Goal: Task Accomplishment & Management: Complete application form

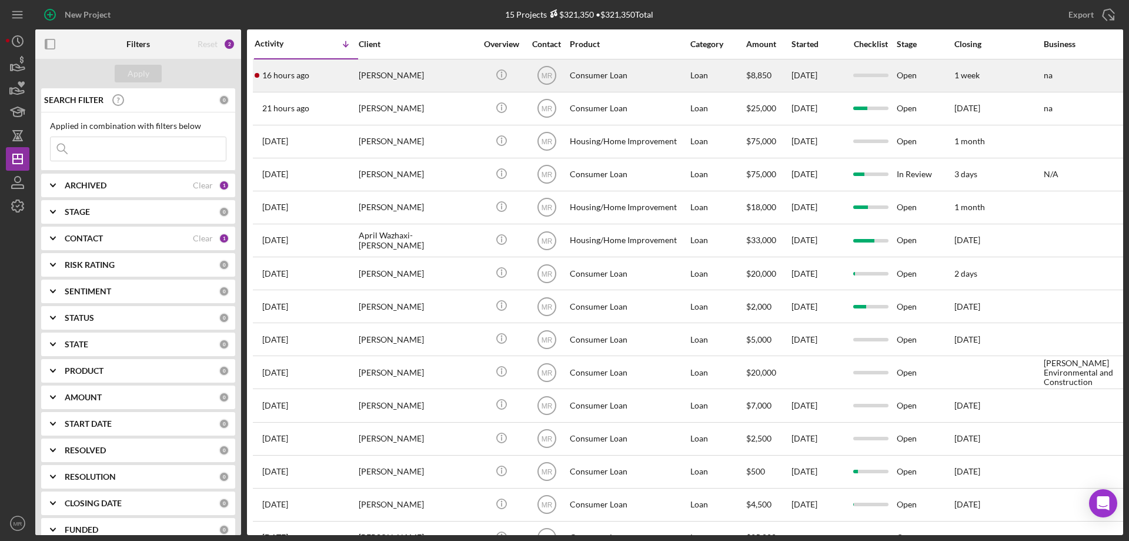
click at [481, 72] on div "Icon/Info" at bounding box center [501, 75] width 44 height 31
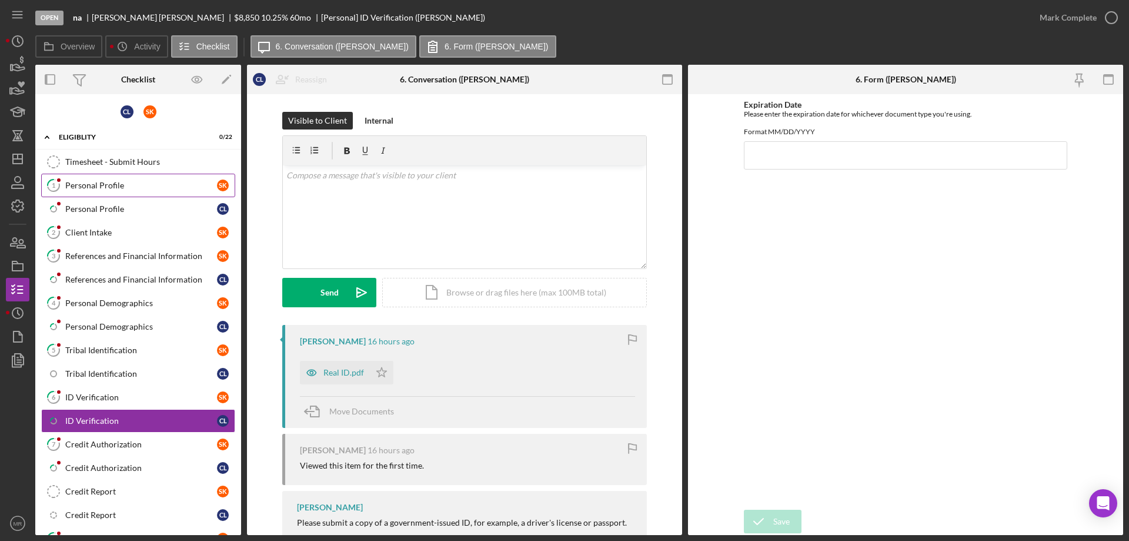
drag, startPoint x: 91, startPoint y: 185, endPoint x: 175, endPoint y: 193, distance: 85.0
click at [91, 185] on div "Personal Profile" at bounding box center [141, 185] width 152 height 9
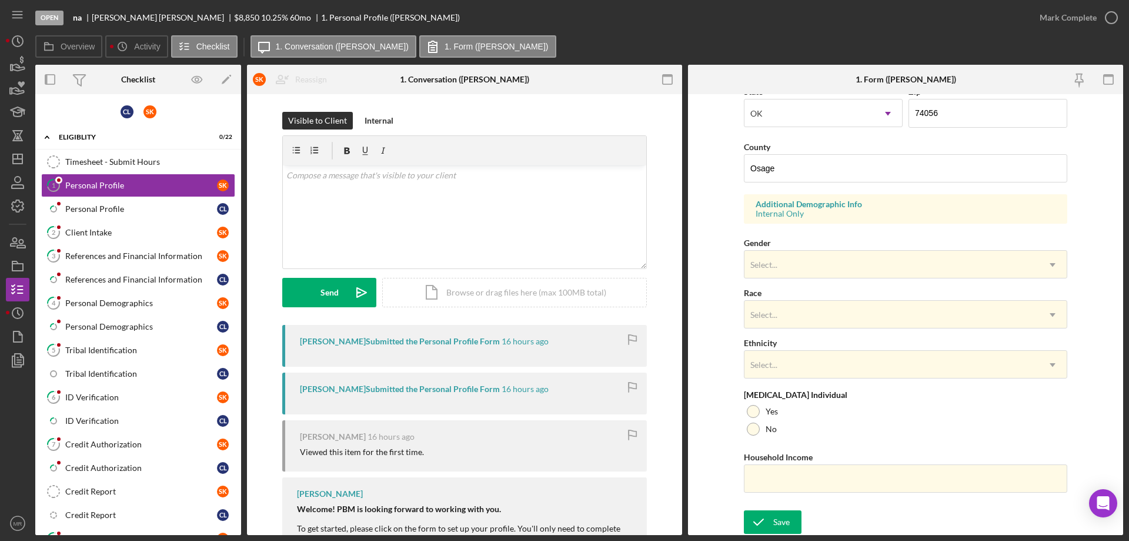
scroll to position [345, 0]
click at [1042, 263] on icon "Icon/Dropdown Arrow" at bounding box center [1053, 264] width 28 height 28
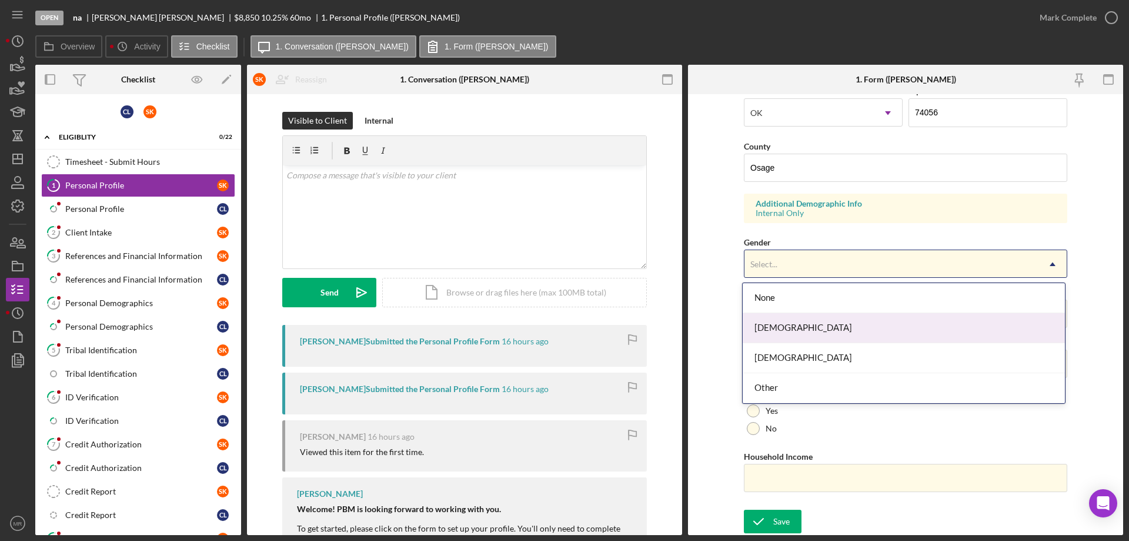
click at [871, 334] on div "[DEMOGRAPHIC_DATA]" at bounding box center [904, 328] width 322 height 30
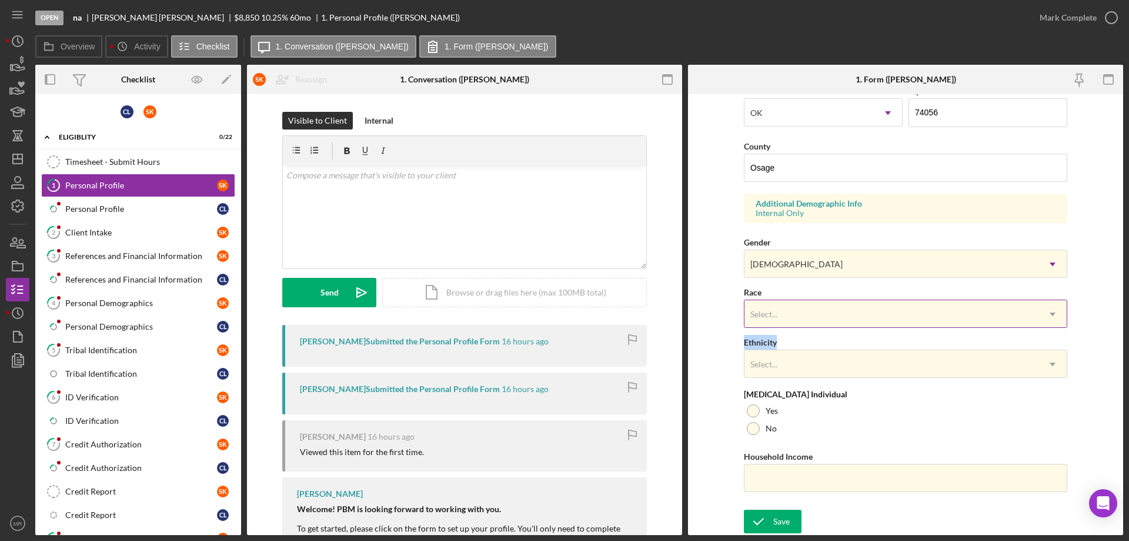
click at [826, 322] on div "First Name [PERSON_NAME] Middle Name [PERSON_NAME] Last Name [PERSON_NAME] Job …" at bounding box center [905, 129] width 323 height 748
click at [812, 313] on div "Select..." at bounding box center [892, 314] width 294 height 27
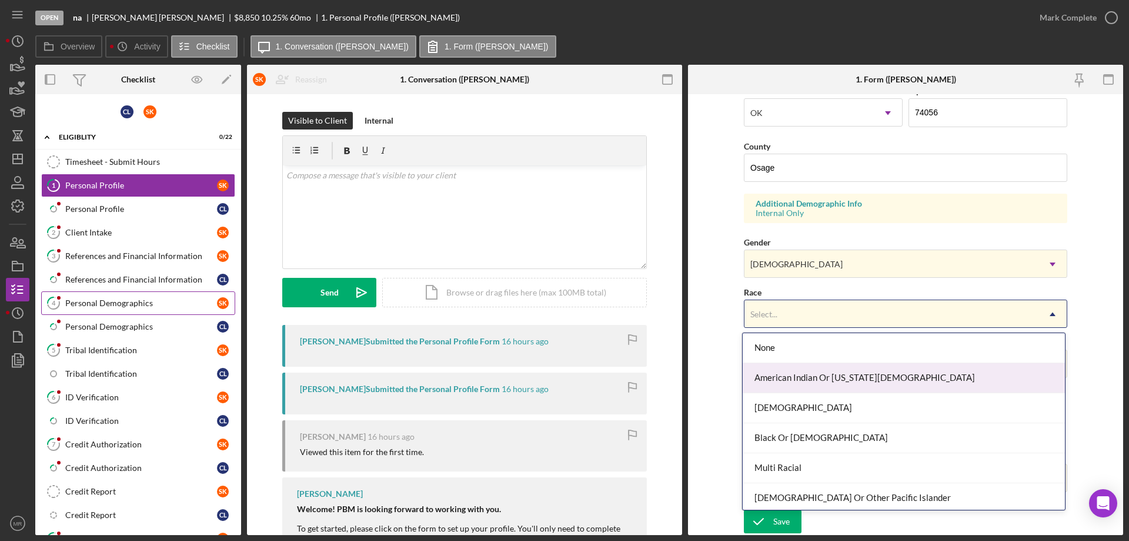
click at [107, 302] on div "Personal Demographics" at bounding box center [141, 302] width 152 height 9
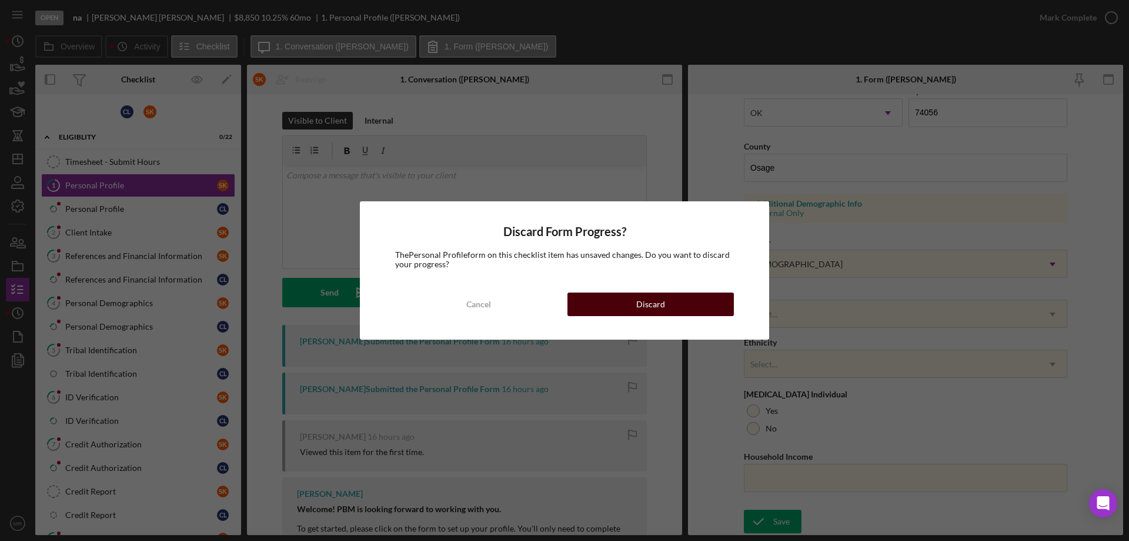
click at [699, 305] on button "Discard" at bounding box center [651, 304] width 166 height 24
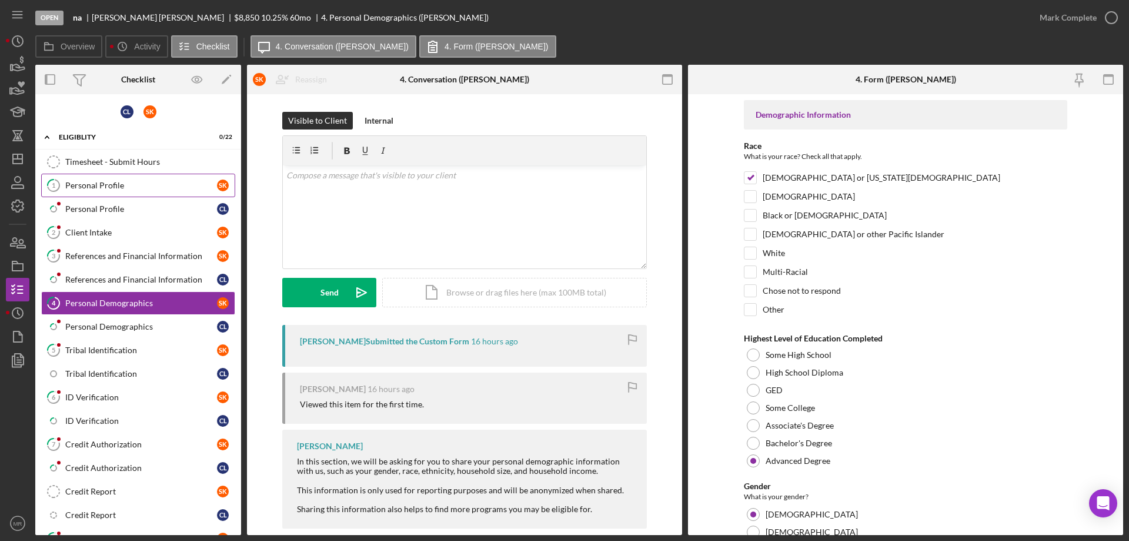
click at [101, 190] on div "Personal Profile" at bounding box center [141, 185] width 152 height 9
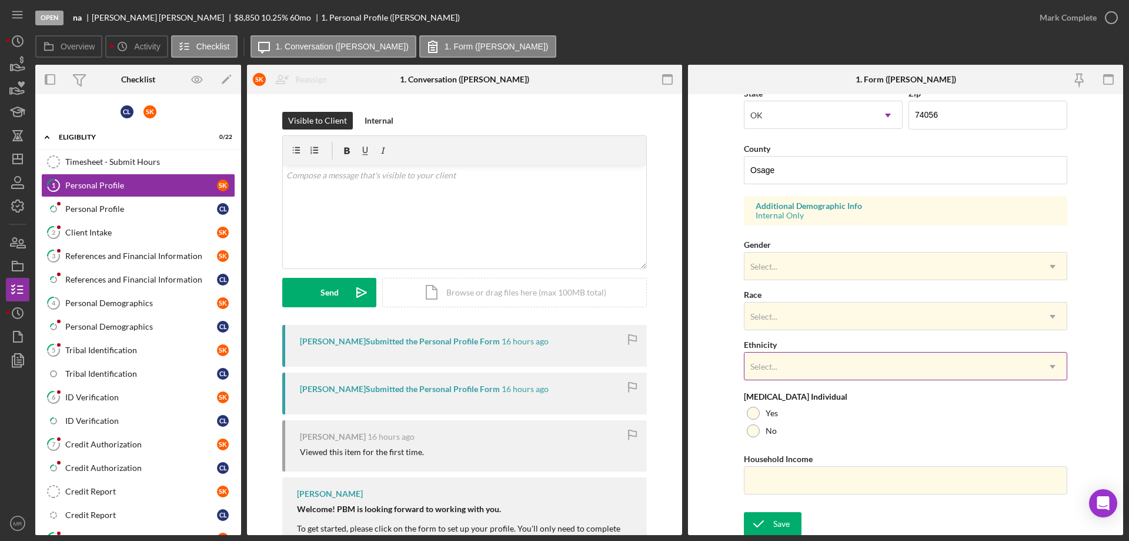
scroll to position [345, 0]
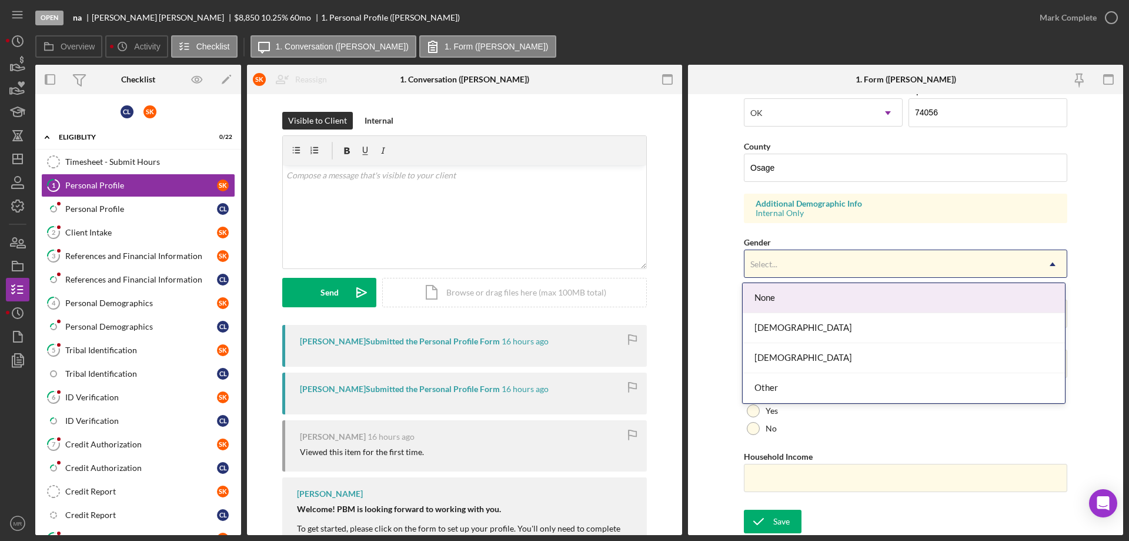
click at [830, 264] on div "Select..." at bounding box center [892, 264] width 294 height 27
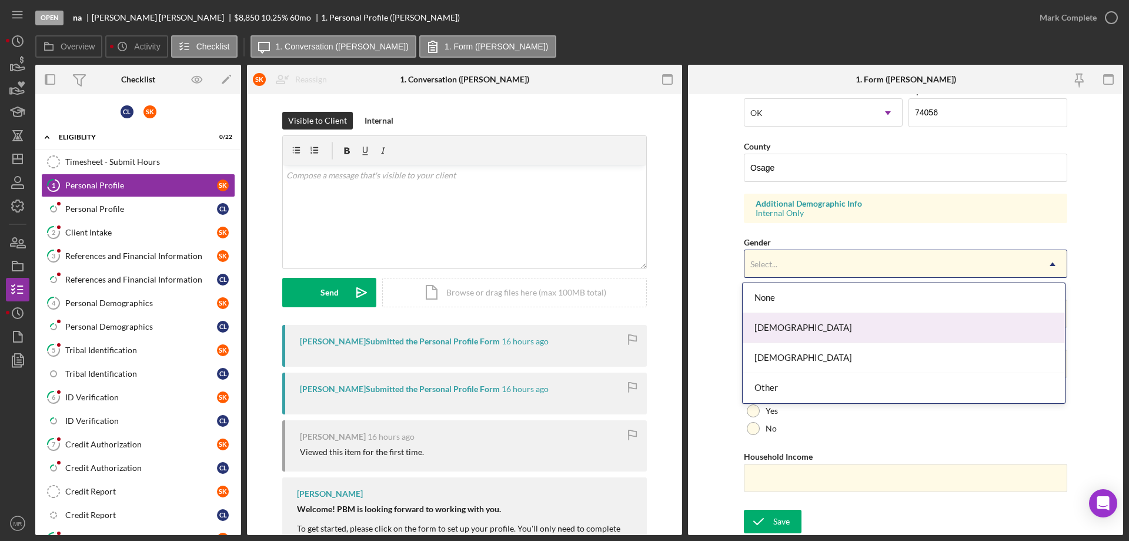
click at [821, 319] on div "[DEMOGRAPHIC_DATA]" at bounding box center [904, 328] width 322 height 30
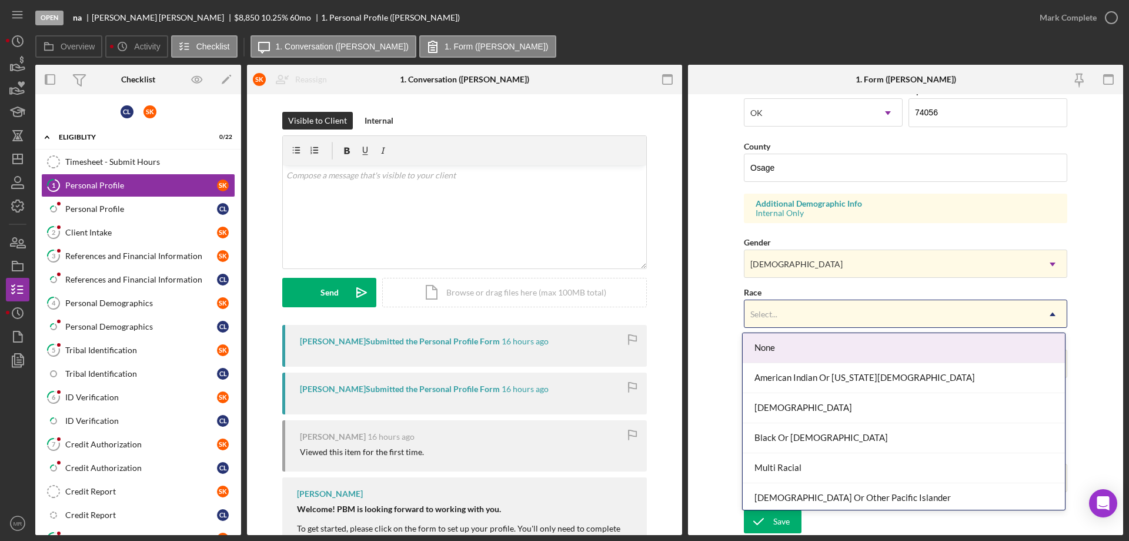
click at [821, 306] on div "Select..." at bounding box center [892, 314] width 294 height 27
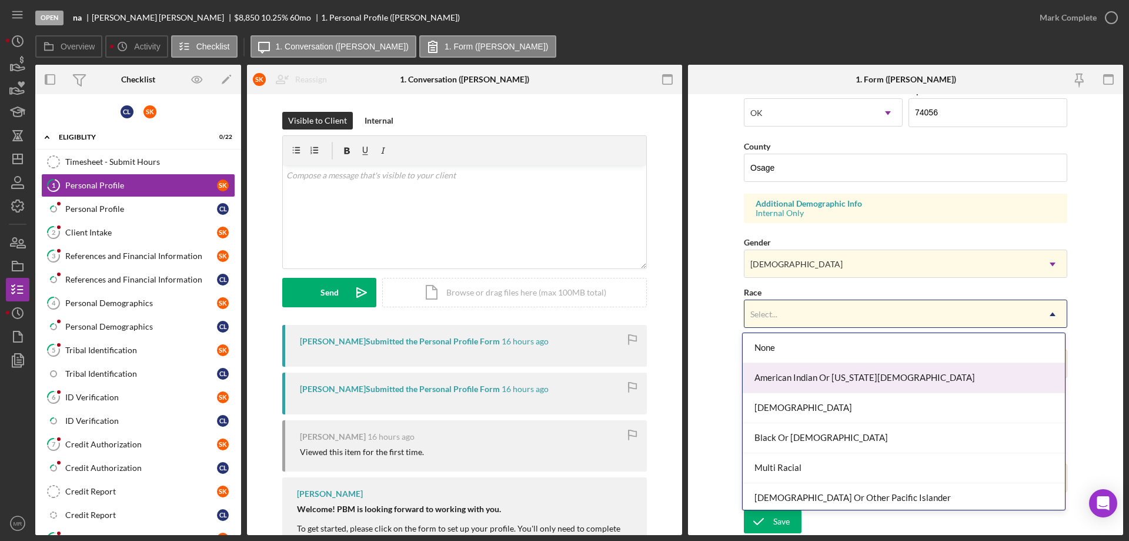
click at [825, 369] on div "American Indian Or [US_STATE][DEMOGRAPHIC_DATA]" at bounding box center [904, 378] width 322 height 30
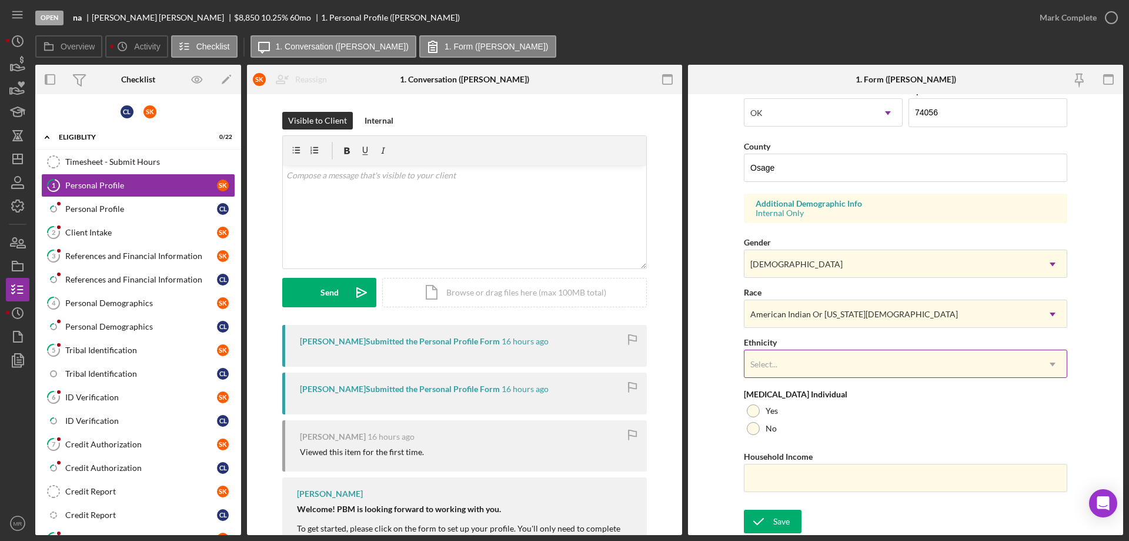
click at [819, 362] on div "Select..." at bounding box center [892, 364] width 294 height 27
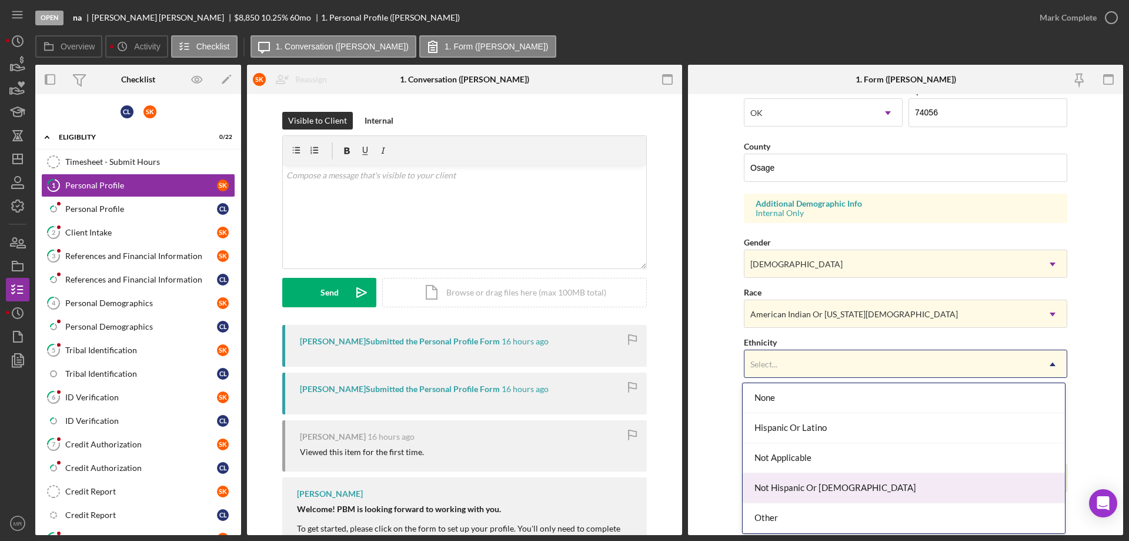
click at [823, 489] on div "Not Hispanic Or [DEMOGRAPHIC_DATA]" at bounding box center [904, 488] width 322 height 30
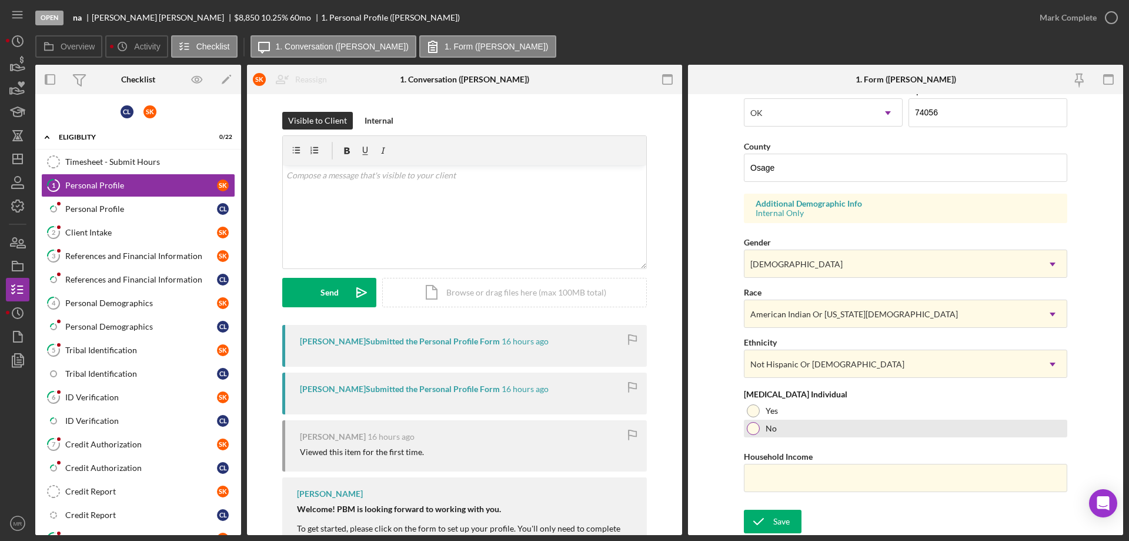
click at [752, 426] on div at bounding box center [753, 428] width 13 height 13
click at [773, 522] on div "Save" at bounding box center [781, 521] width 16 height 24
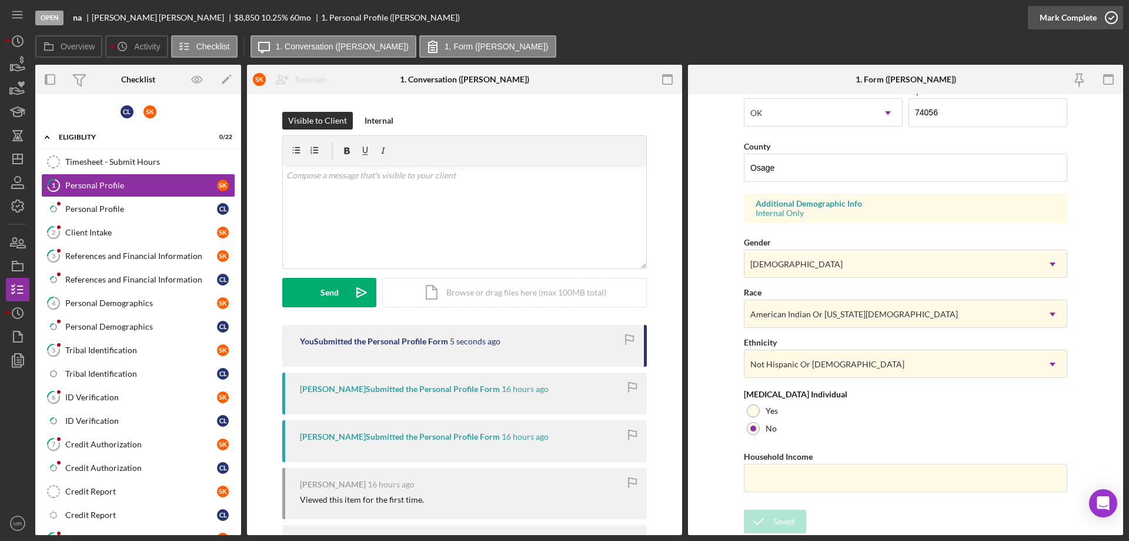
click at [1111, 17] on icon "button" at bounding box center [1111, 17] width 29 height 29
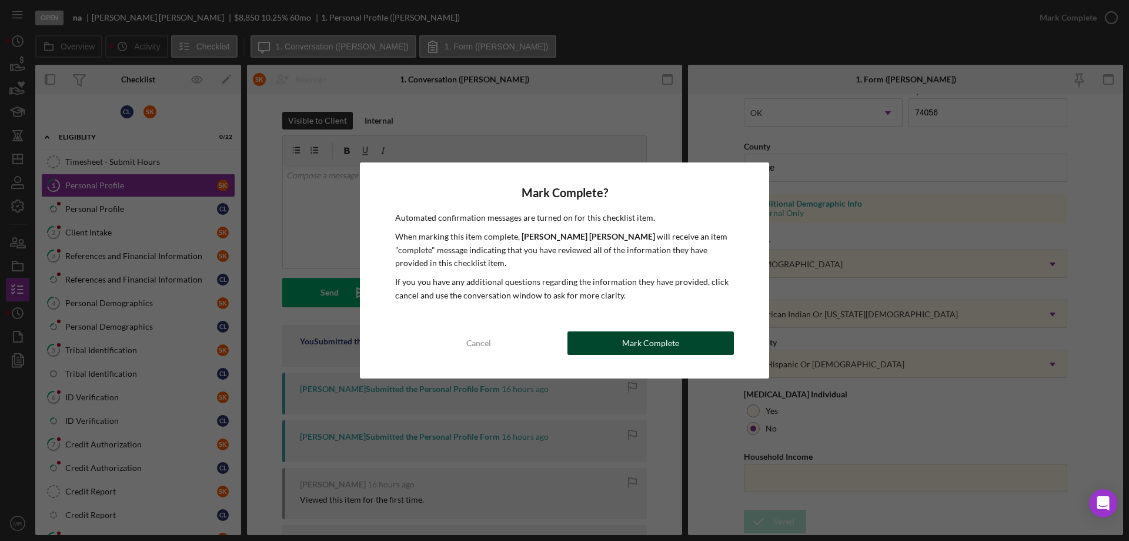
click at [666, 339] on div "Mark Complete" at bounding box center [650, 343] width 57 height 24
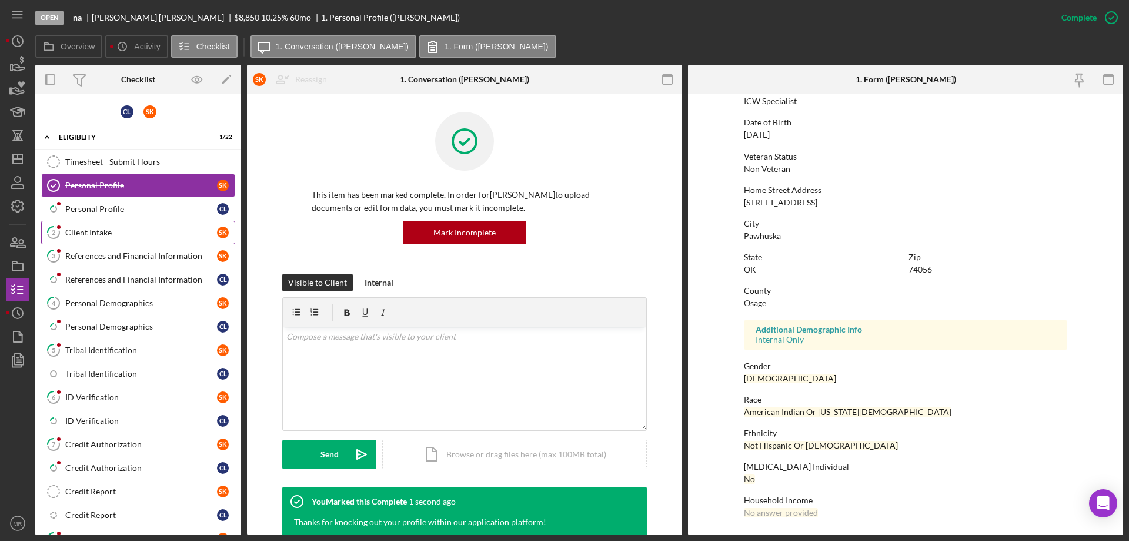
scroll to position [108, 0]
click at [87, 208] on div "Personal Profile" at bounding box center [141, 208] width 152 height 9
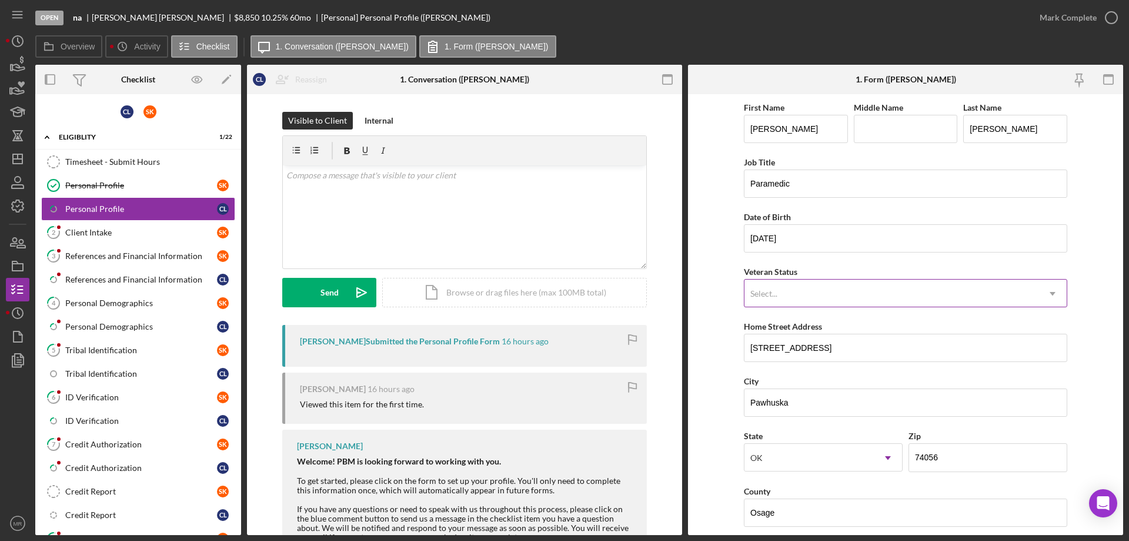
click at [1055, 289] on icon "Icon/Dropdown Arrow" at bounding box center [1053, 293] width 28 height 28
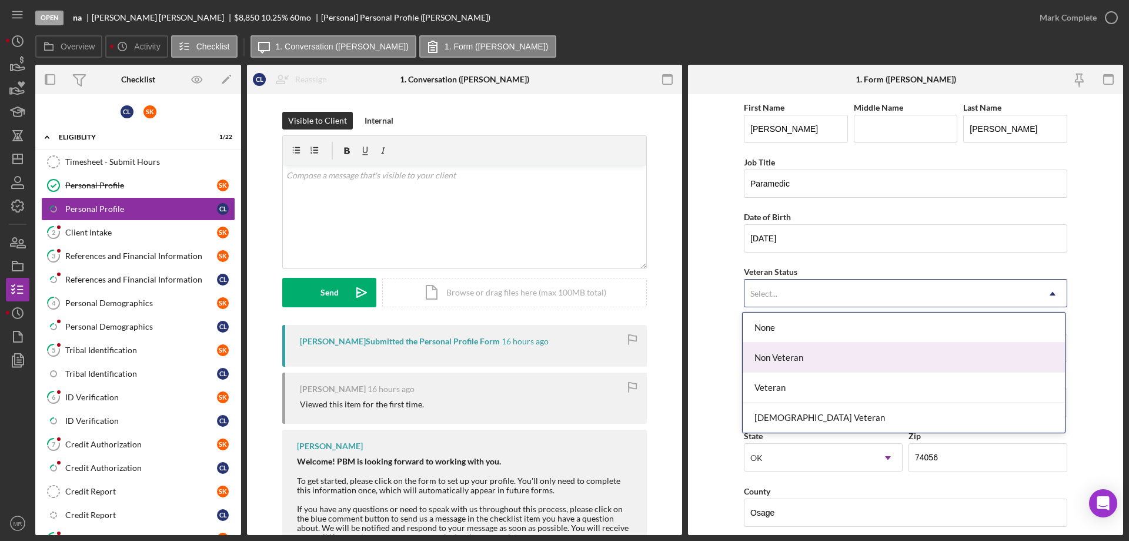
click at [935, 358] on div "Non Veteran" at bounding box center [904, 357] width 322 height 30
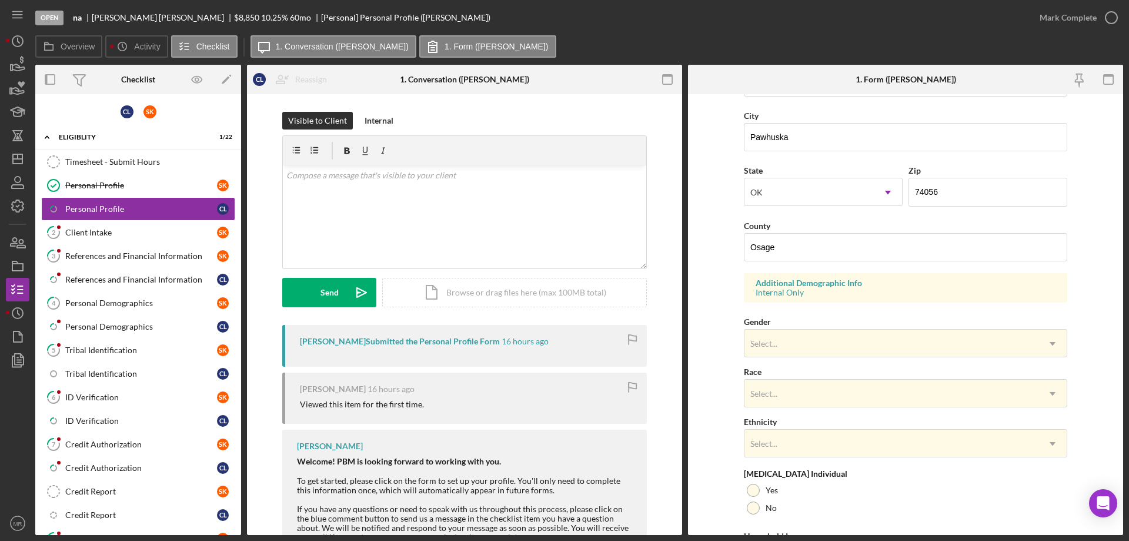
scroll to position [294, 0]
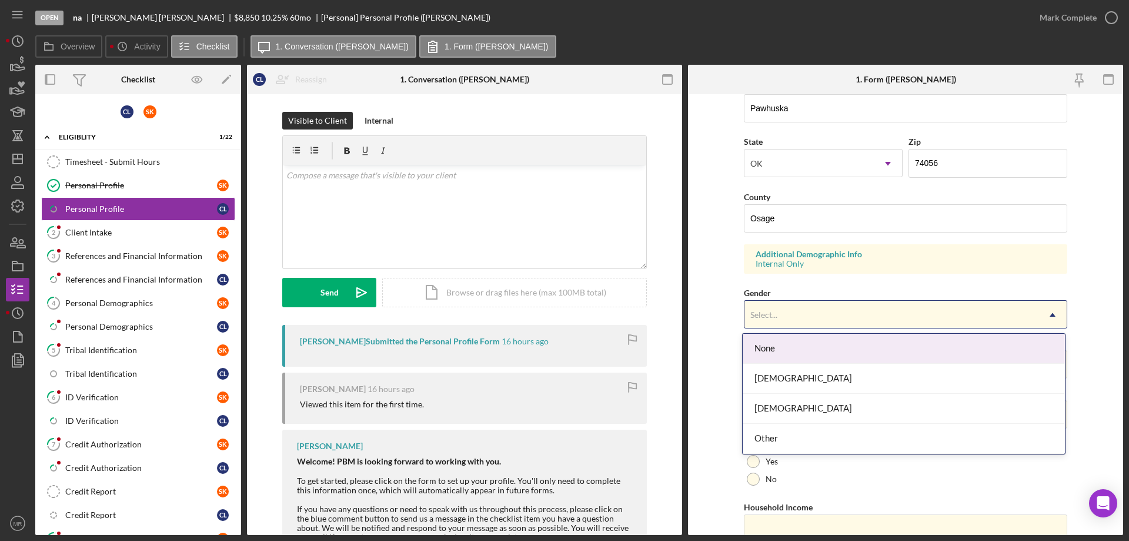
click at [1033, 313] on div "Select..." at bounding box center [892, 314] width 294 height 27
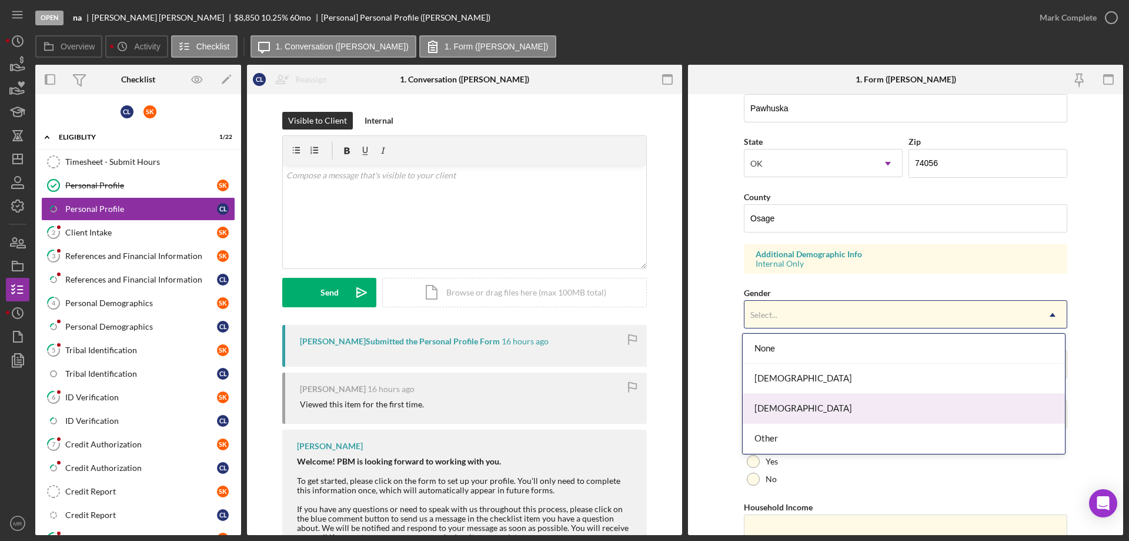
click at [892, 403] on div "[DEMOGRAPHIC_DATA]" at bounding box center [904, 408] width 322 height 30
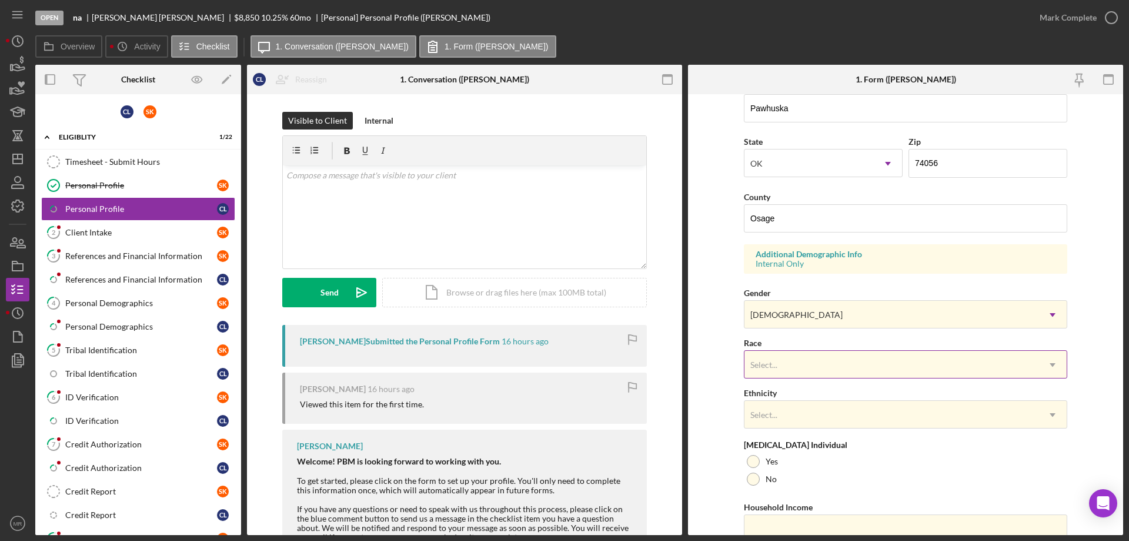
click at [840, 365] on div "Select..." at bounding box center [892, 364] width 294 height 27
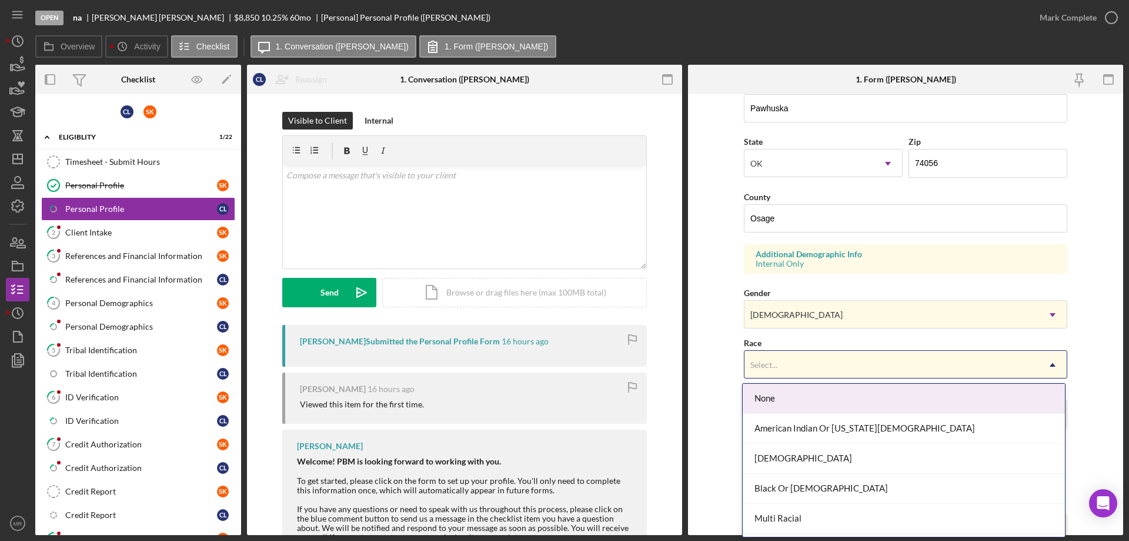
click at [712, 303] on form "First Name [PERSON_NAME] Middle Name Last Name [PERSON_NAME] Job Title Paramedi…" at bounding box center [905, 314] width 435 height 441
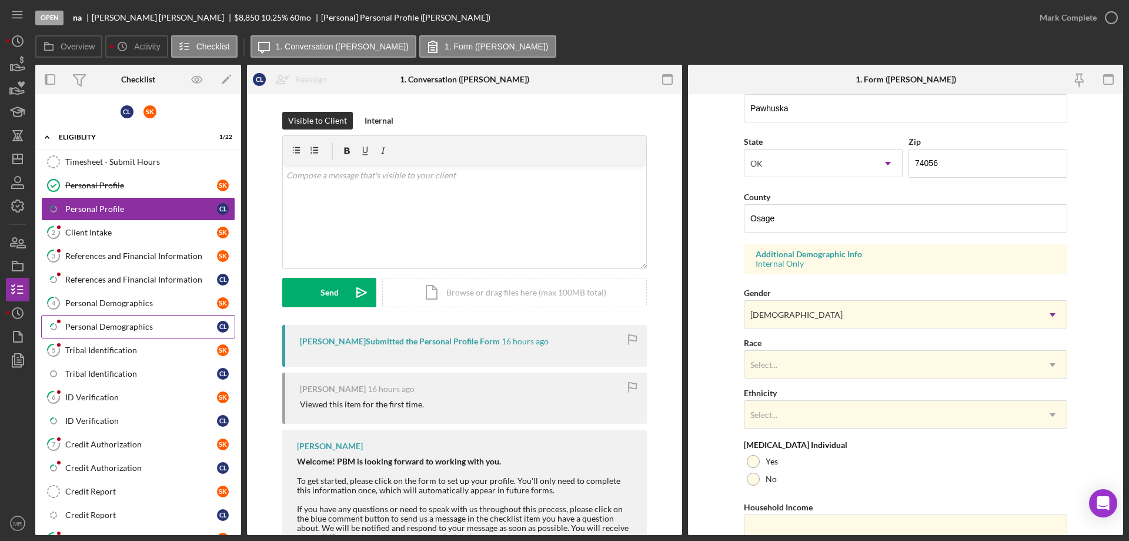
click at [84, 322] on div "Personal Demographics" at bounding box center [141, 326] width 152 height 9
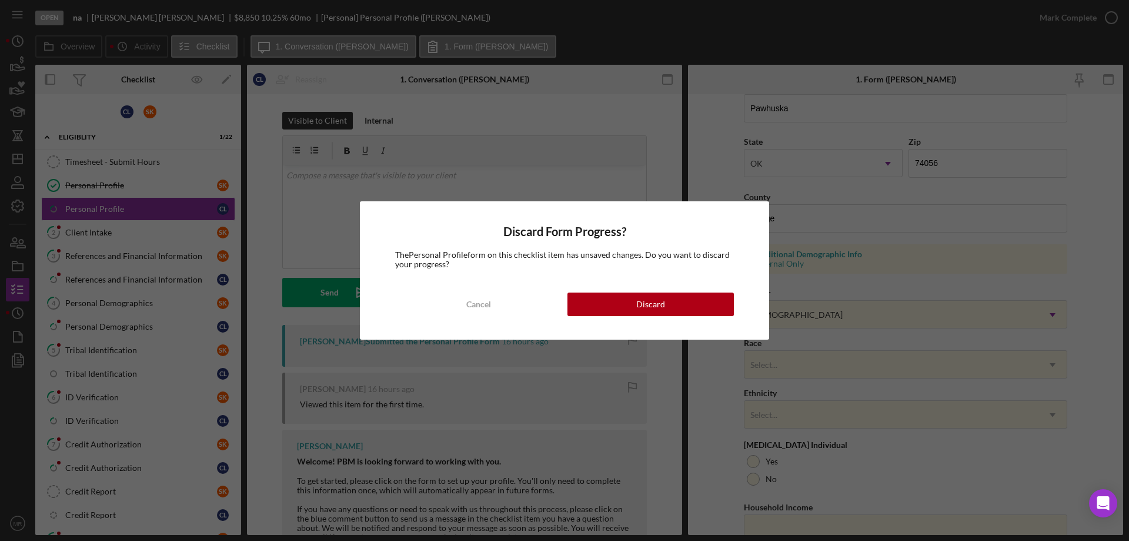
click at [687, 306] on button "Discard" at bounding box center [651, 304] width 166 height 24
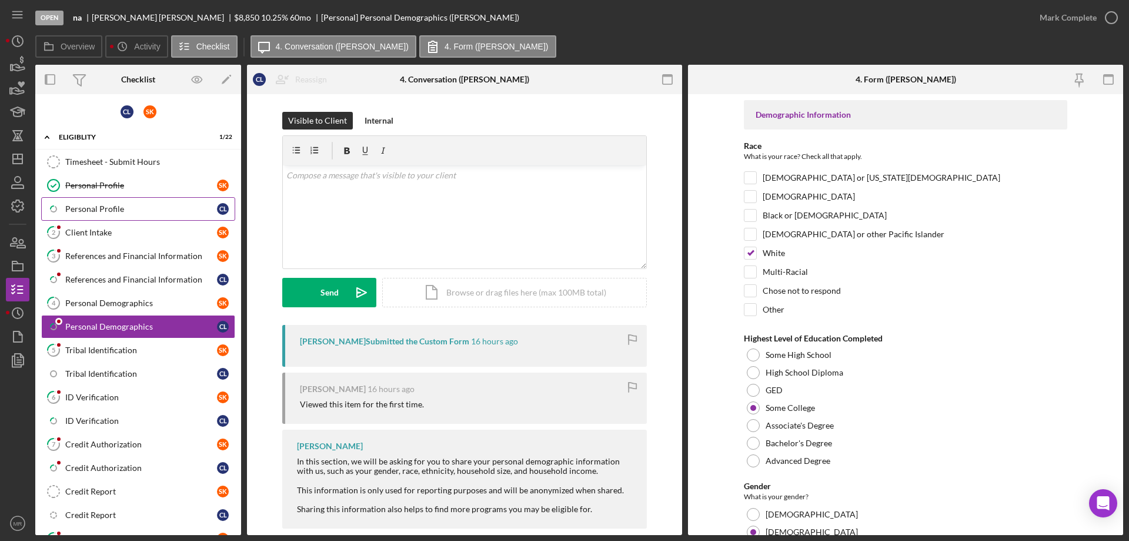
click at [86, 213] on link "Icon/Checklist Item Sub Partial Personal Profile C L" at bounding box center [138, 209] width 194 height 24
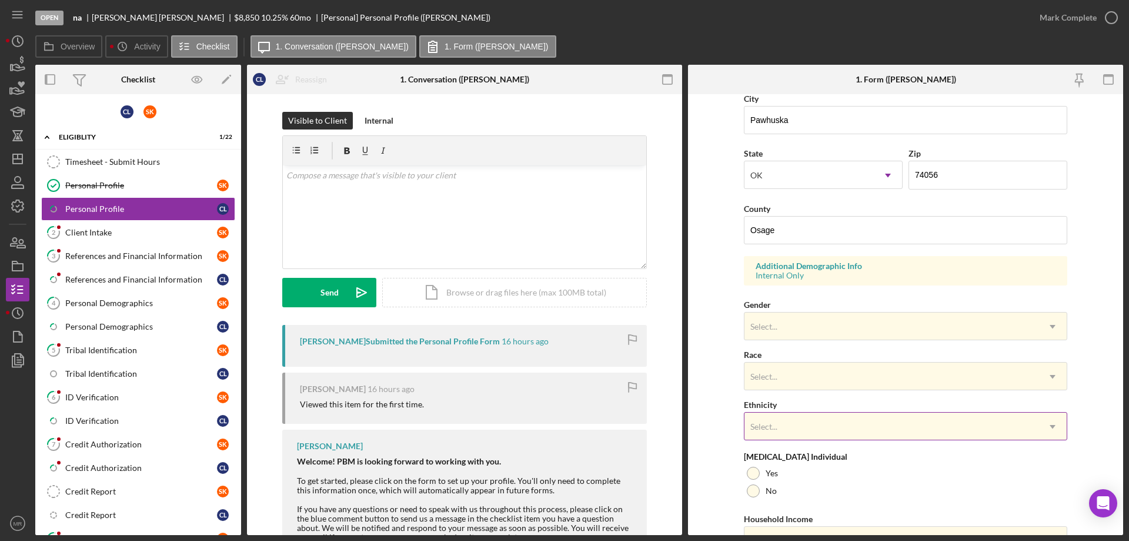
scroll to position [345, 0]
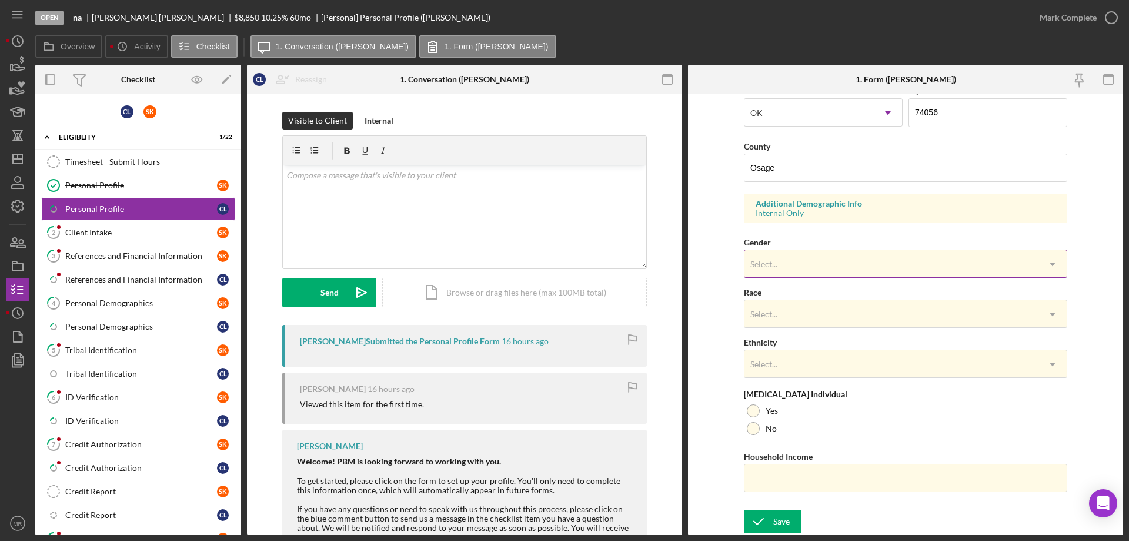
click at [869, 266] on div "Select..." at bounding box center [892, 264] width 294 height 27
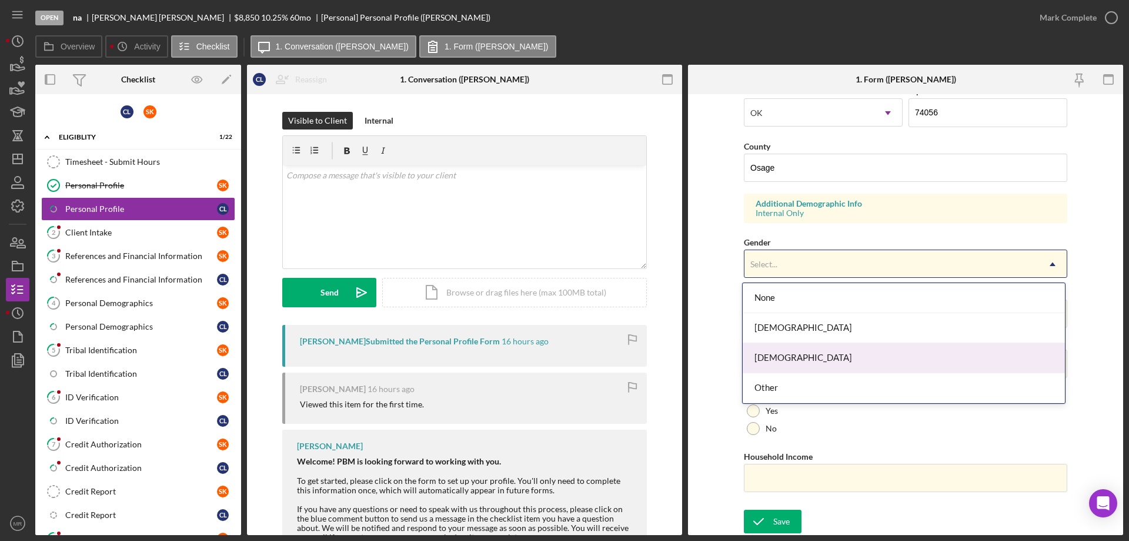
click at [857, 353] on div "[DEMOGRAPHIC_DATA]" at bounding box center [904, 358] width 322 height 30
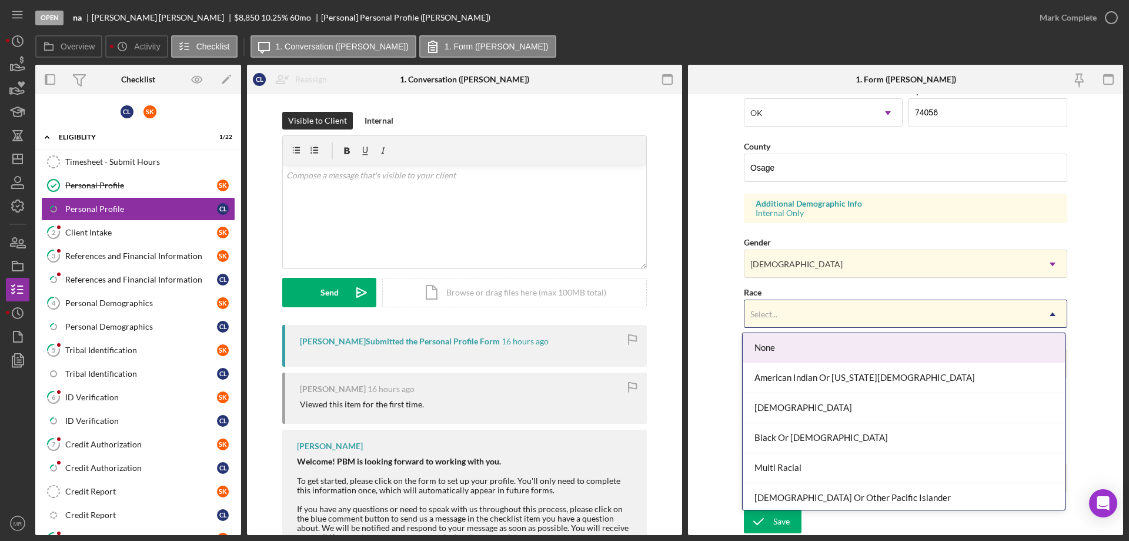
click at [843, 313] on div "Select..." at bounding box center [892, 314] width 294 height 27
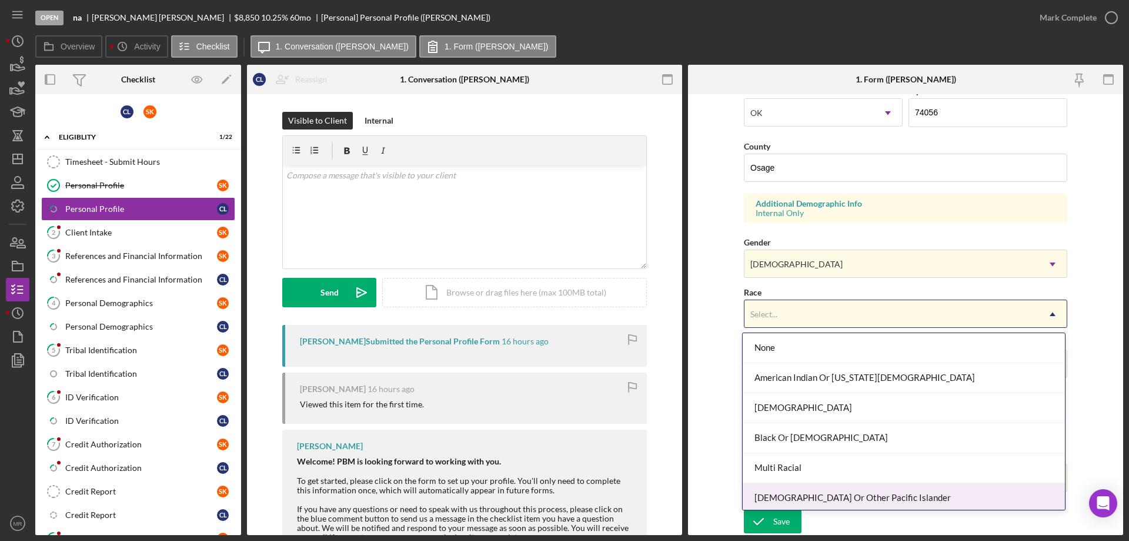
scroll to position [64, 0]
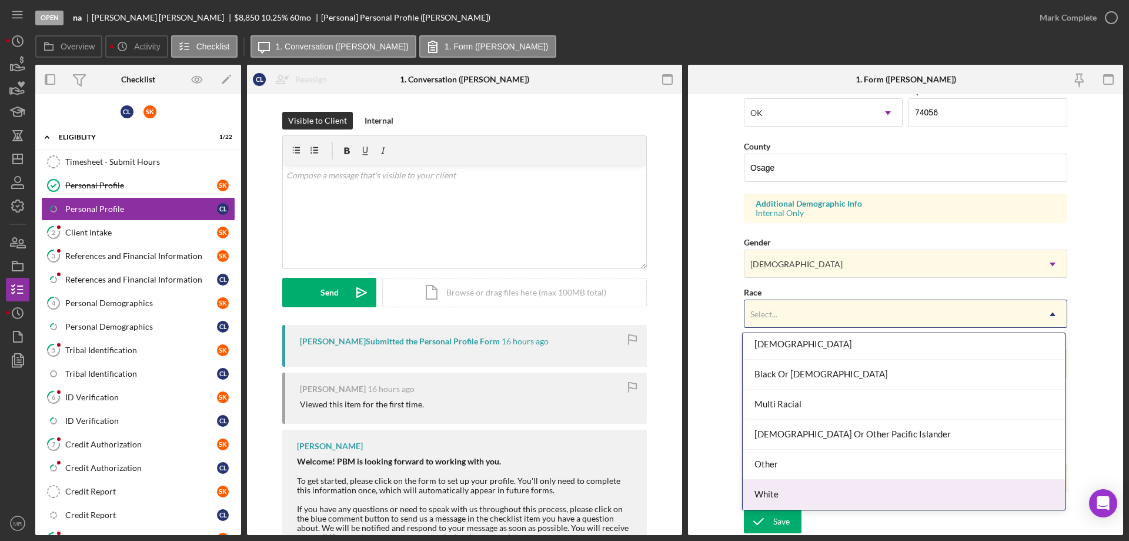
click at [835, 489] on div "White" at bounding box center [904, 494] width 322 height 30
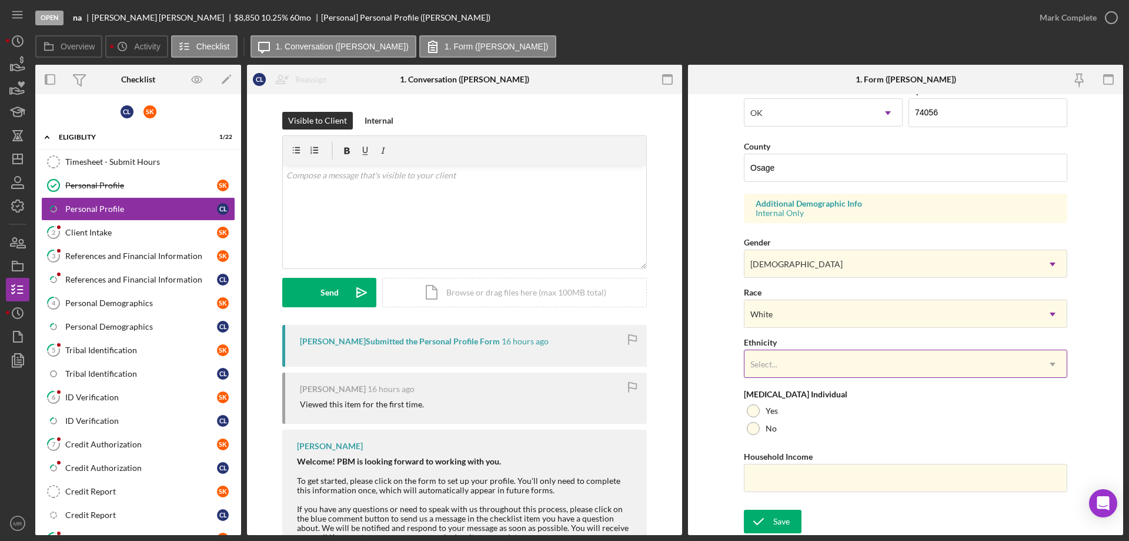
click at [832, 359] on div "Select..." at bounding box center [892, 364] width 294 height 27
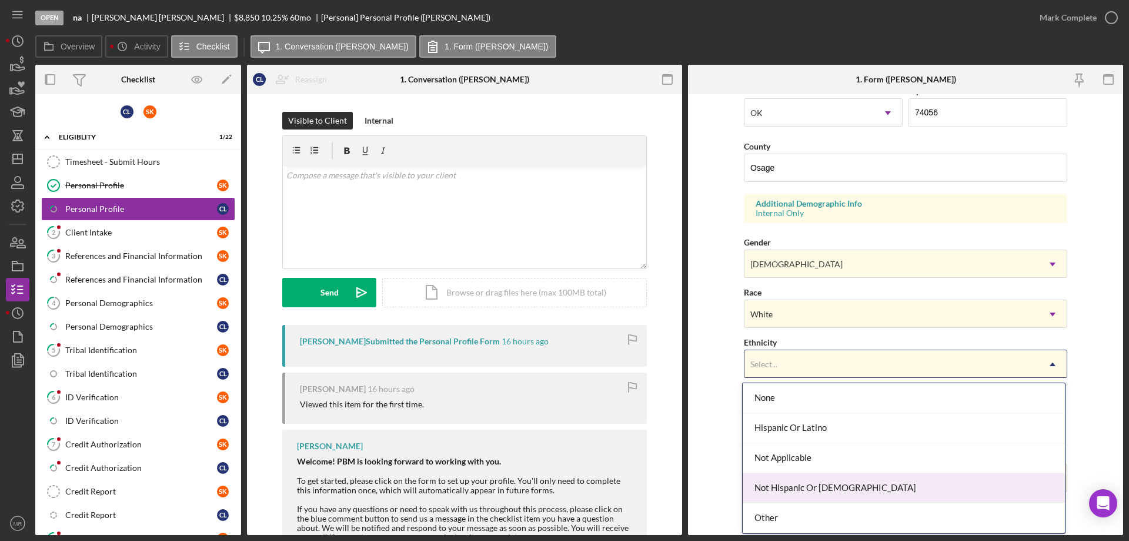
click at [843, 486] on div "Not Hispanic Or [DEMOGRAPHIC_DATA]" at bounding box center [904, 488] width 322 height 30
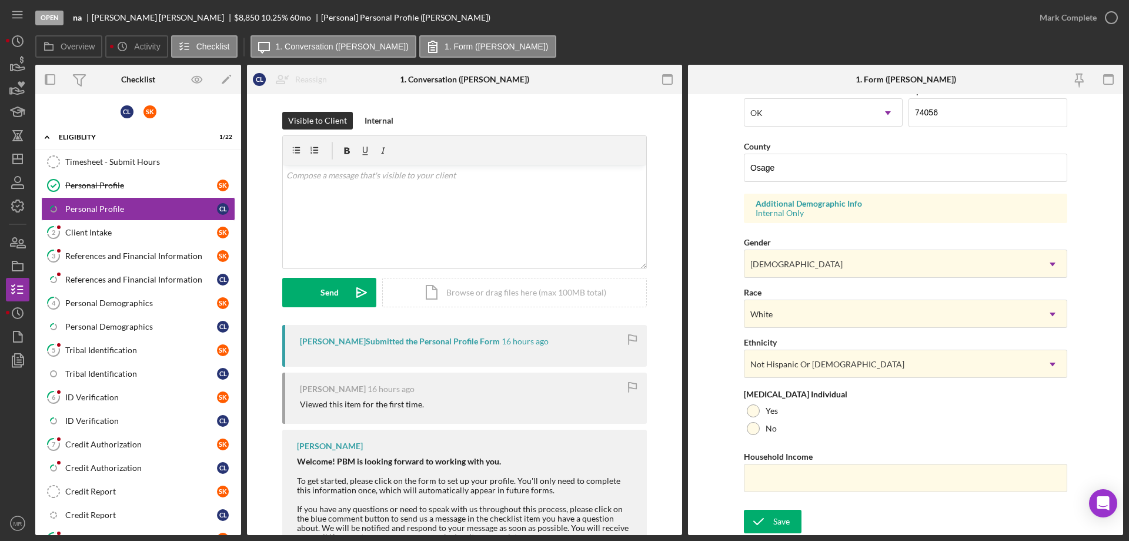
drag, startPoint x: 750, startPoint y: 425, endPoint x: 810, endPoint y: 492, distance: 90.0
click at [751, 425] on div at bounding box center [753, 428] width 13 height 13
click at [775, 522] on div "Save" at bounding box center [781, 521] width 16 height 24
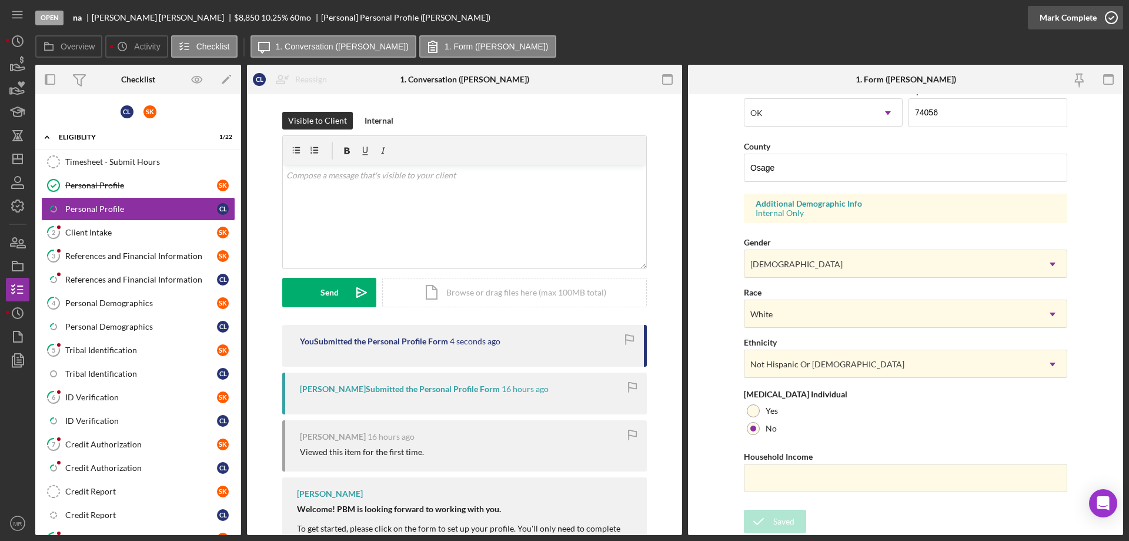
click at [1110, 18] on icon "button" at bounding box center [1111, 17] width 29 height 29
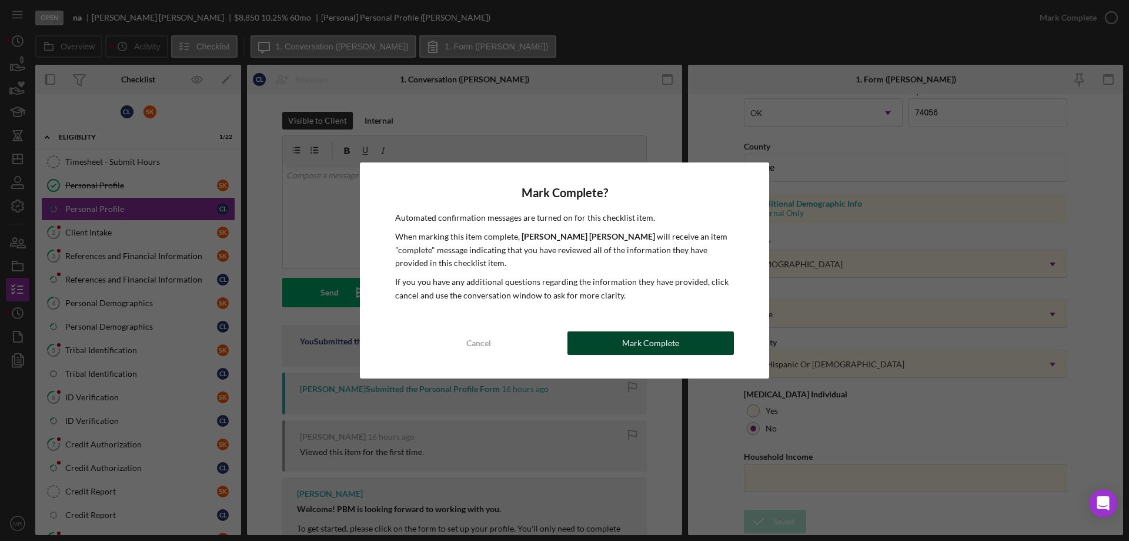
click at [675, 336] on div "Mark Complete" at bounding box center [650, 343] width 57 height 24
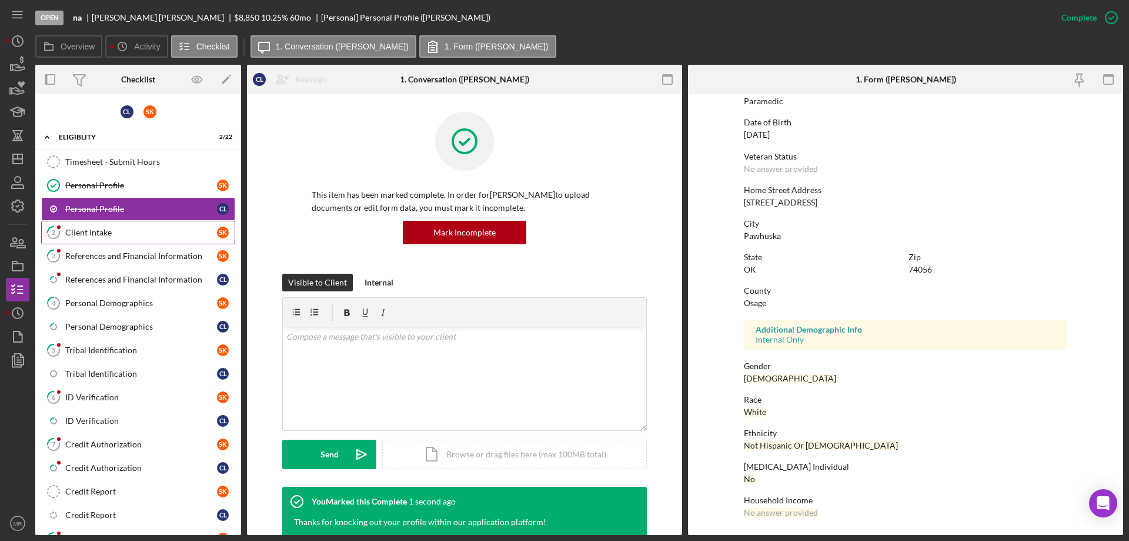
scroll to position [108, 0]
click at [89, 232] on div "Client Intake" at bounding box center [141, 232] width 152 height 9
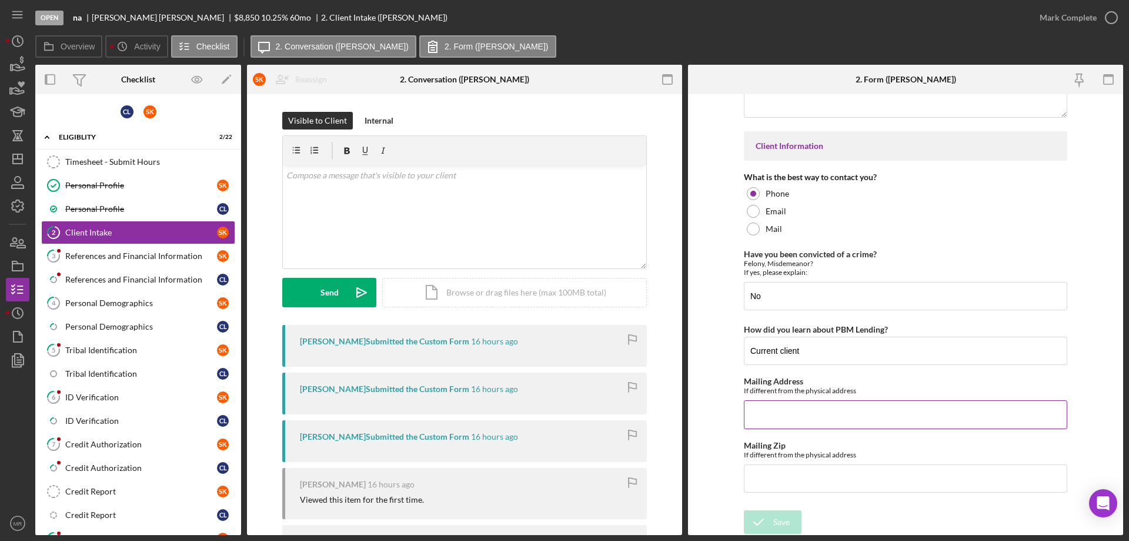
scroll to position [1641, 0]
click at [1109, 13] on icon "button" at bounding box center [1111, 17] width 29 height 29
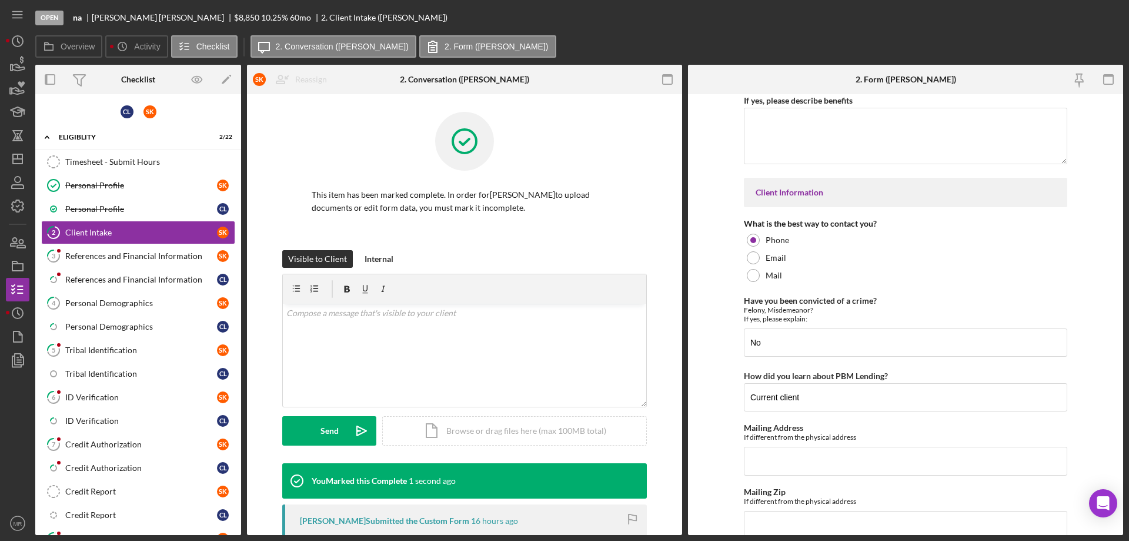
scroll to position [1689, 0]
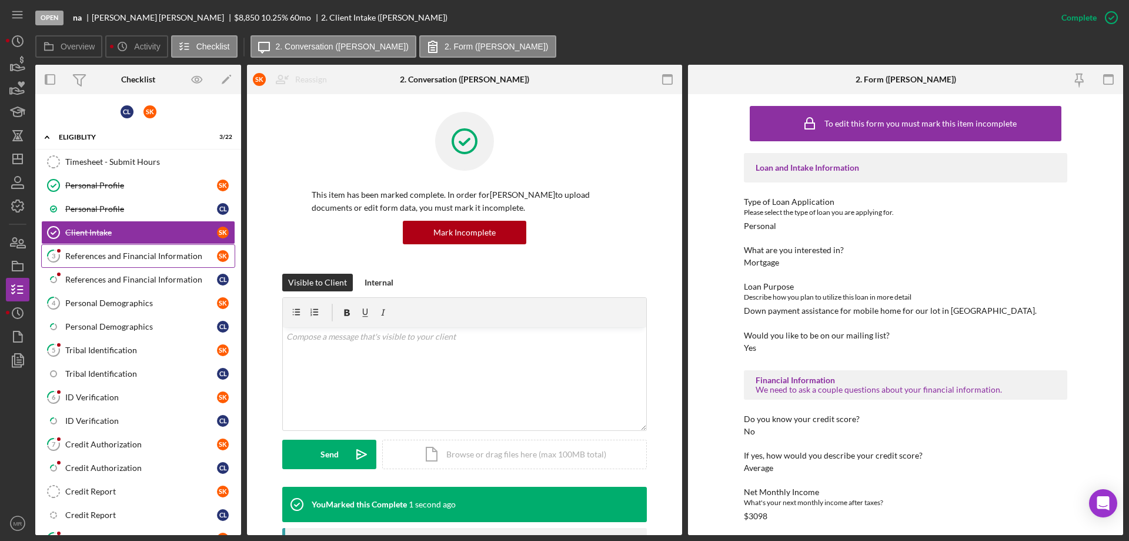
click at [103, 246] on link "3 References and Financial Information S K" at bounding box center [138, 256] width 194 height 24
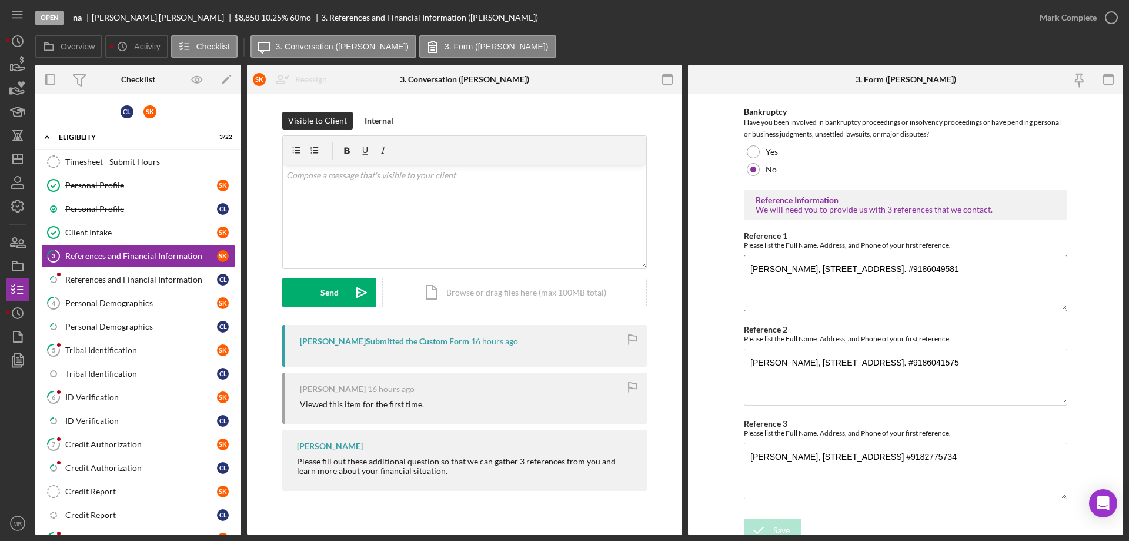
scroll to position [400, 0]
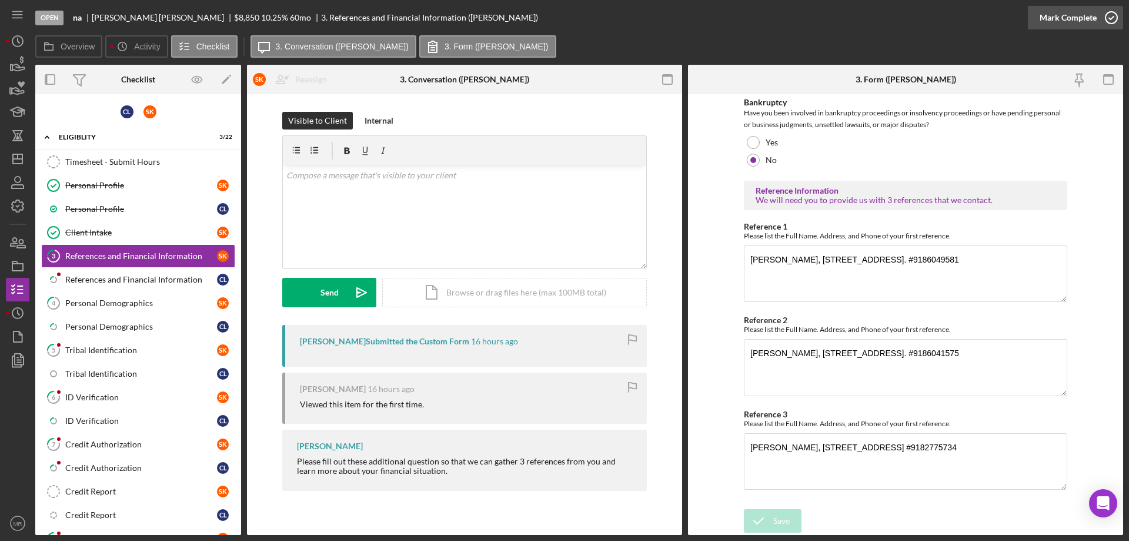
click at [1110, 12] on circle "button" at bounding box center [1112, 18] width 12 height 12
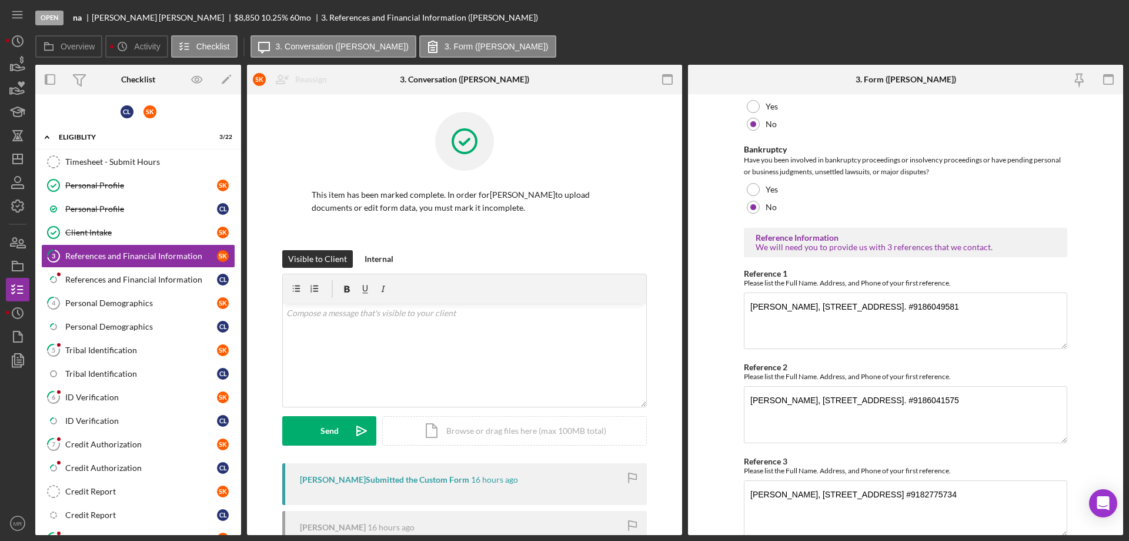
scroll to position [447, 0]
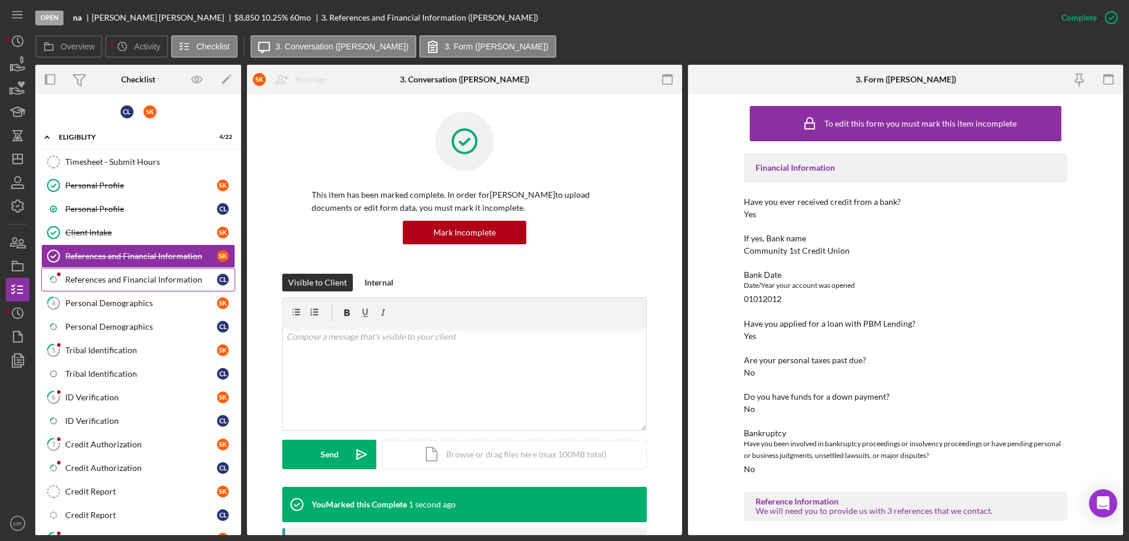
click at [118, 275] on div "References and Financial Information" at bounding box center [141, 279] width 152 height 9
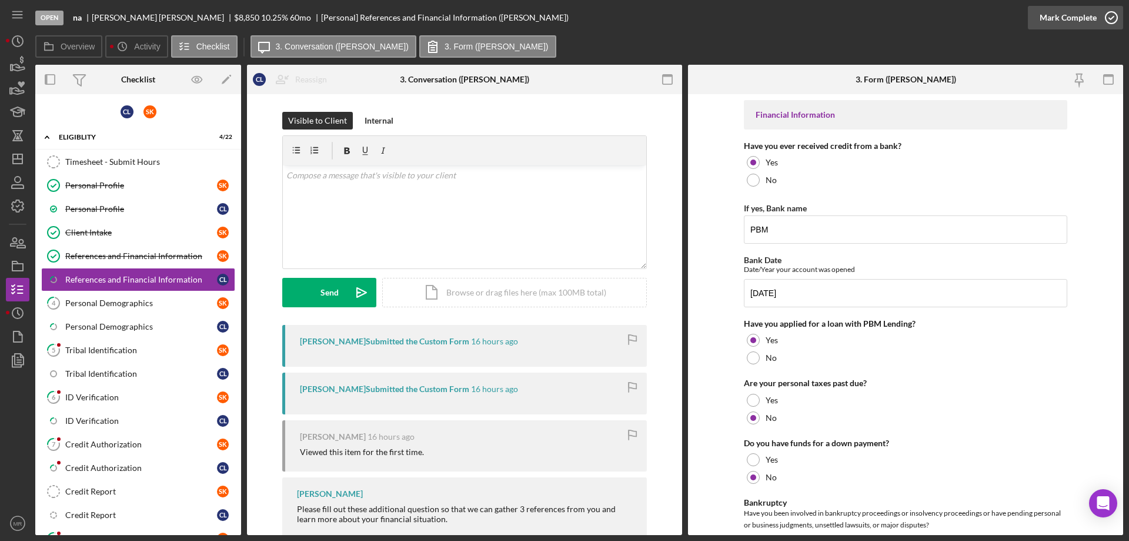
click at [1111, 14] on icon "button" at bounding box center [1111, 17] width 29 height 29
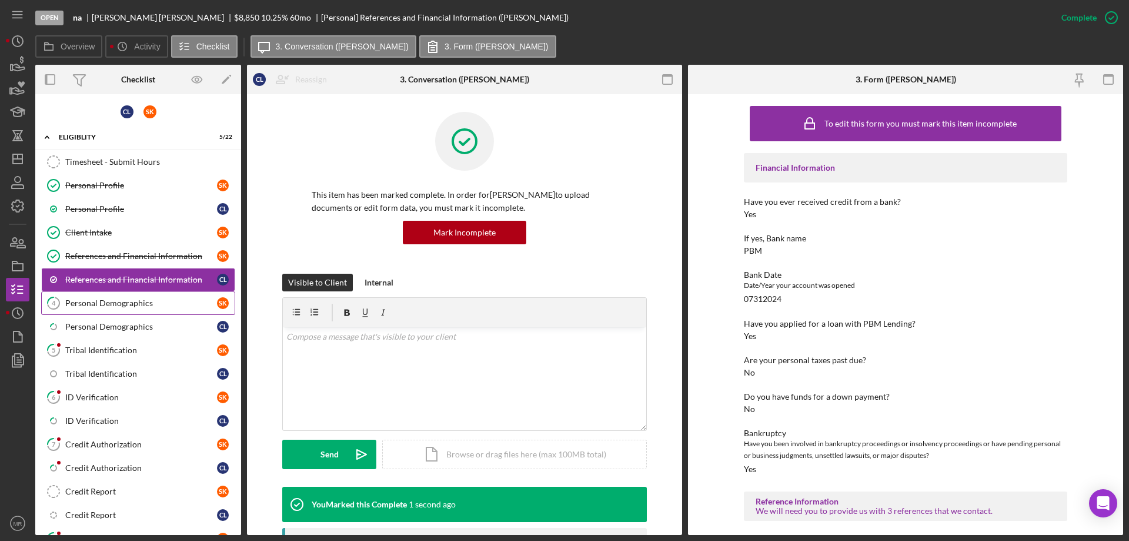
click at [115, 302] on div "Personal Demographics" at bounding box center [141, 302] width 152 height 9
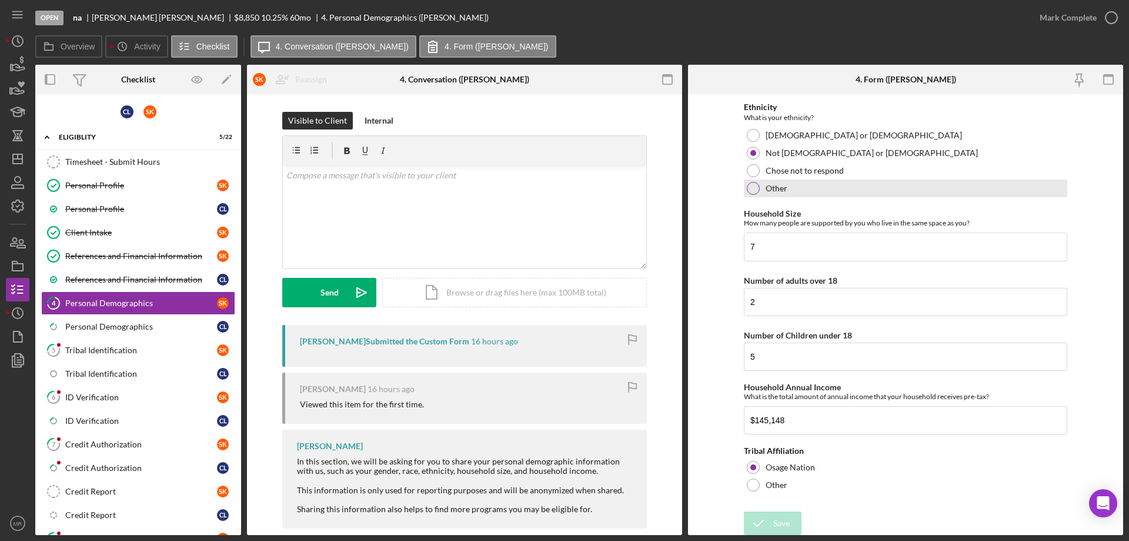
scroll to position [540, 0]
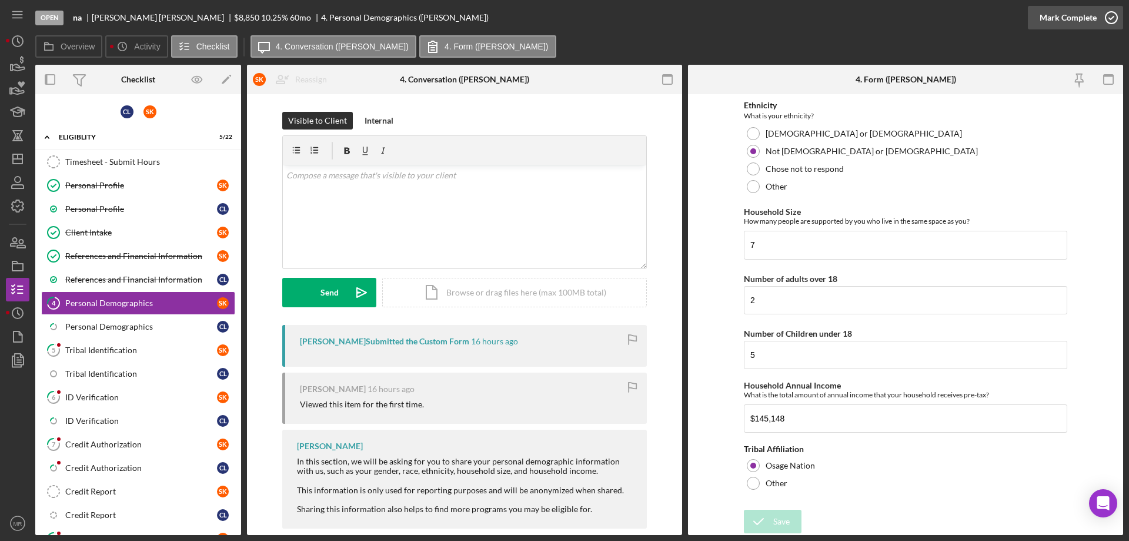
click at [1113, 18] on icon "button" at bounding box center [1111, 17] width 29 height 29
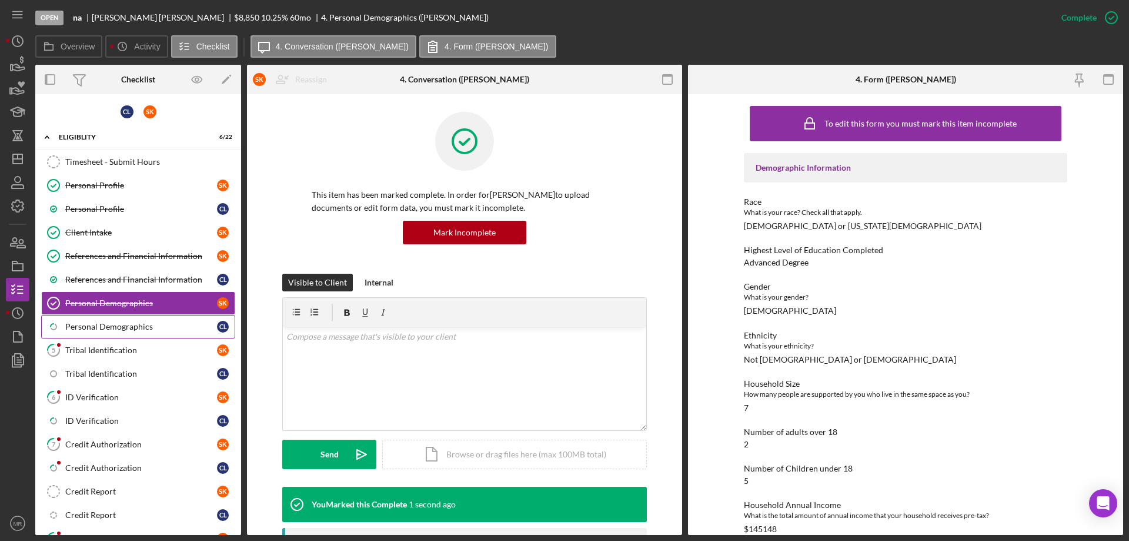
click at [82, 323] on div "Personal Demographics" at bounding box center [141, 326] width 152 height 9
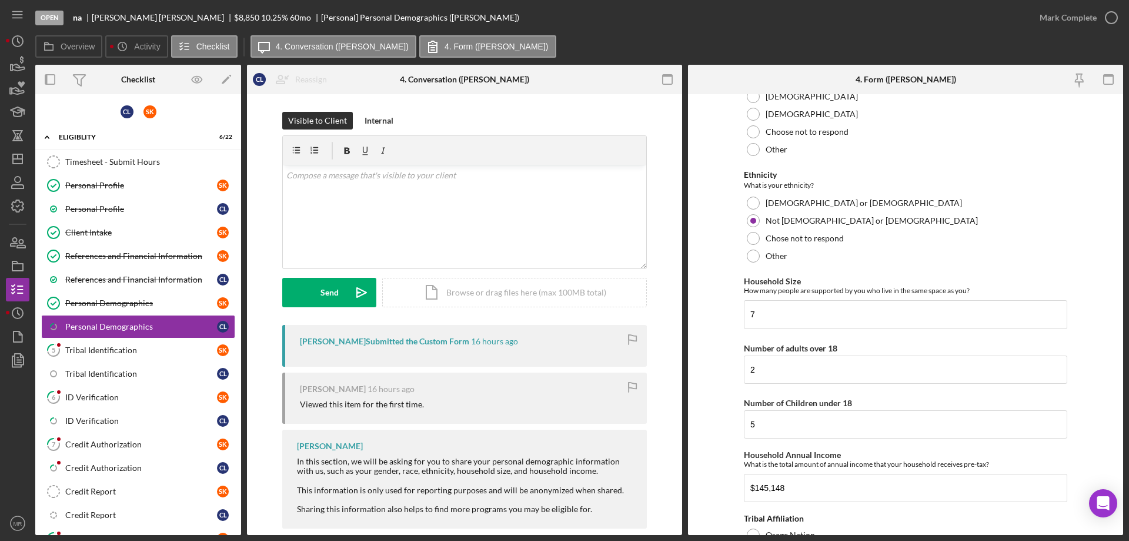
scroll to position [579, 0]
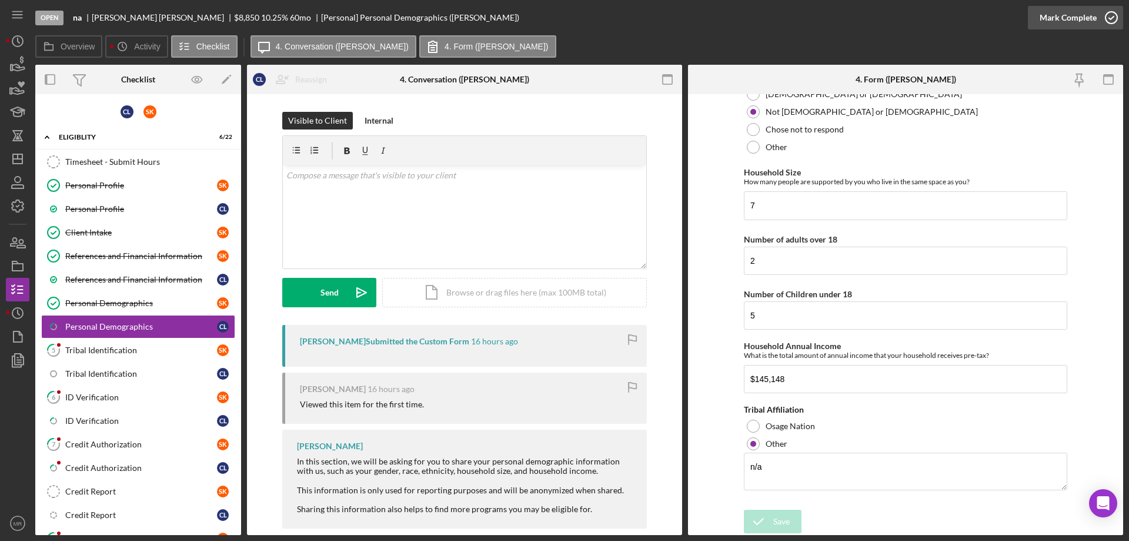
click at [1114, 13] on icon "button" at bounding box center [1111, 17] width 29 height 29
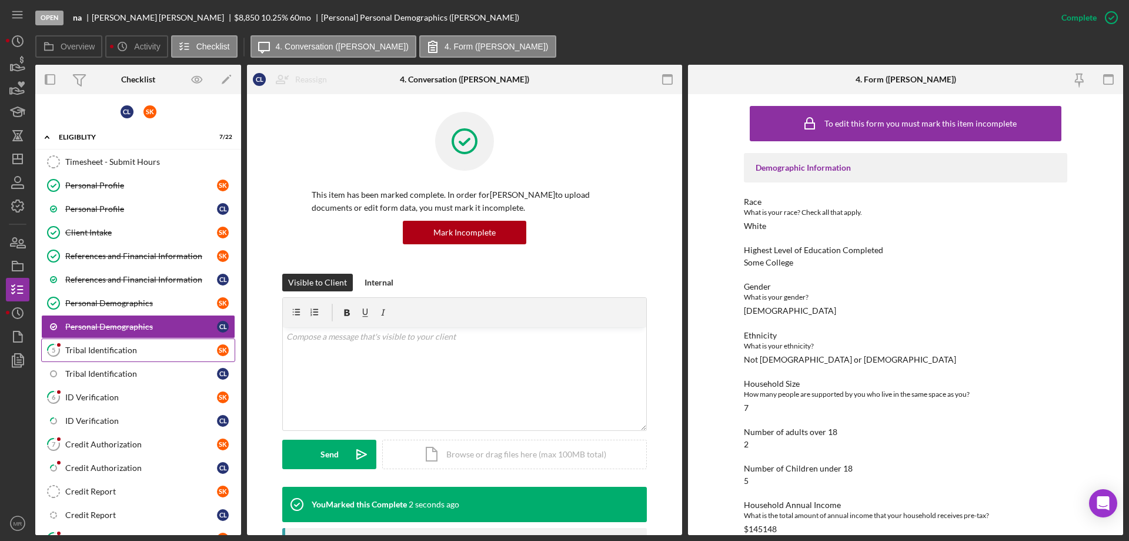
click at [79, 345] on div "Tribal Identification" at bounding box center [141, 349] width 152 height 9
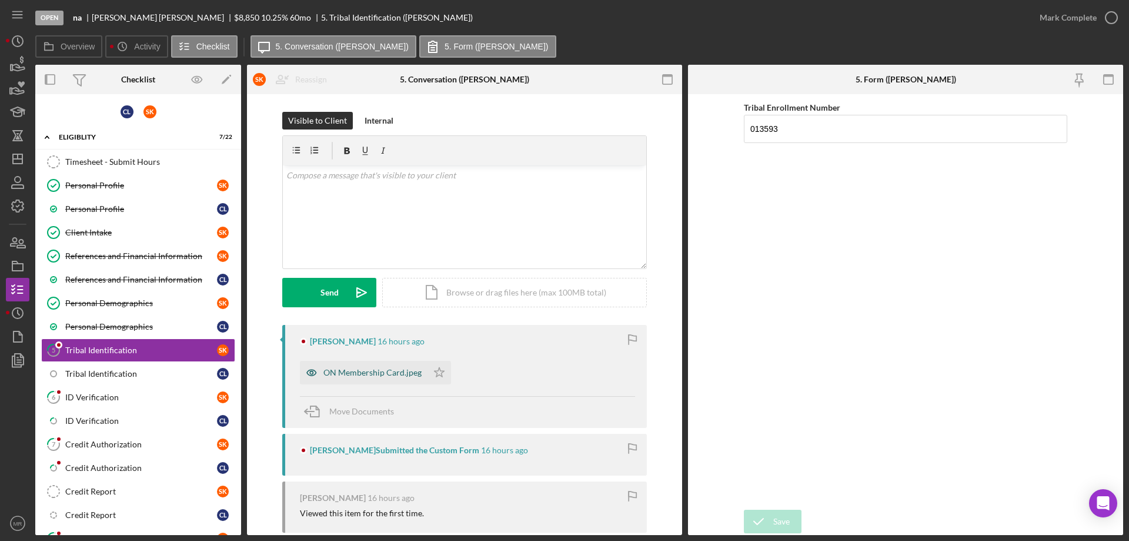
click at [355, 369] on div "ON Membership Card.jpeg" at bounding box center [372, 372] width 98 height 9
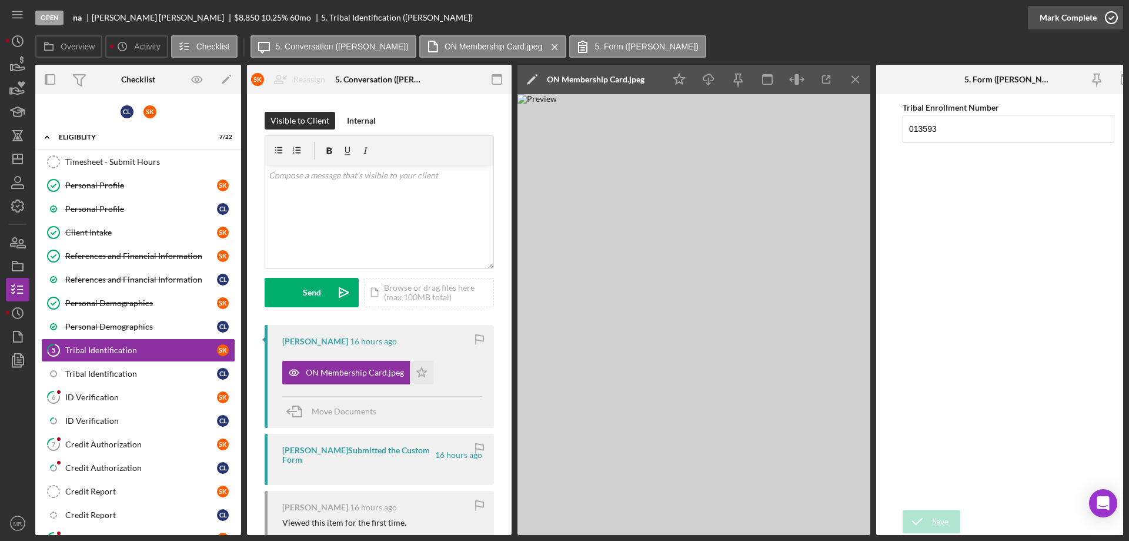
click at [1111, 20] on icon "button" at bounding box center [1111, 17] width 29 height 29
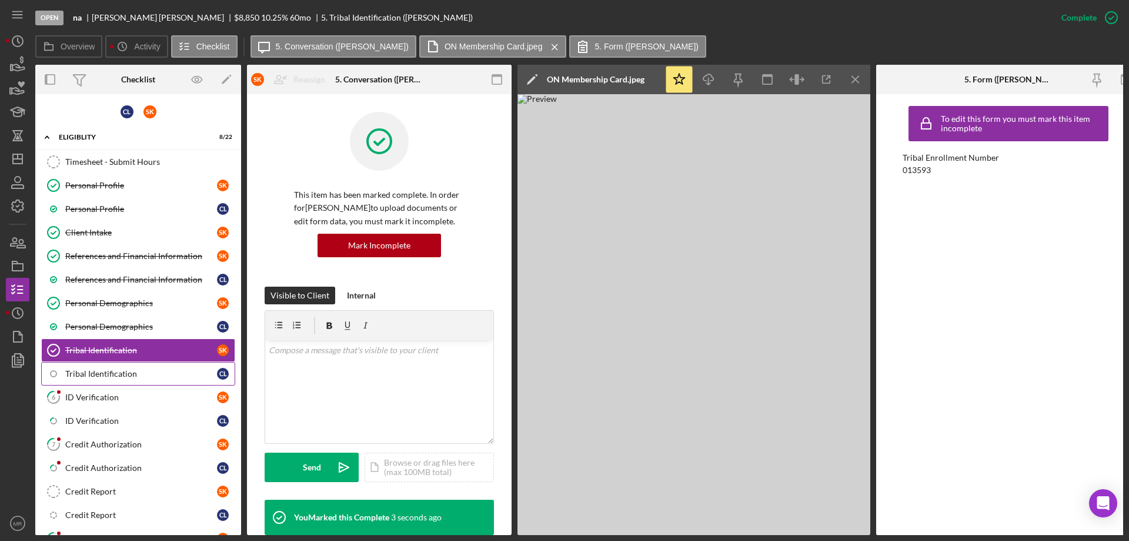
click at [85, 371] on div "Tribal Identification" at bounding box center [141, 373] width 152 height 9
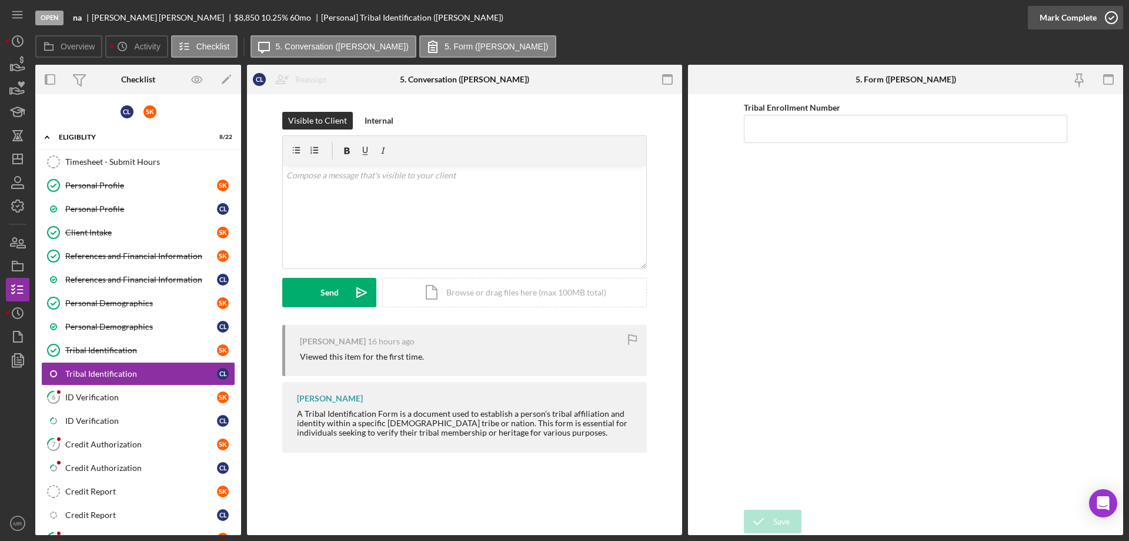
click at [1113, 15] on icon "button" at bounding box center [1111, 17] width 29 height 29
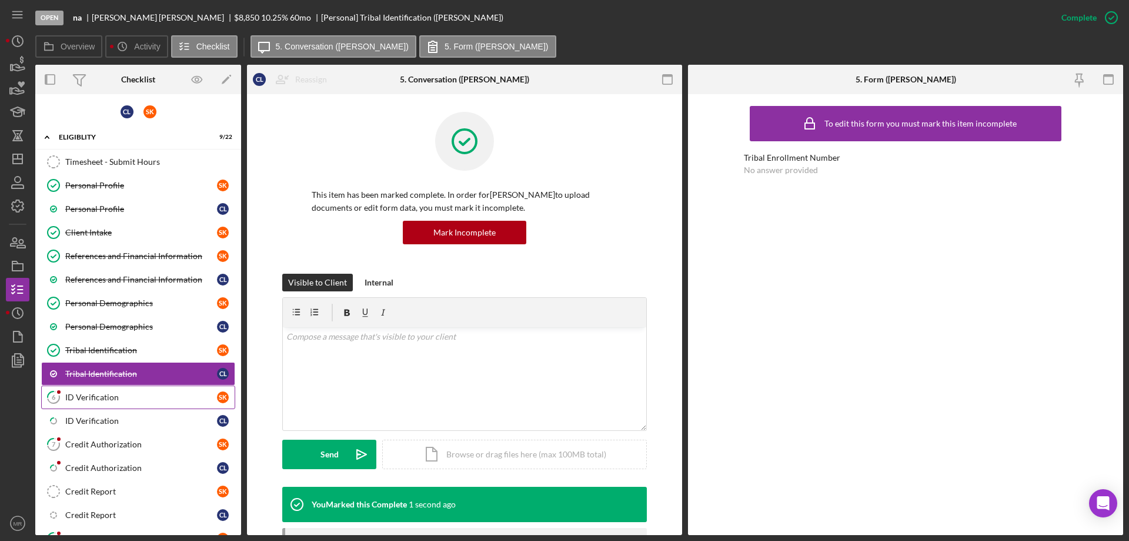
click at [86, 394] on div "ID Verification" at bounding box center [141, 396] width 152 height 9
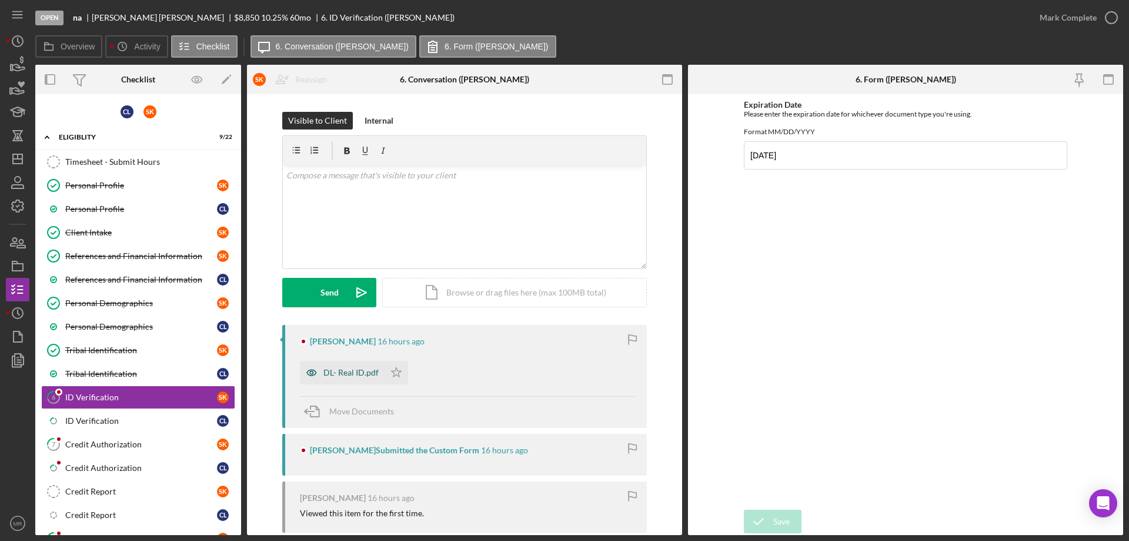
click at [339, 372] on div "DL- Real ID.pdf" at bounding box center [350, 372] width 55 height 9
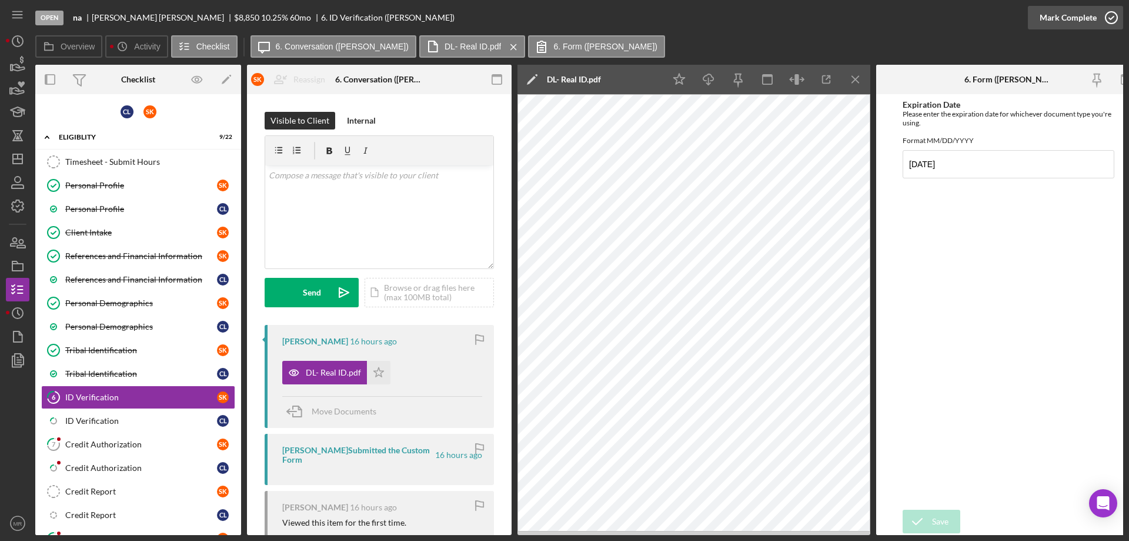
click at [1116, 18] on icon "button" at bounding box center [1111, 17] width 29 height 29
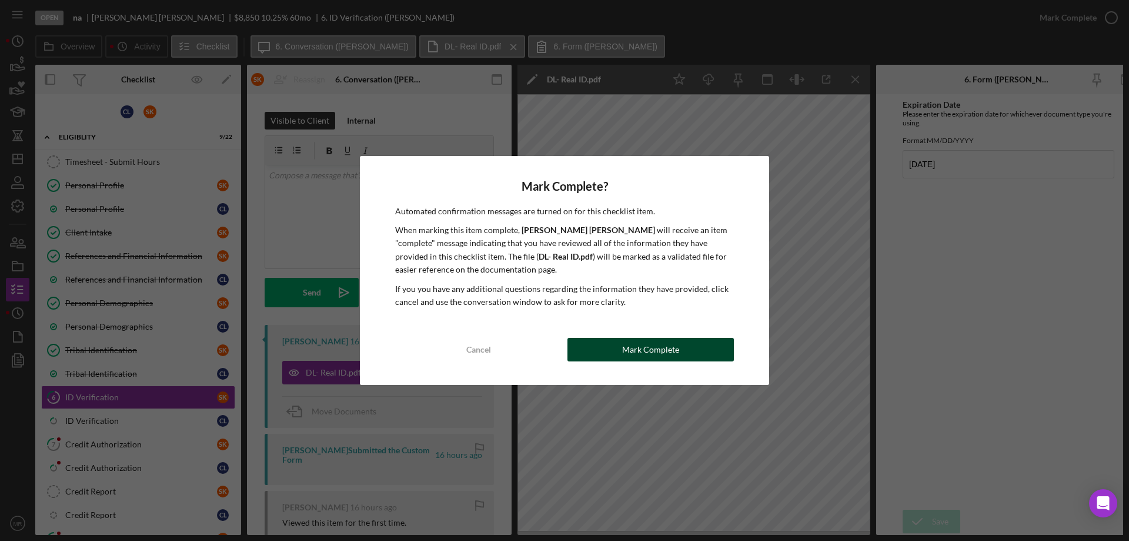
click at [679, 342] on button "Mark Complete" at bounding box center [651, 350] width 166 height 24
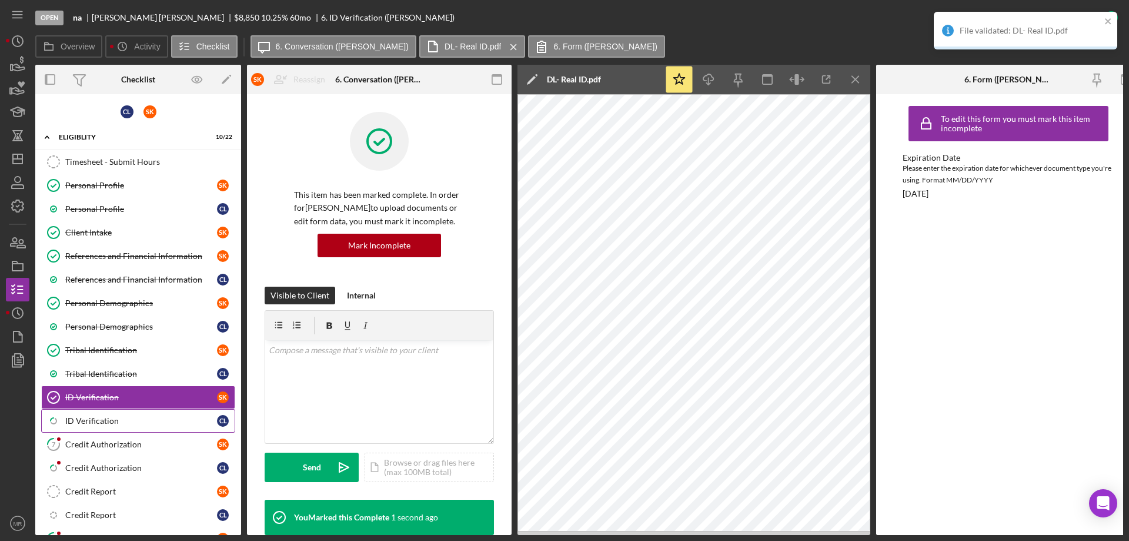
click at [93, 419] on div "ID Verification" at bounding box center [141, 420] width 152 height 9
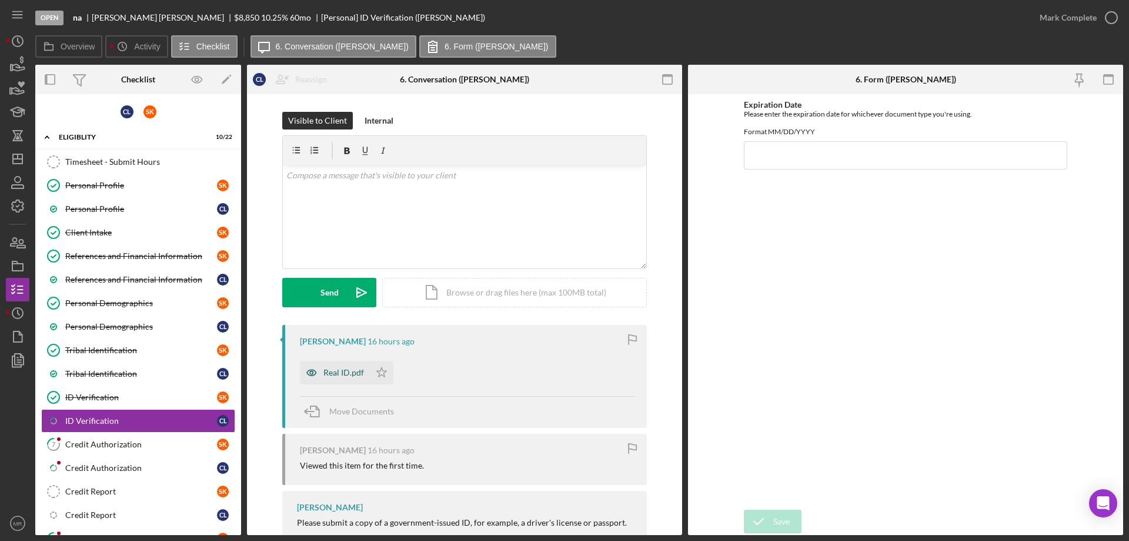
click at [348, 364] on div "Real ID.pdf" at bounding box center [335, 373] width 70 height 24
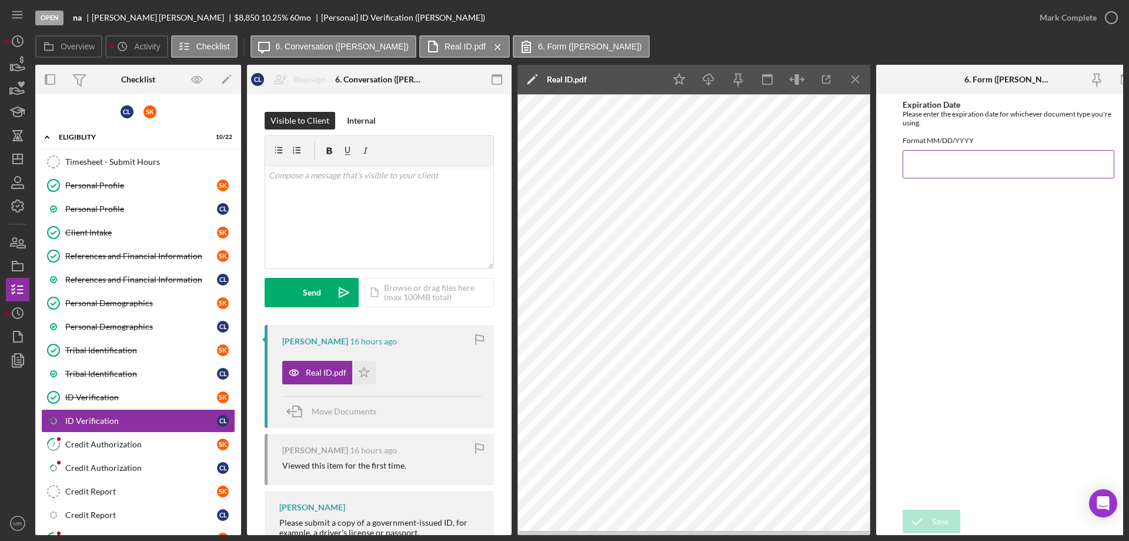
click at [926, 178] on input "Expiration Date" at bounding box center [1009, 164] width 212 height 28
type input "[DATE]"
click at [935, 510] on div "Save" at bounding box center [940, 521] width 16 height 24
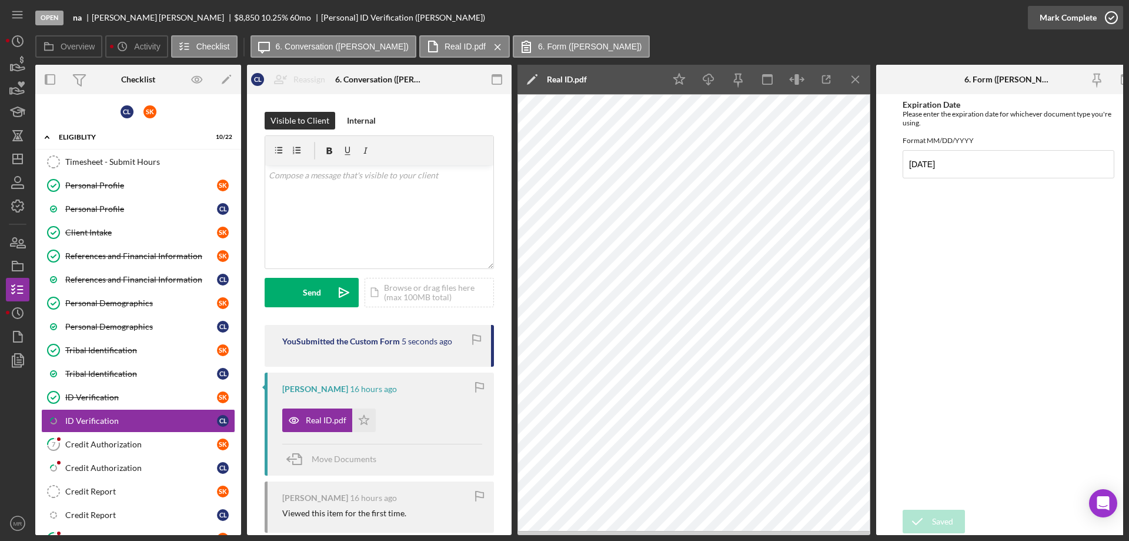
click at [1112, 13] on icon "button" at bounding box center [1111, 17] width 29 height 29
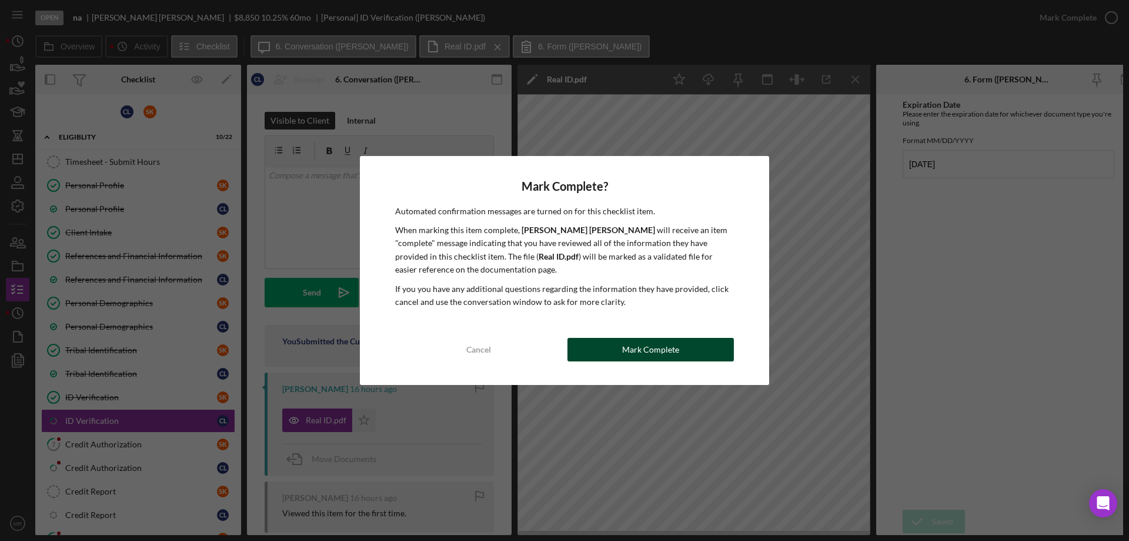
click at [651, 346] on div "Mark Complete" at bounding box center [650, 350] width 57 height 24
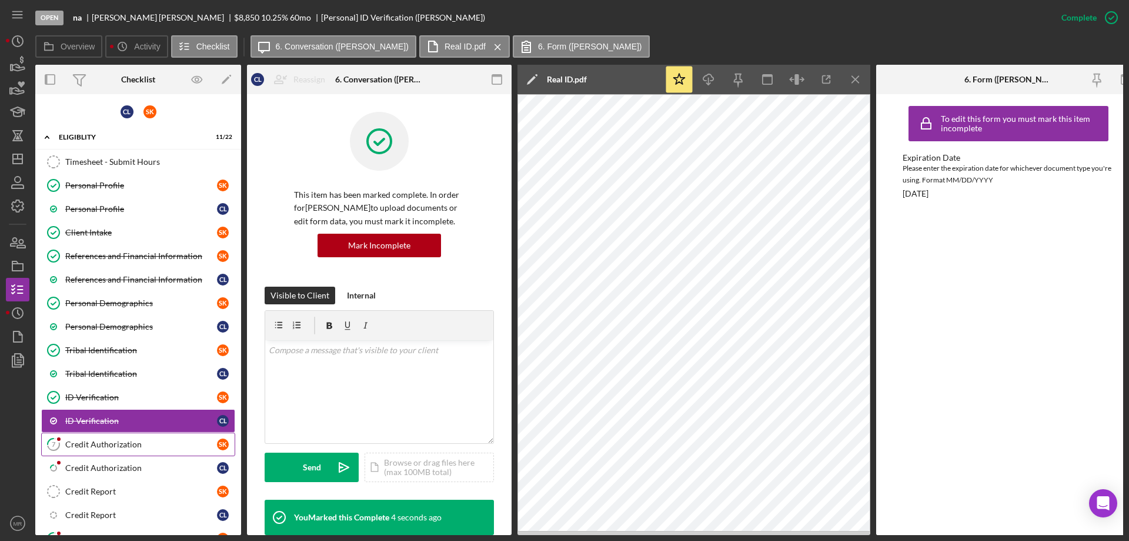
click at [102, 442] on div "Credit Authorization" at bounding box center [141, 443] width 152 height 9
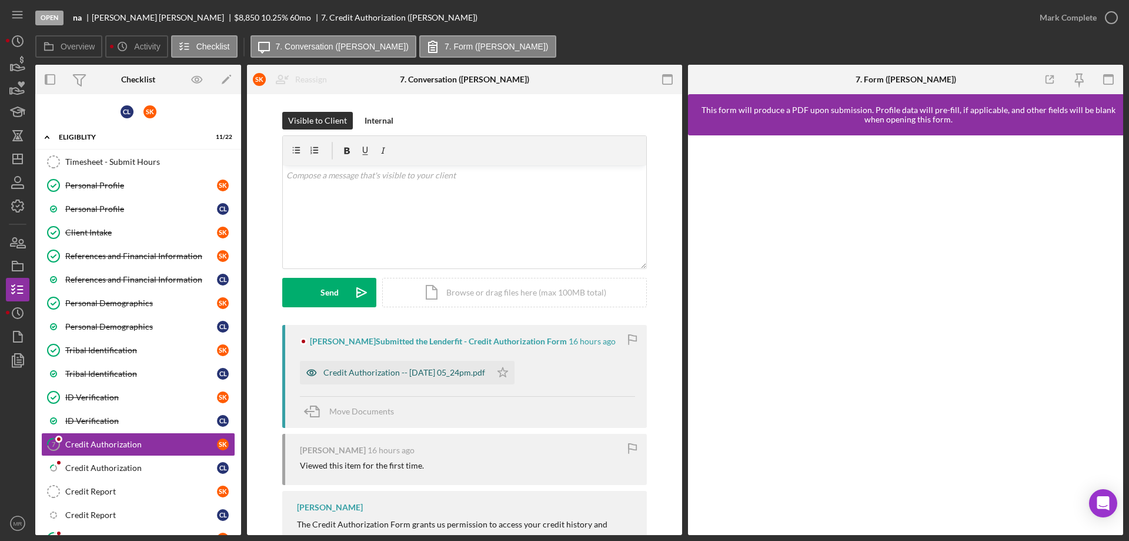
click at [386, 377] on div "Credit Authorization -- [DATE] 05_24pm.pdf" at bounding box center [404, 372] width 162 height 9
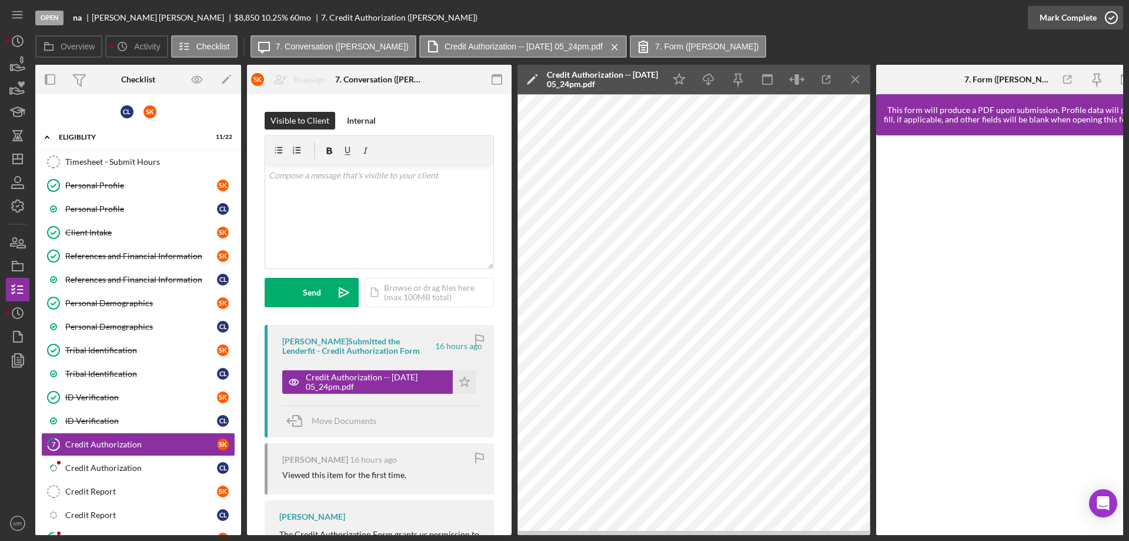
click at [1113, 15] on icon "button" at bounding box center [1111, 17] width 29 height 29
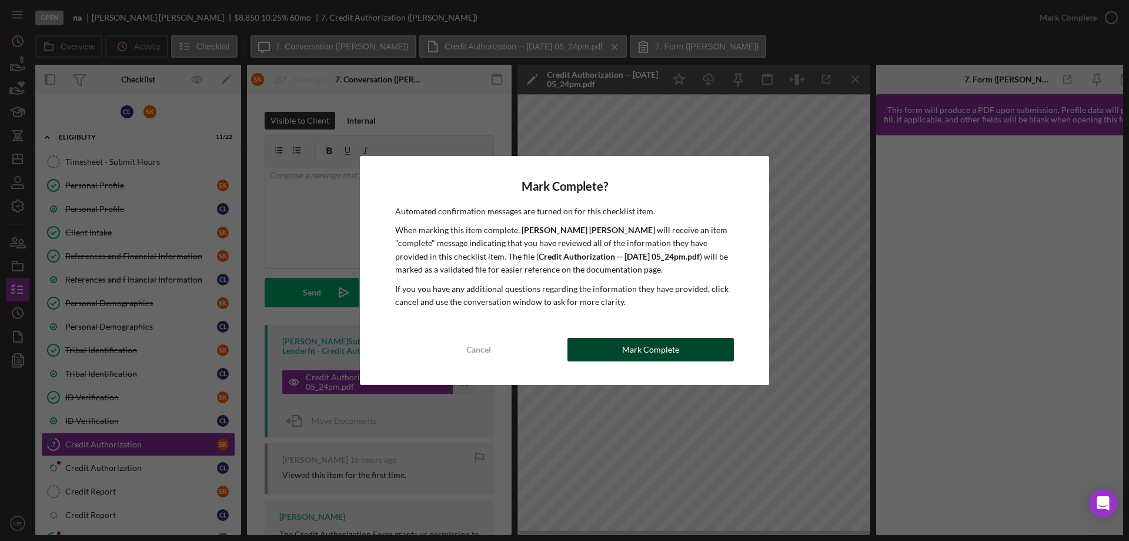
click at [652, 339] on div "Mark Complete" at bounding box center [650, 350] width 57 height 24
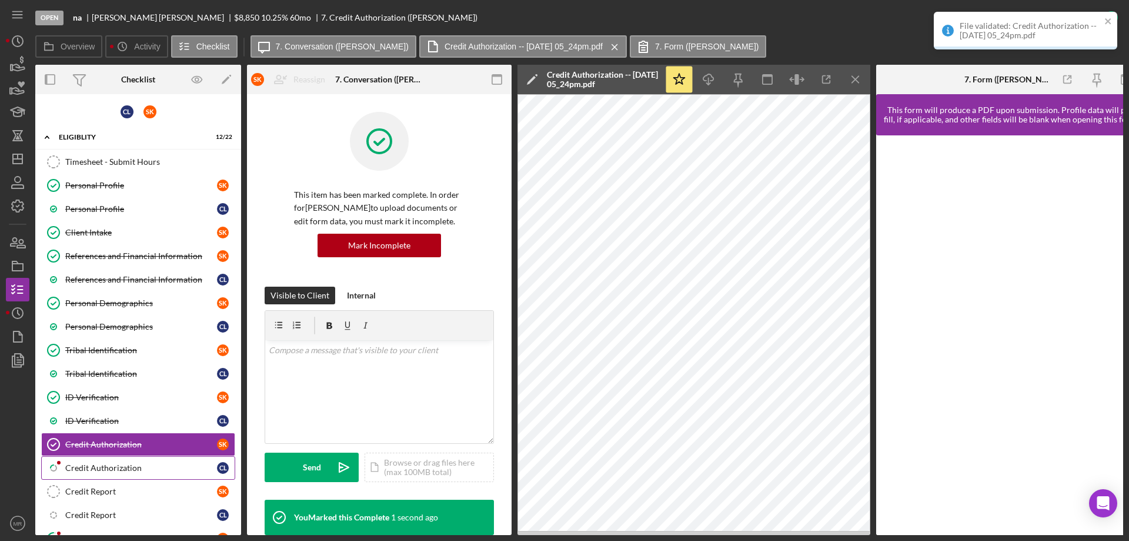
click at [80, 466] on div "Credit Authorization" at bounding box center [141, 467] width 152 height 9
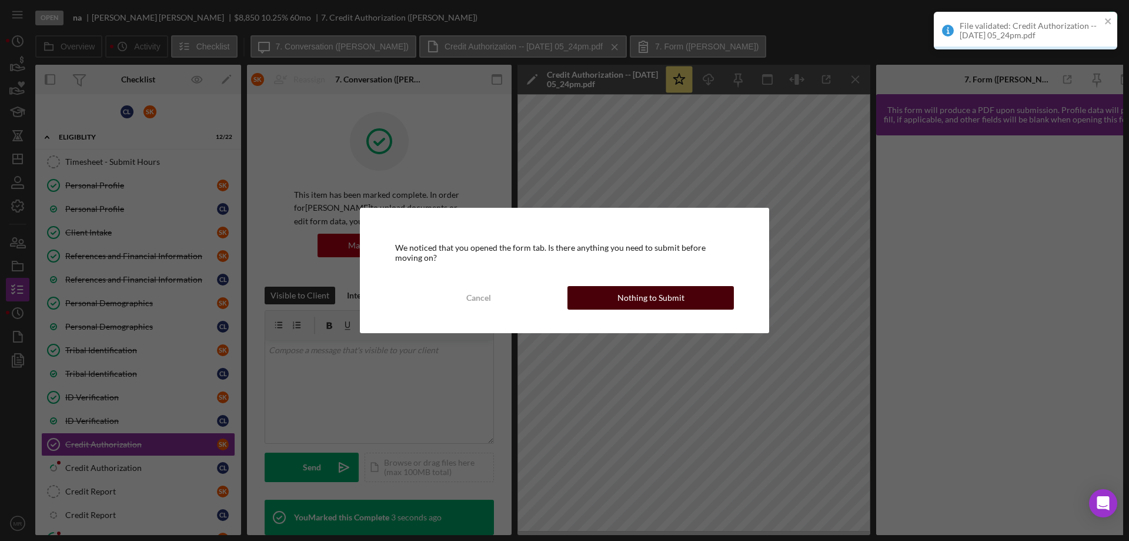
click at [640, 293] on div "Nothing to Submit" at bounding box center [651, 298] width 67 height 24
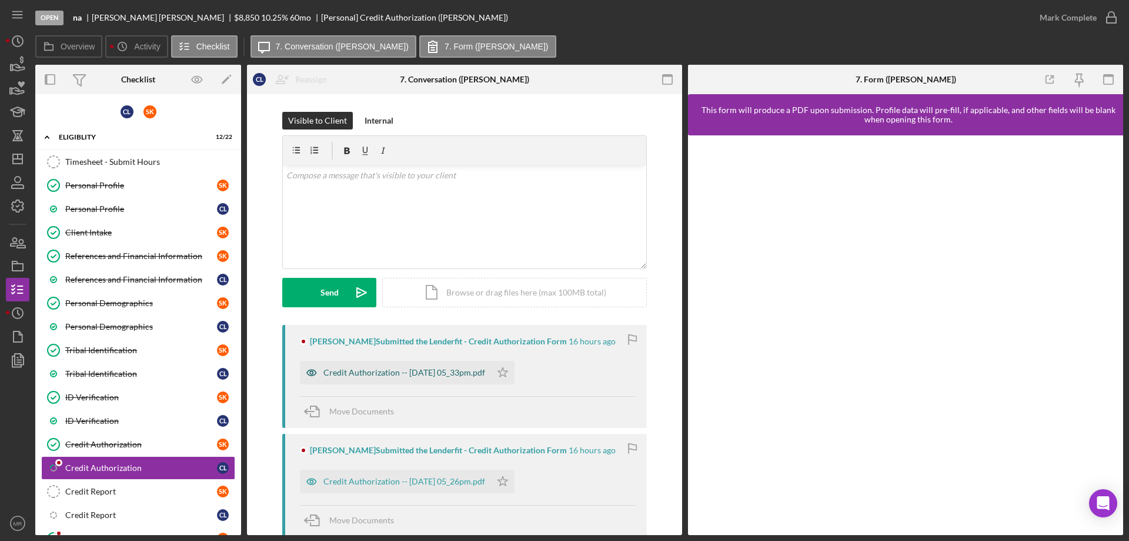
click at [393, 371] on div "Credit Authorization -- [DATE] 05_33pm.pdf" at bounding box center [404, 372] width 162 height 9
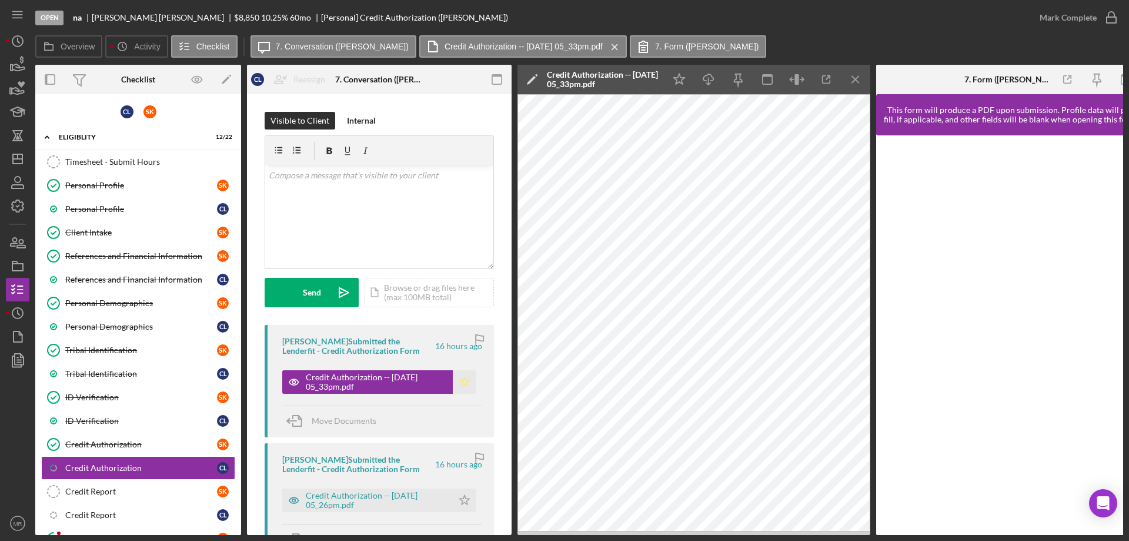
click at [461, 379] on icon "Icon/Star" at bounding box center [465, 382] width 24 height 24
click at [1112, 18] on icon "button" at bounding box center [1111, 17] width 29 height 29
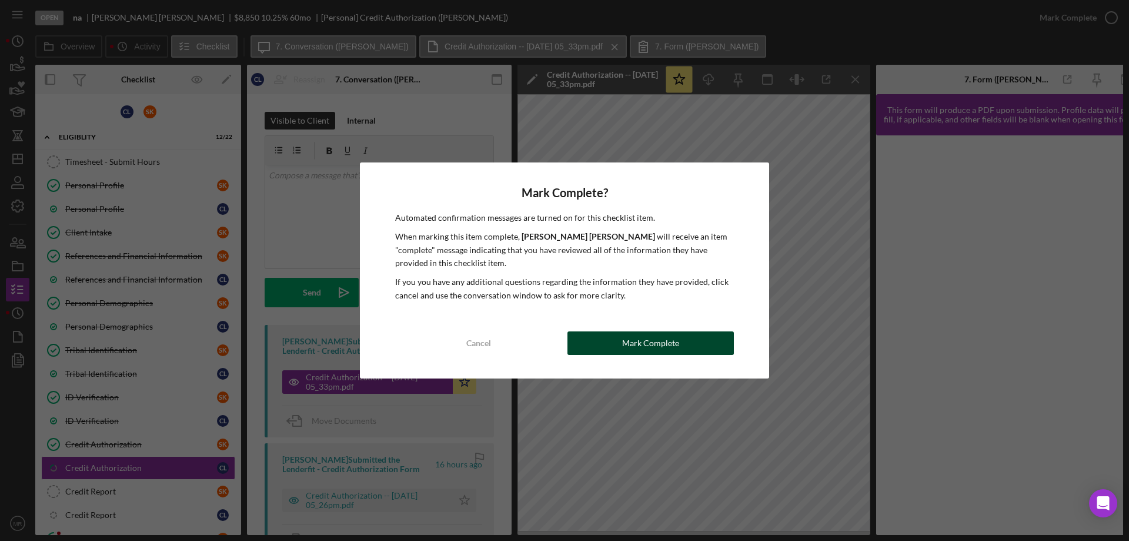
click at [635, 337] on div "Mark Complete" at bounding box center [650, 343] width 57 height 24
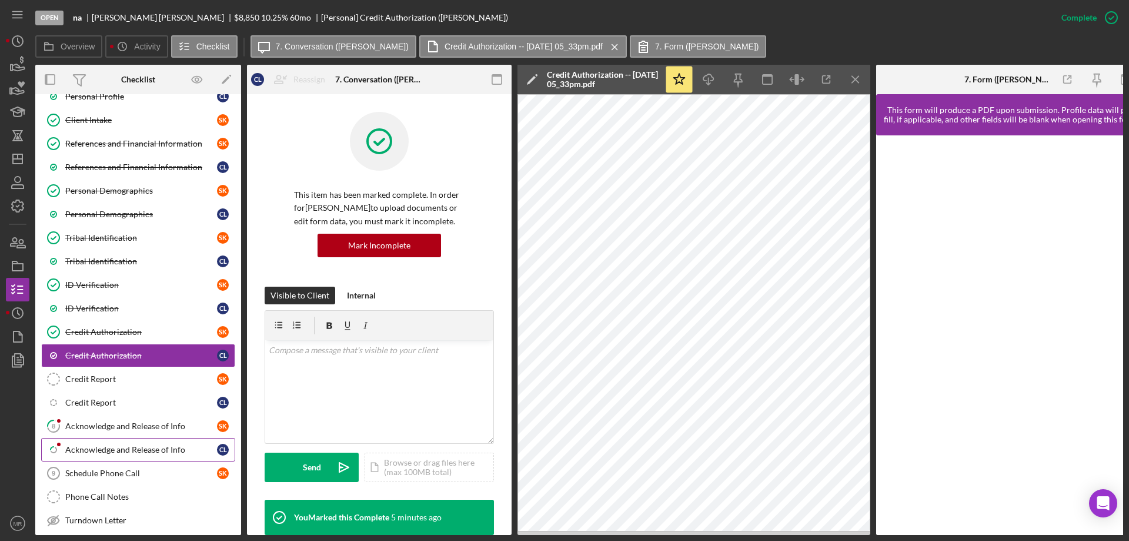
scroll to position [118, 0]
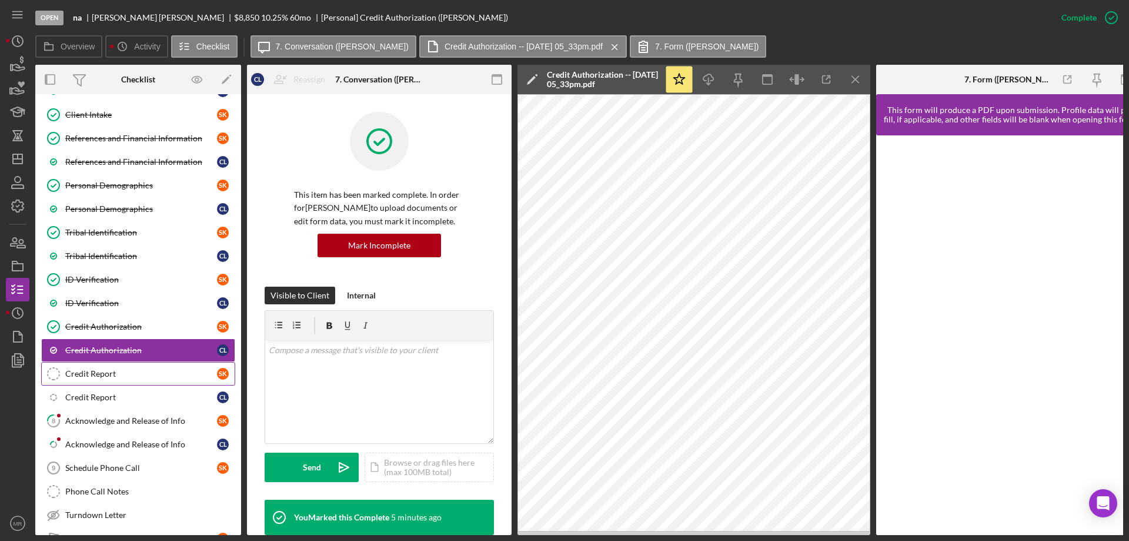
click at [95, 373] on div "Credit Report" at bounding box center [141, 373] width 152 height 9
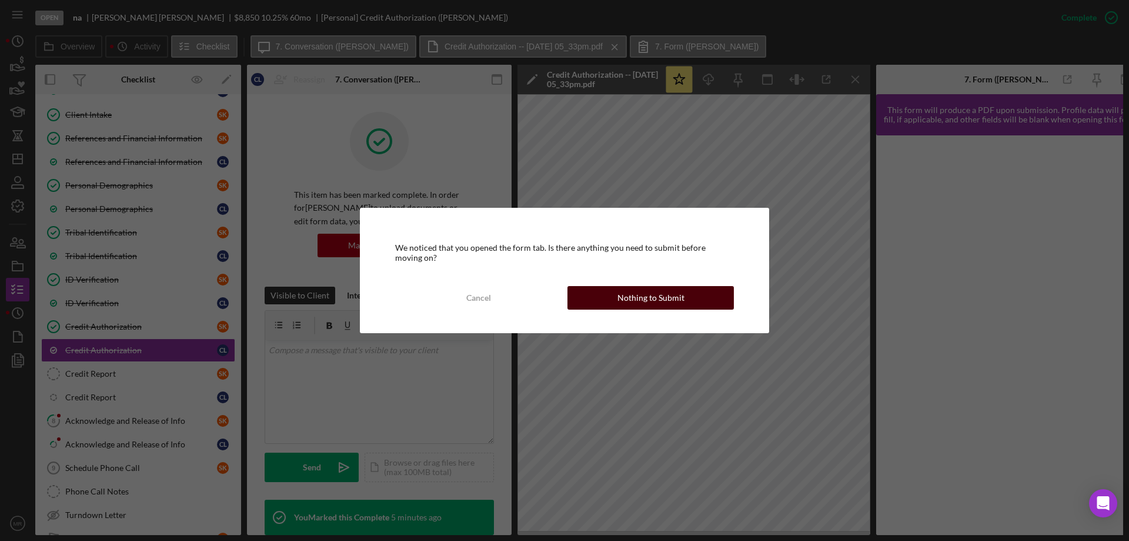
click at [668, 290] on div "Nothing to Submit" at bounding box center [651, 298] width 67 height 24
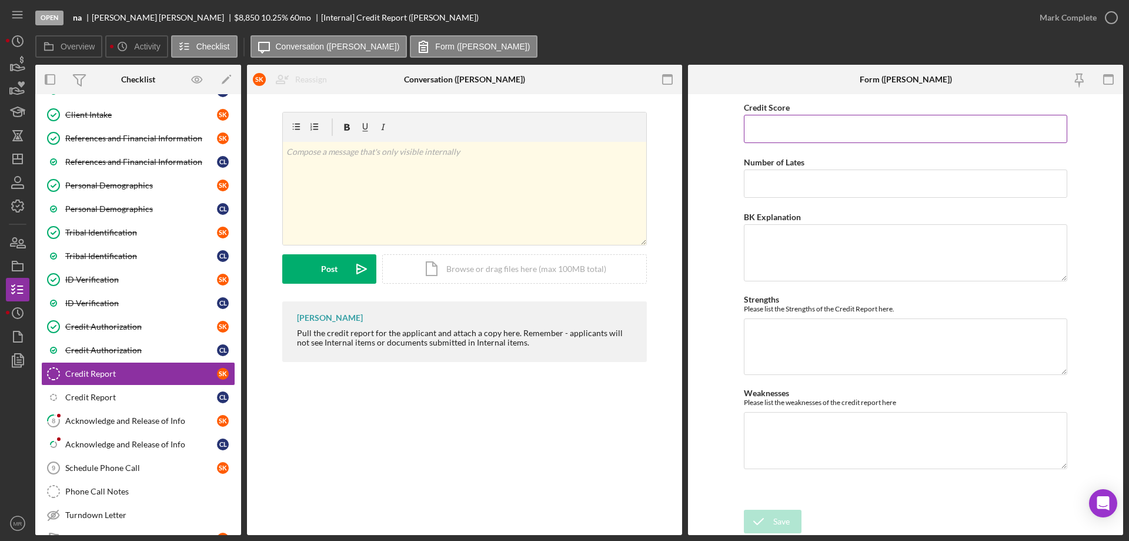
click at [777, 132] on input "Credit Score" at bounding box center [905, 129] width 323 height 28
type input "569"
click at [793, 428] on textarea "Weaknesses" at bounding box center [905, 440] width 323 height 56
type textarea "2 open collections"
click at [776, 519] on div "Save" at bounding box center [781, 521] width 16 height 24
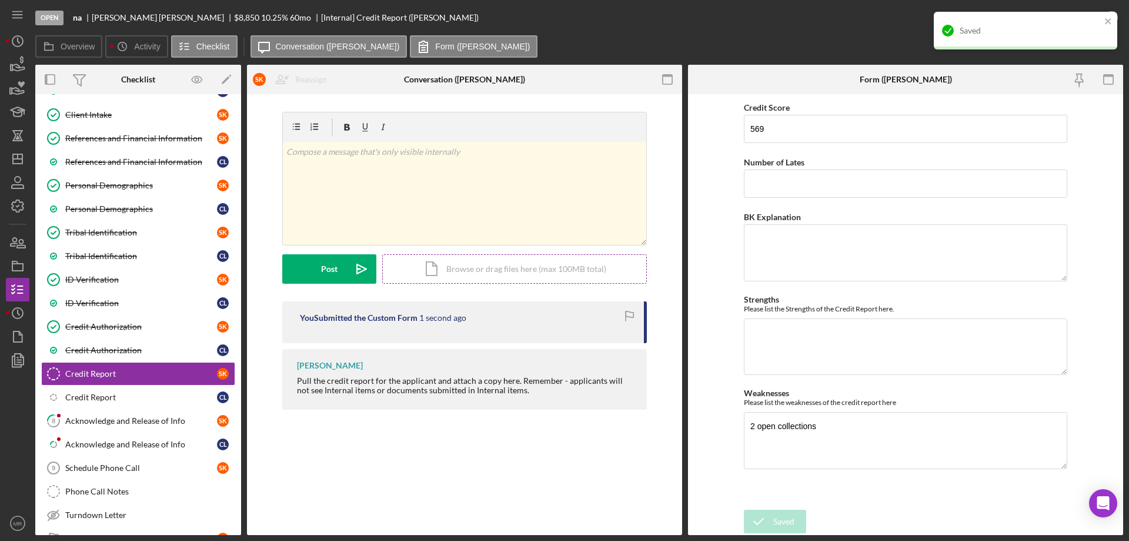
click at [472, 265] on div "Icon/Document Browse or drag files here (max 100MB total) Tap to choose files o…" at bounding box center [514, 268] width 265 height 29
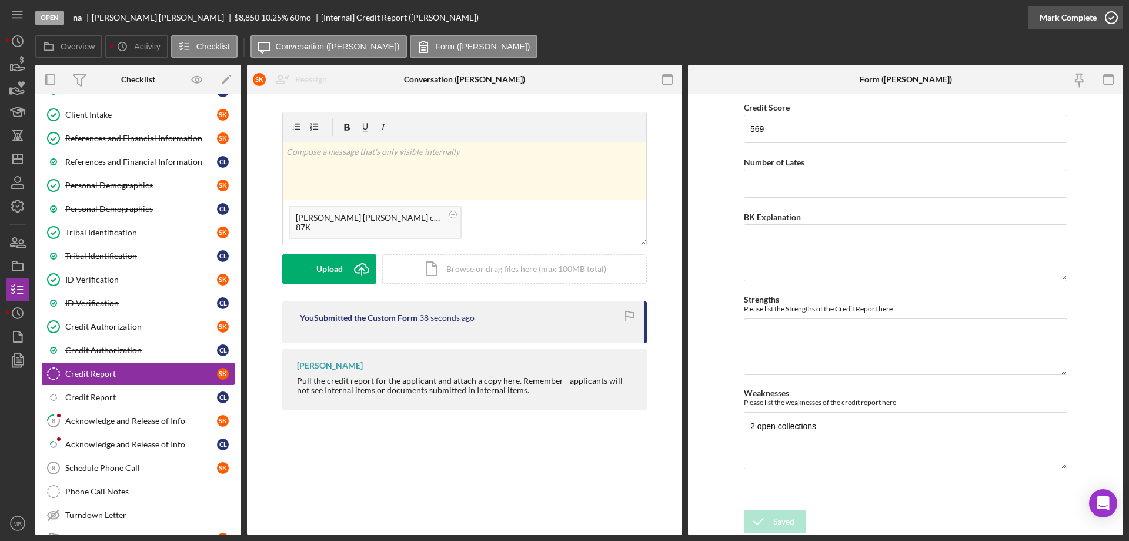
drag, startPoint x: 1106, startPoint y: 16, endPoint x: 1049, endPoint y: 75, distance: 82.8
click at [1106, 16] on circle "button" at bounding box center [1112, 18] width 12 height 12
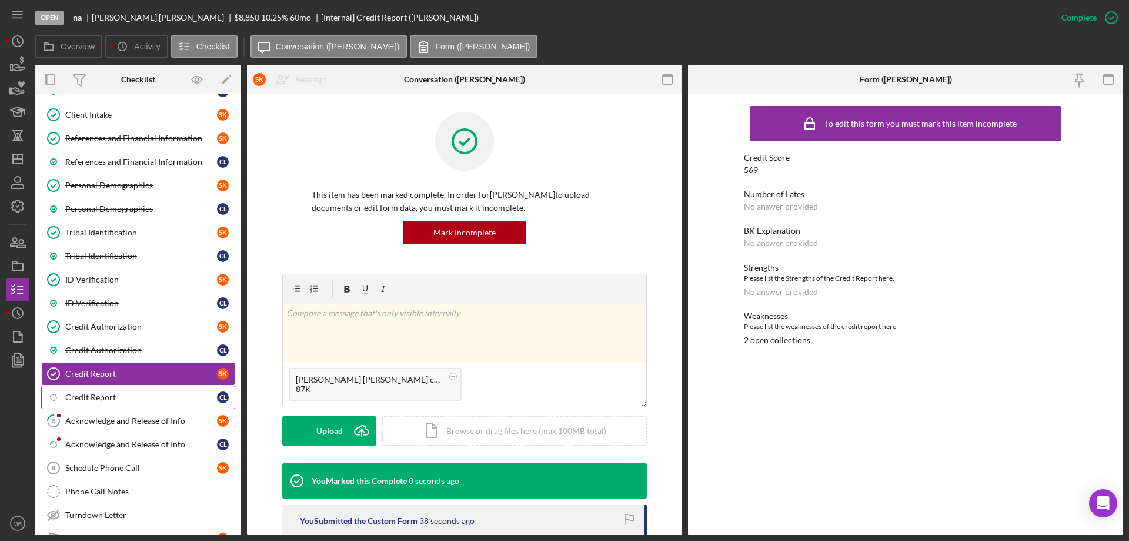
click at [87, 396] on div "Credit Report" at bounding box center [141, 396] width 152 height 9
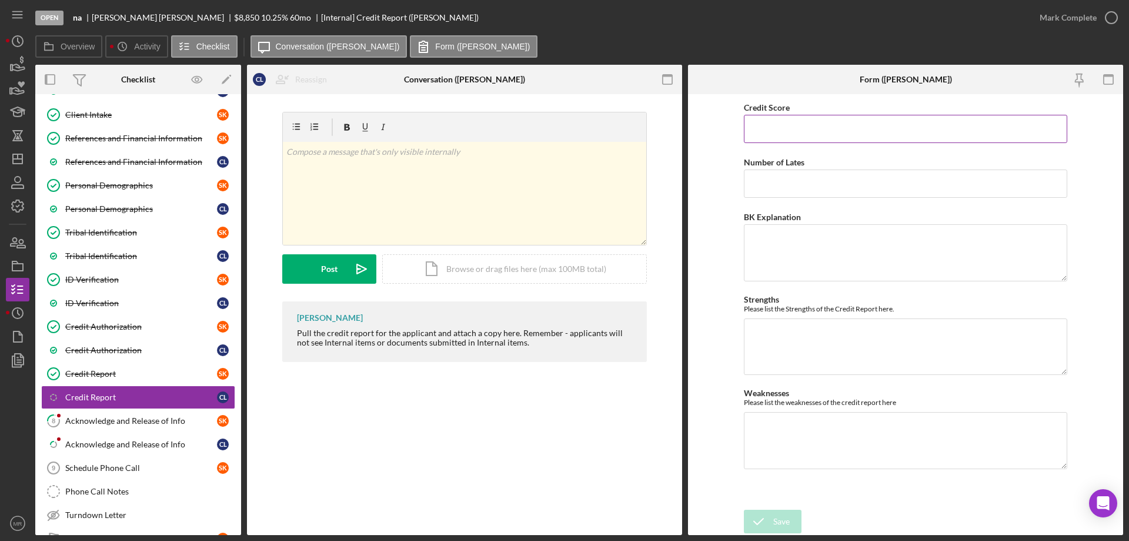
click at [785, 128] on input "Credit Score" at bounding box center [905, 129] width 323 height 28
type input "644"
click at [866, 435] on textarea "Weaknesses" at bounding box center [905, 440] width 323 height 56
type textarea "1"
drag, startPoint x: 1112, startPoint y: 18, endPoint x: 1105, endPoint y: 15, distance: 7.6
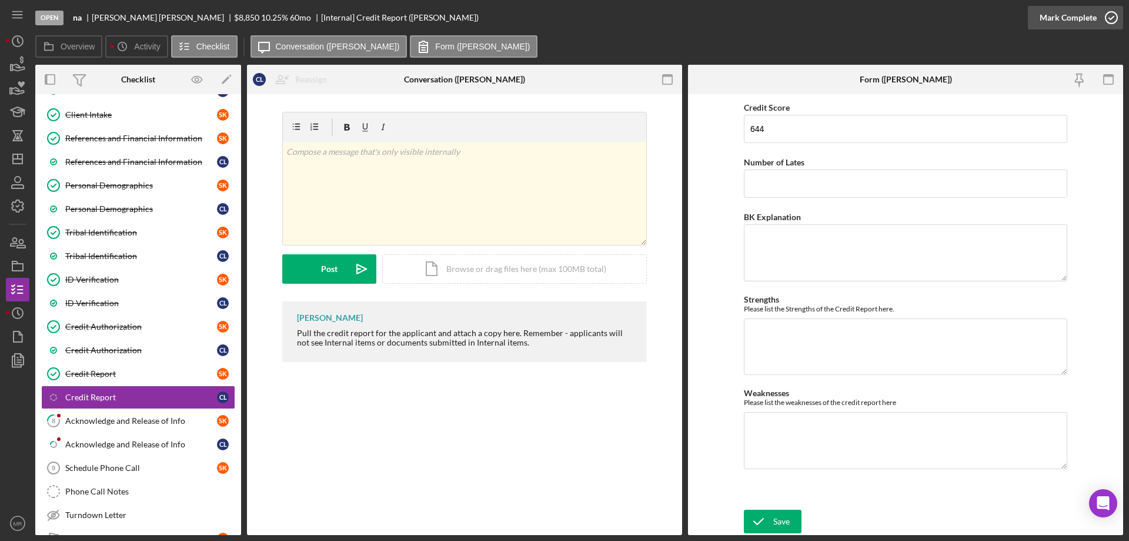
click at [1112, 17] on icon "button" at bounding box center [1111, 17] width 29 height 29
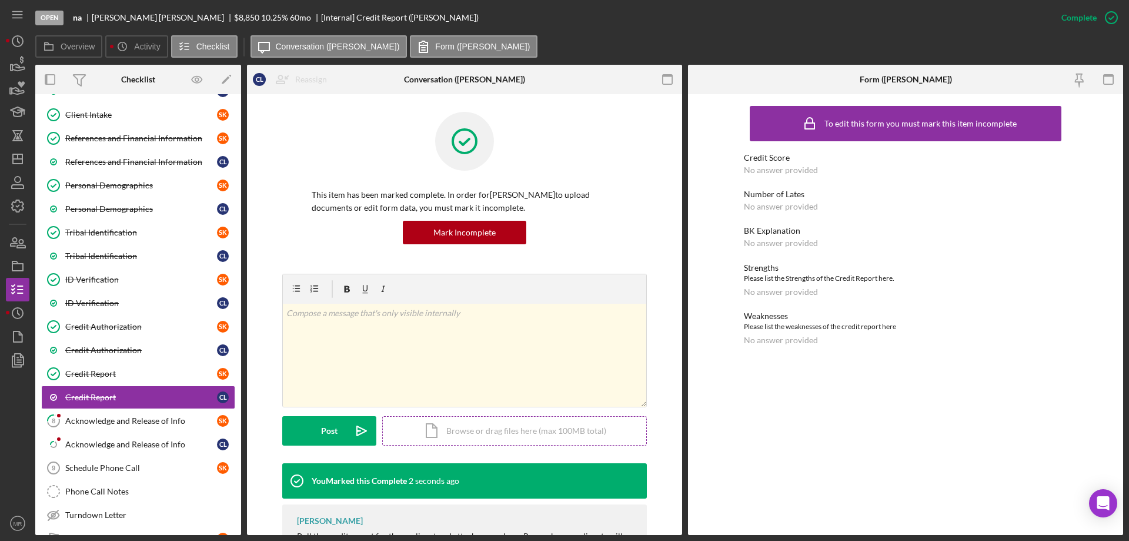
click at [423, 428] on div "Icon/Document Browse or drag files here (max 100MB total) Tap to choose files o…" at bounding box center [514, 430] width 265 height 29
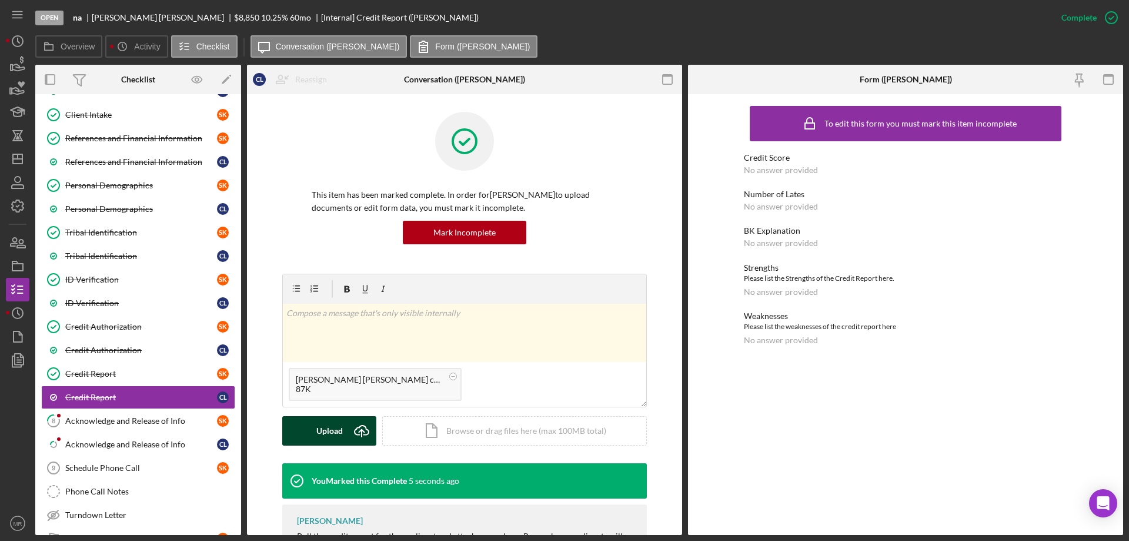
click at [318, 440] on div "Upload" at bounding box center [329, 430] width 26 height 29
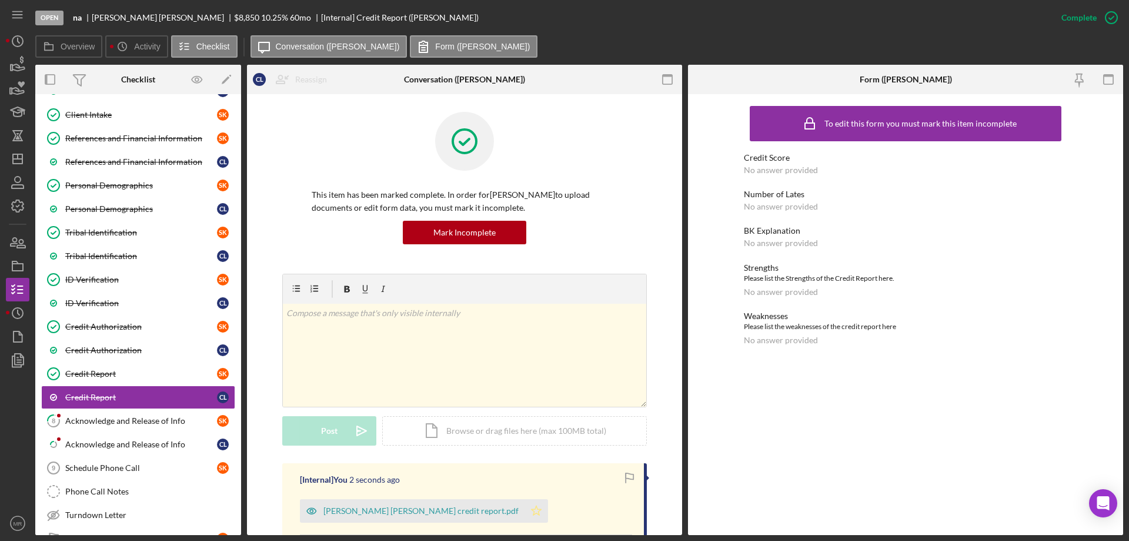
click at [532, 512] on polygon "button" at bounding box center [537, 509] width 10 height 9
click at [91, 372] on div "Credit Report" at bounding box center [141, 373] width 152 height 9
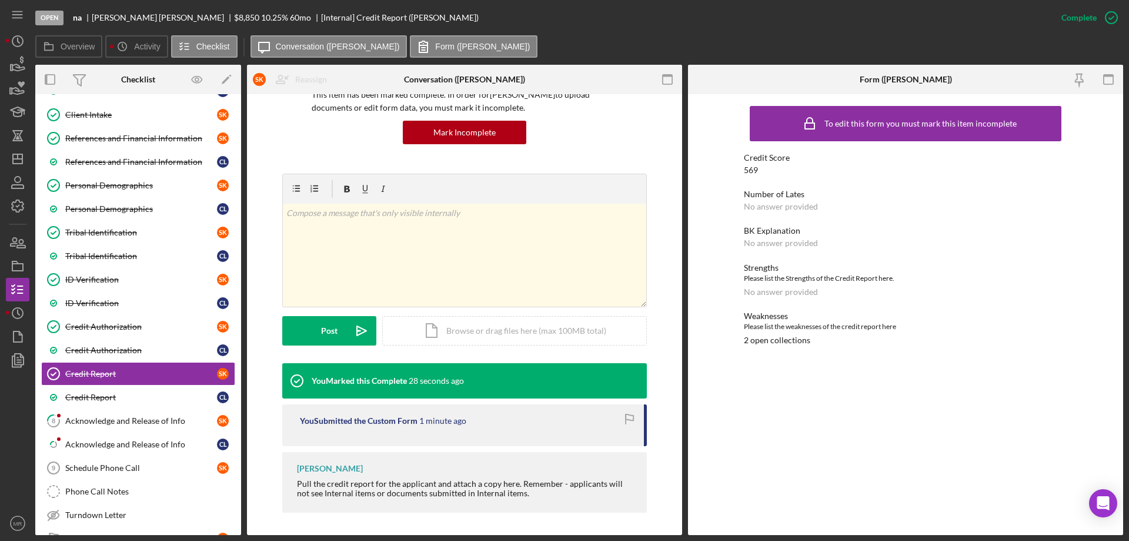
scroll to position [101, 0]
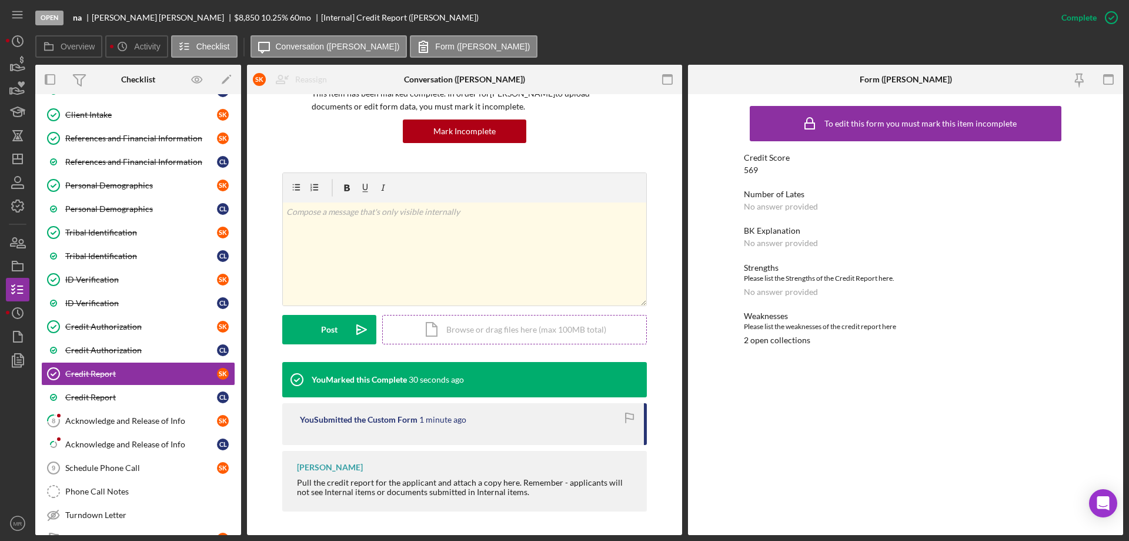
click at [426, 327] on div "Icon/Document Browse or drag files here (max 100MB total) Tap to choose files o…" at bounding box center [514, 329] width 265 height 29
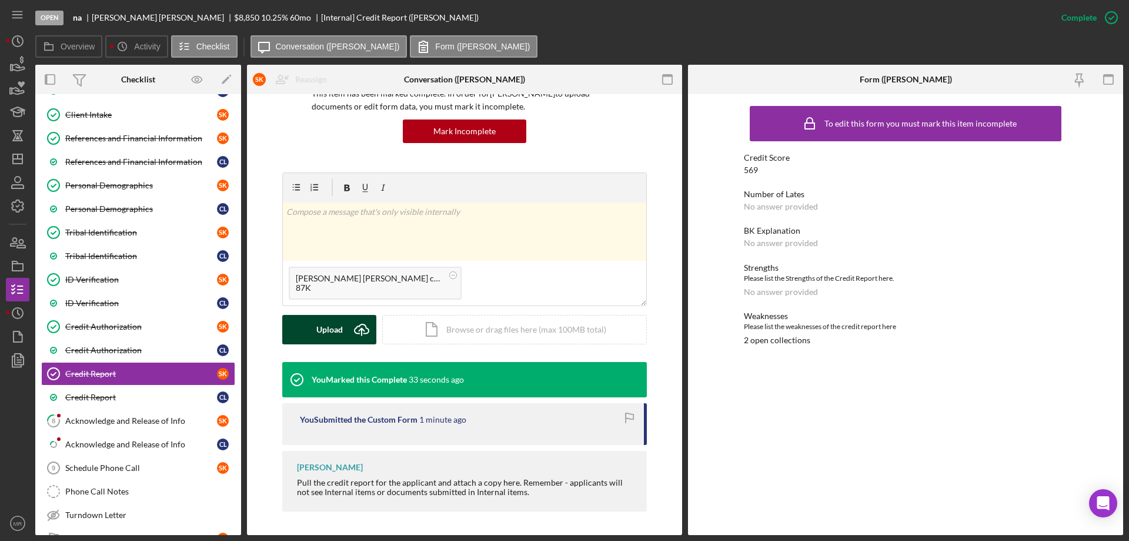
click at [324, 329] on div "Upload" at bounding box center [329, 329] width 26 height 29
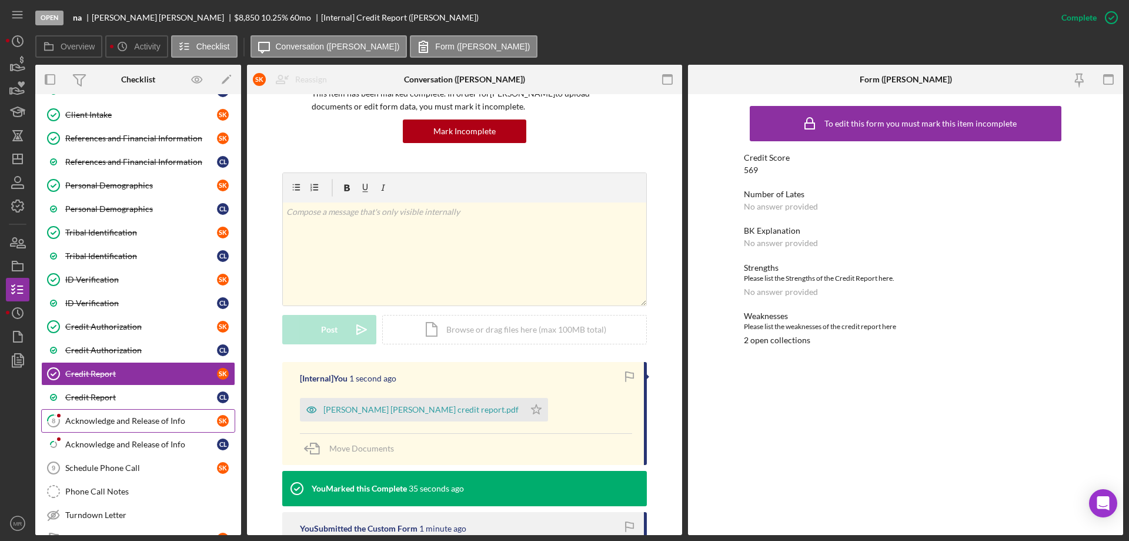
click at [92, 421] on div "Acknowledge and Release of Info" at bounding box center [141, 420] width 152 height 9
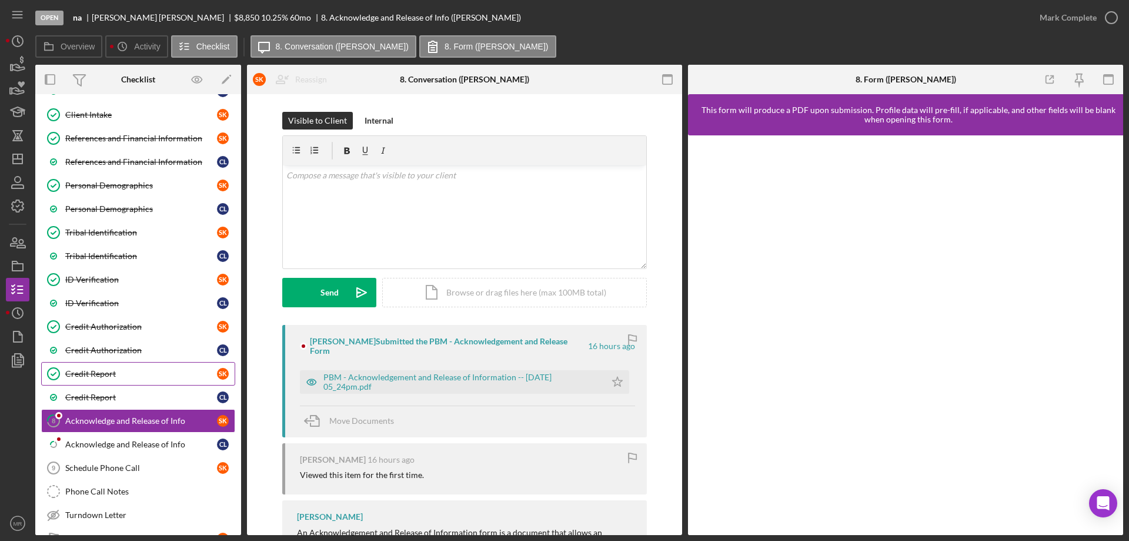
click at [109, 371] on div "Credit Report" at bounding box center [141, 373] width 152 height 9
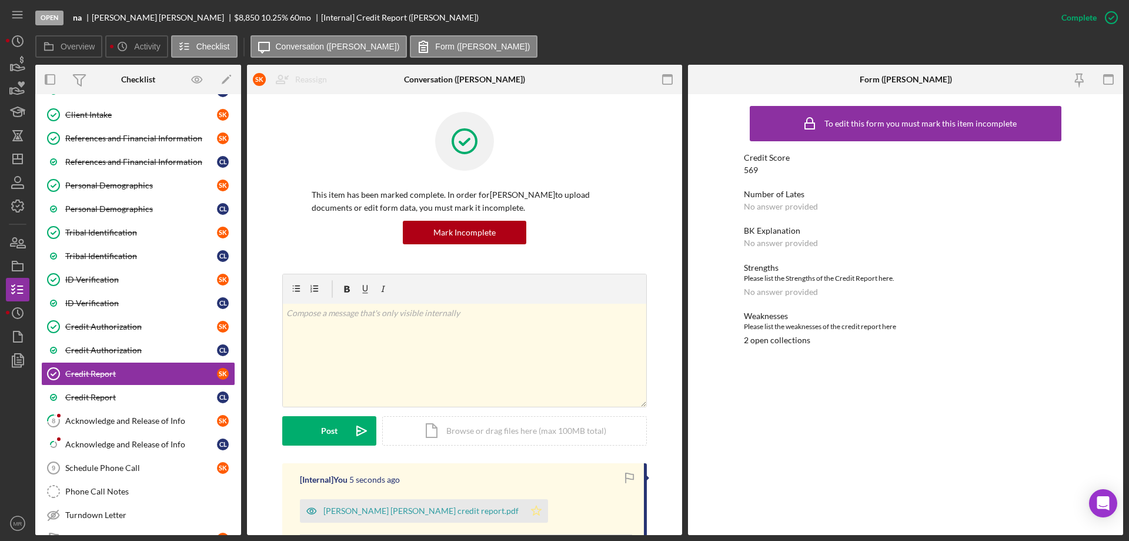
click at [525, 507] on icon "Icon/Star" at bounding box center [537, 511] width 24 height 24
click at [146, 392] on div "Credit Report" at bounding box center [141, 396] width 152 height 9
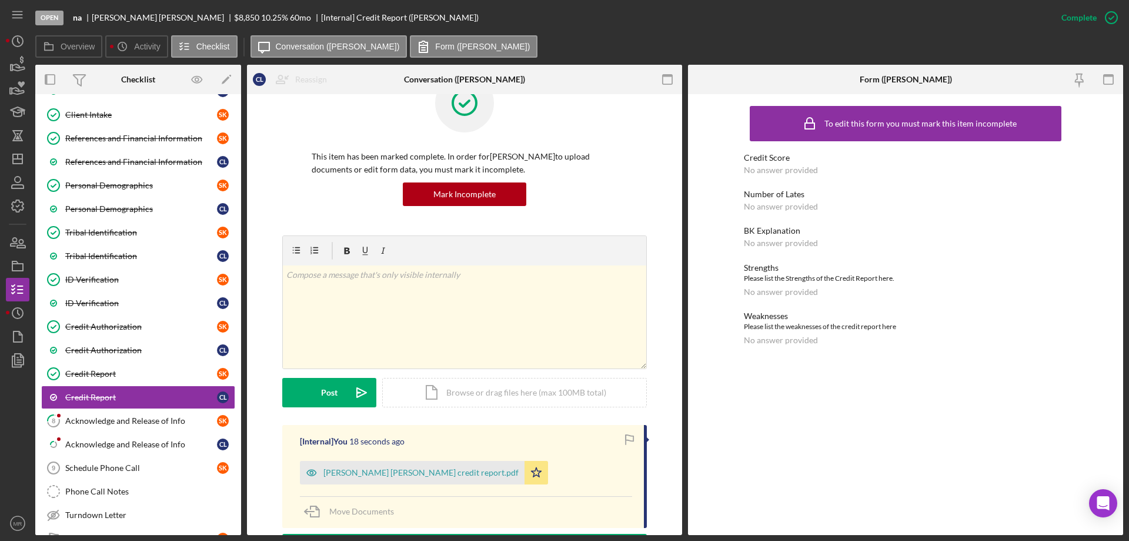
scroll to position [59, 0]
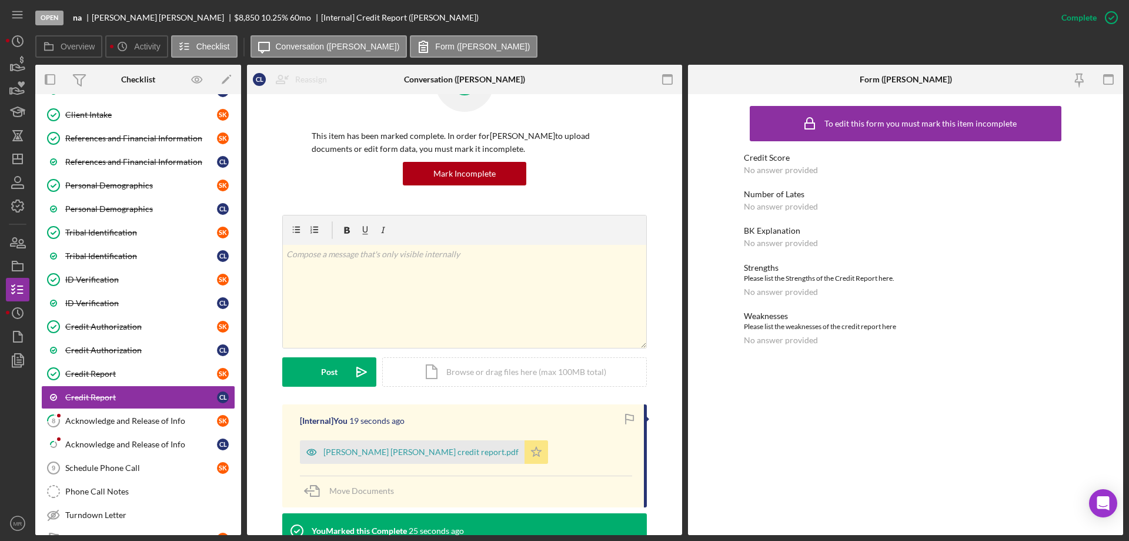
click at [525, 458] on icon "Icon/Star" at bounding box center [537, 452] width 24 height 24
click at [95, 420] on div "Acknowledge and Release of Info" at bounding box center [141, 420] width 152 height 9
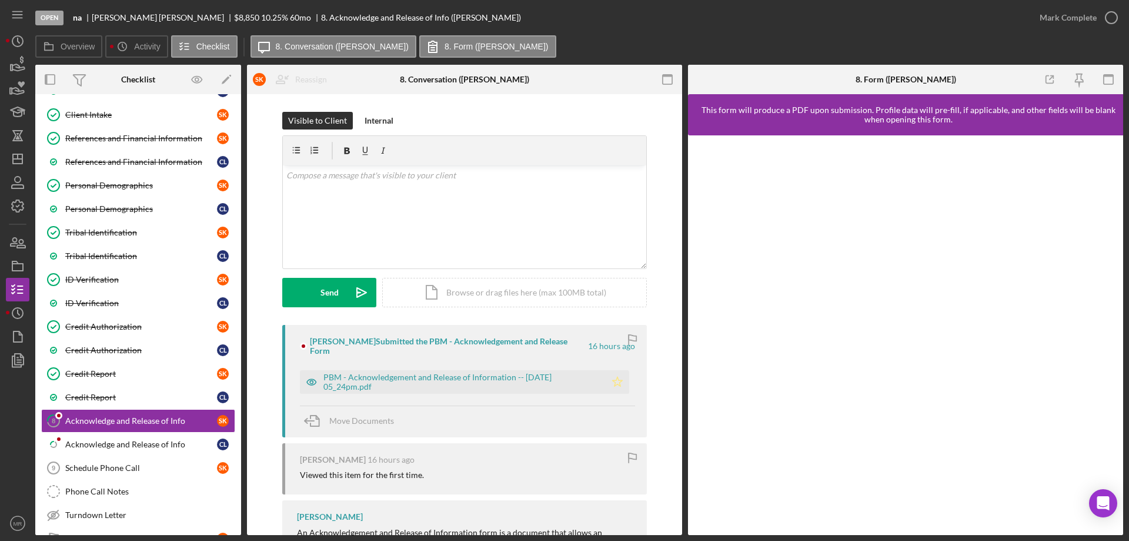
click at [618, 380] on polygon "button" at bounding box center [618, 380] width 10 height 9
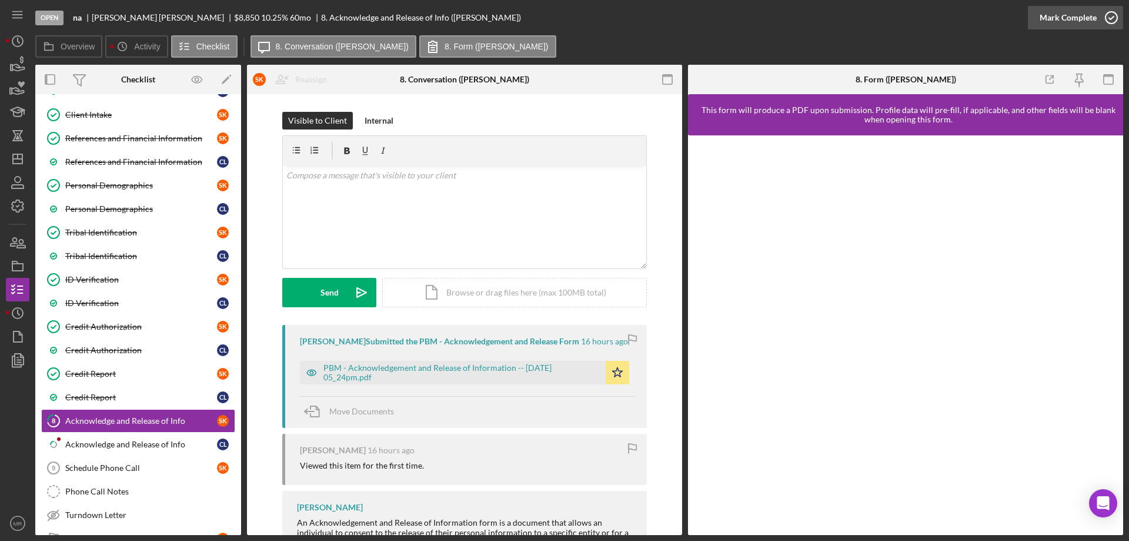
click at [1112, 18] on polyline "button" at bounding box center [1111, 17] width 5 height 3
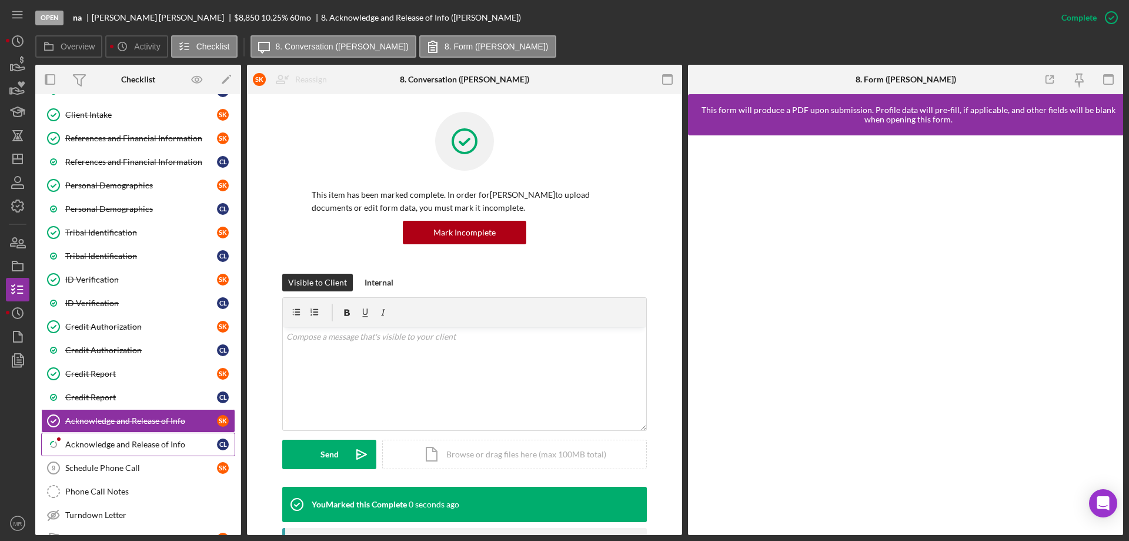
click at [102, 443] on div "Acknowledge and Release of Info" at bounding box center [141, 443] width 152 height 9
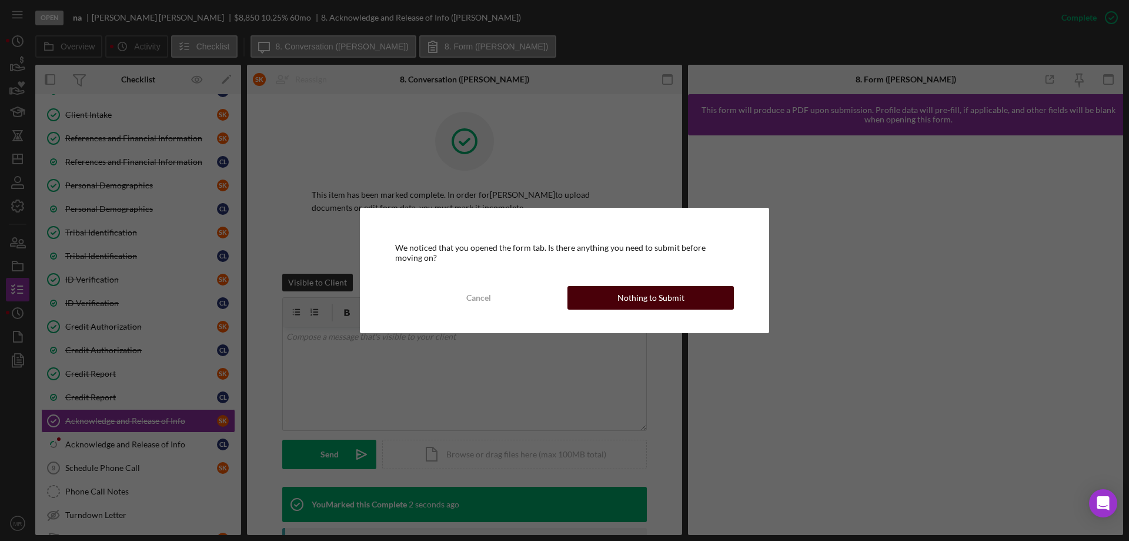
click at [628, 289] on div "Nothing to Submit" at bounding box center [651, 298] width 67 height 24
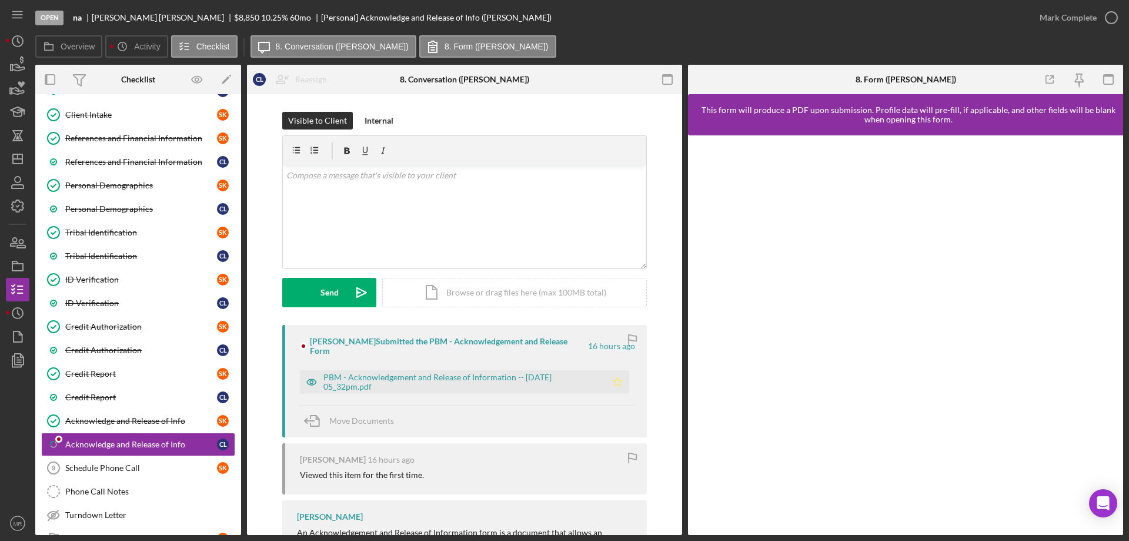
click at [613, 374] on icon "Icon/Star" at bounding box center [618, 382] width 24 height 24
click at [1109, 21] on icon "button" at bounding box center [1111, 17] width 29 height 29
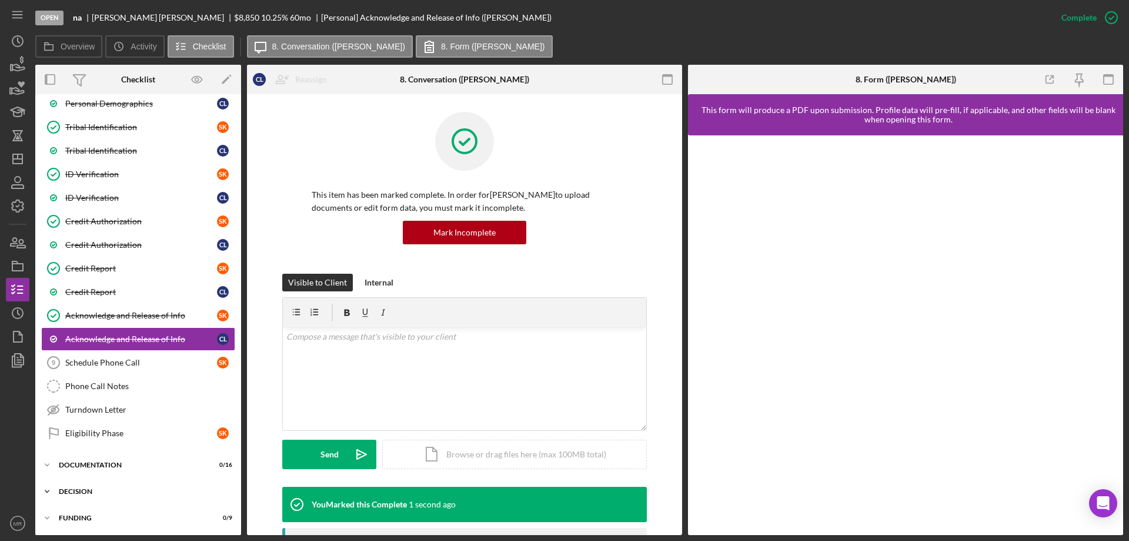
scroll to position [235, 0]
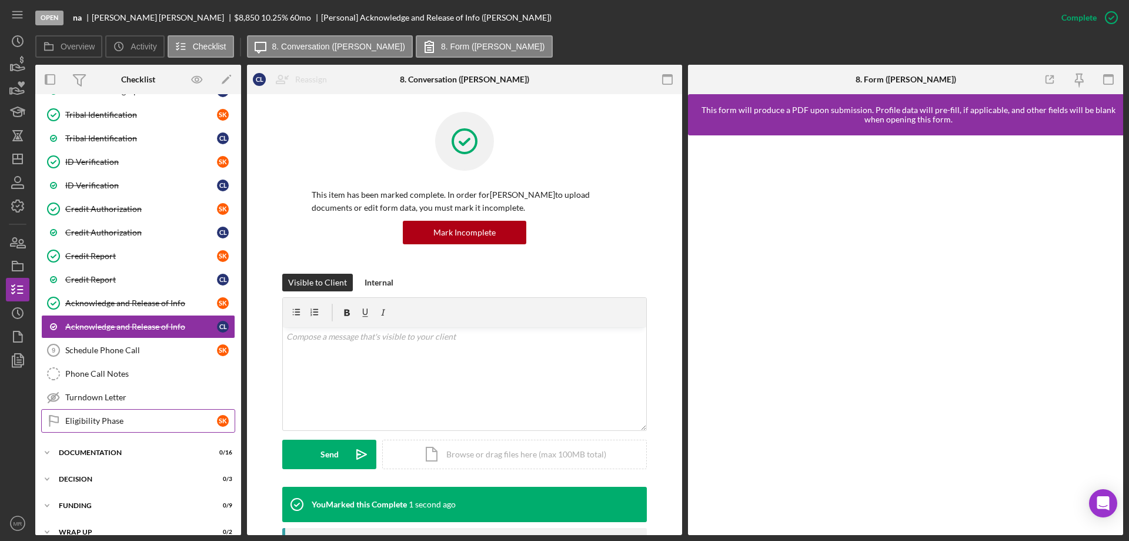
click at [94, 419] on div "Eligibility Phase" at bounding box center [141, 420] width 152 height 9
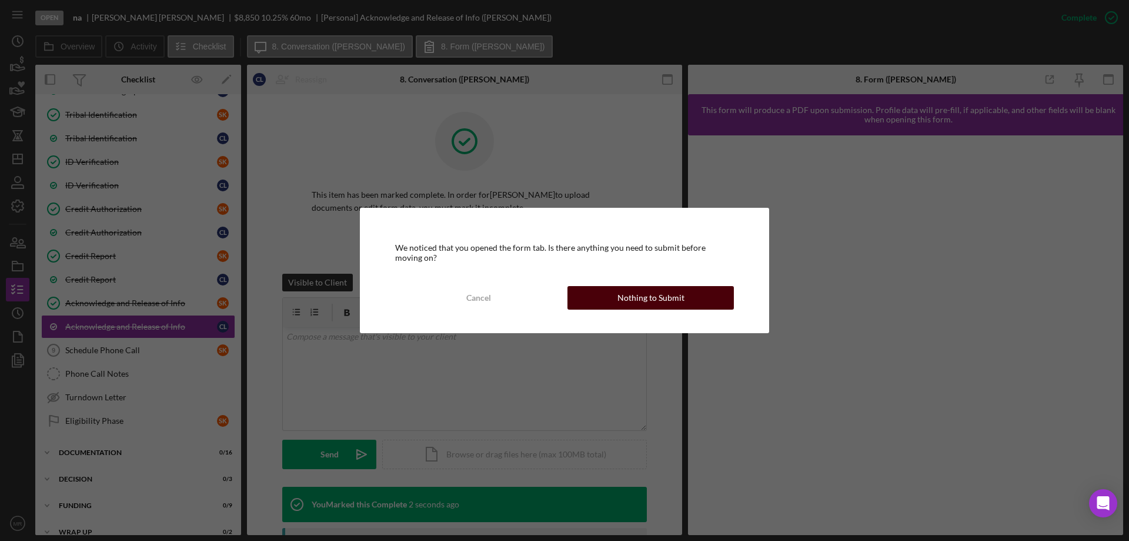
click at [652, 299] on div "Nothing to Submit" at bounding box center [651, 298] width 67 height 24
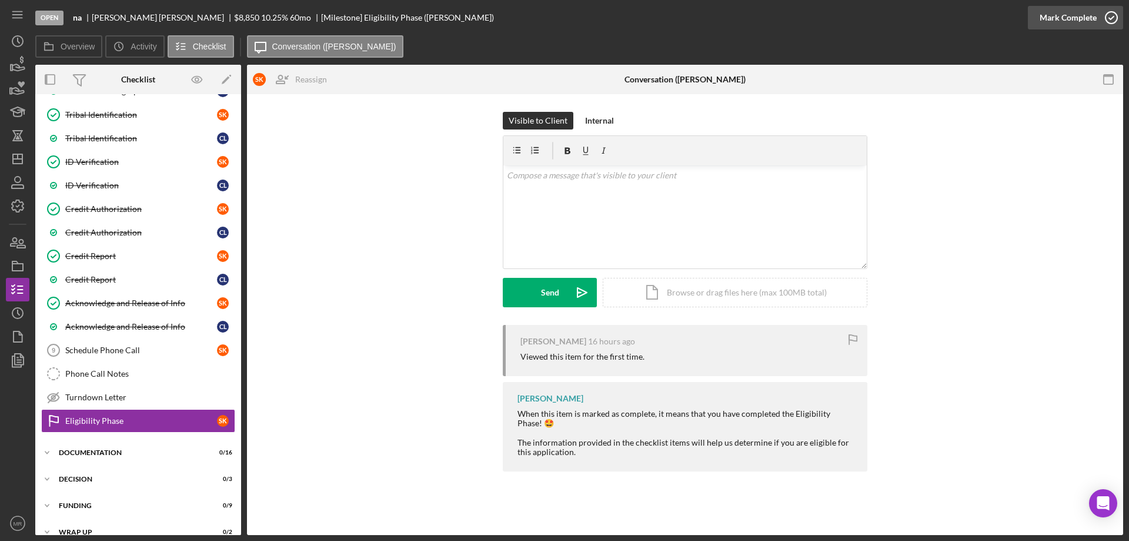
click at [1123, 15] on div "Mark Complete" at bounding box center [1075, 17] width 95 height 35
click at [1115, 15] on icon "button" at bounding box center [1111, 17] width 29 height 29
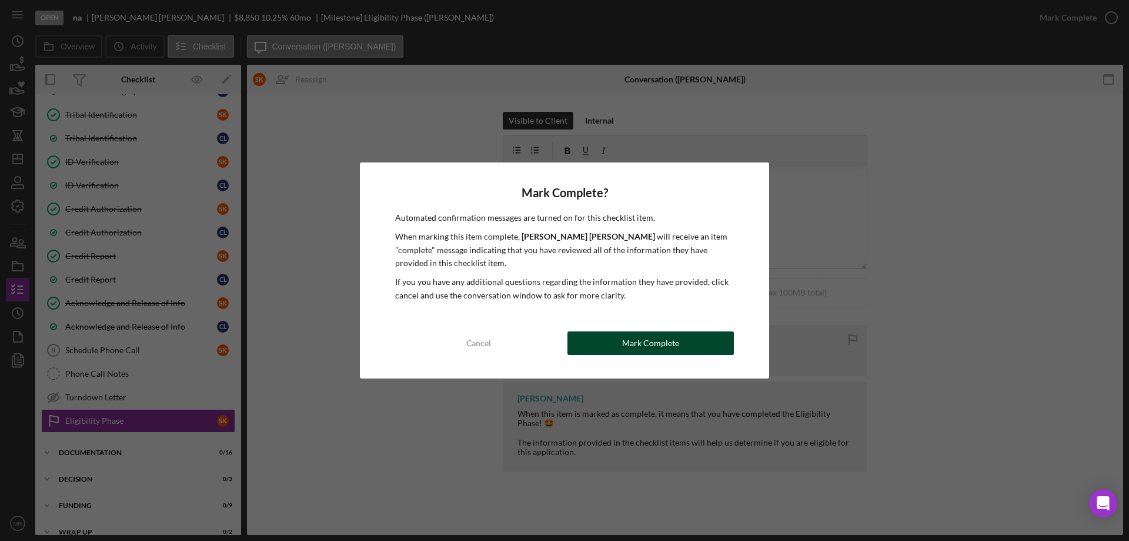
click at [652, 345] on div "Mark Complete" at bounding box center [650, 343] width 57 height 24
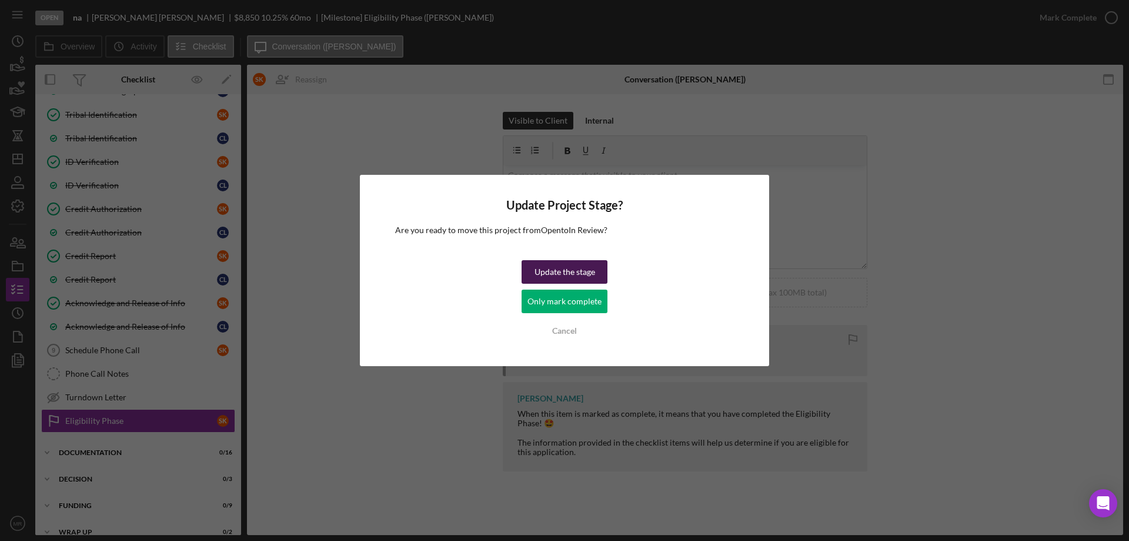
click at [583, 265] on div "Update the stage" at bounding box center [565, 272] width 61 height 24
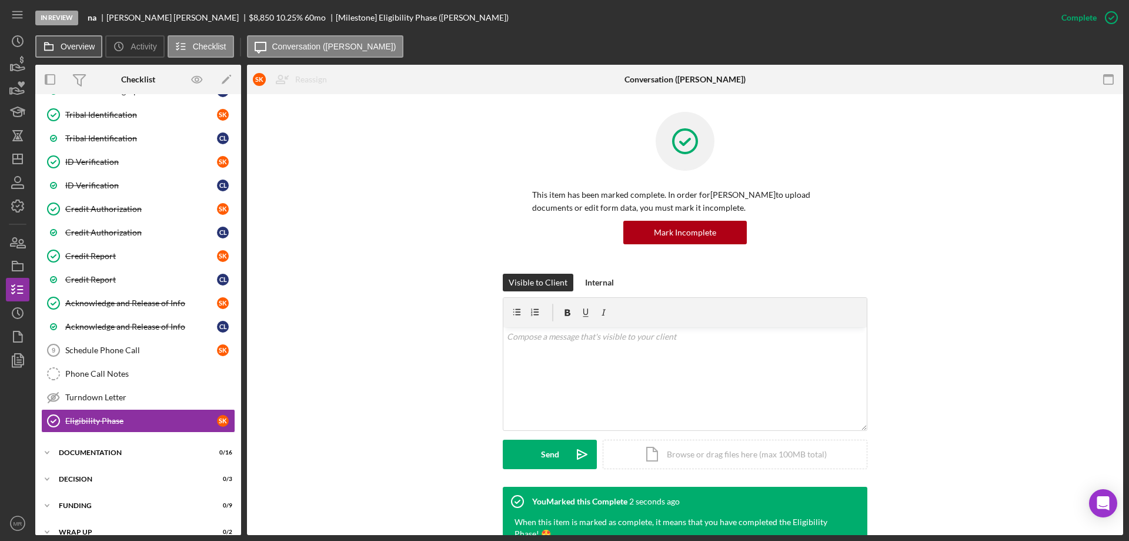
click at [85, 50] on label "Overview" at bounding box center [78, 46] width 34 height 9
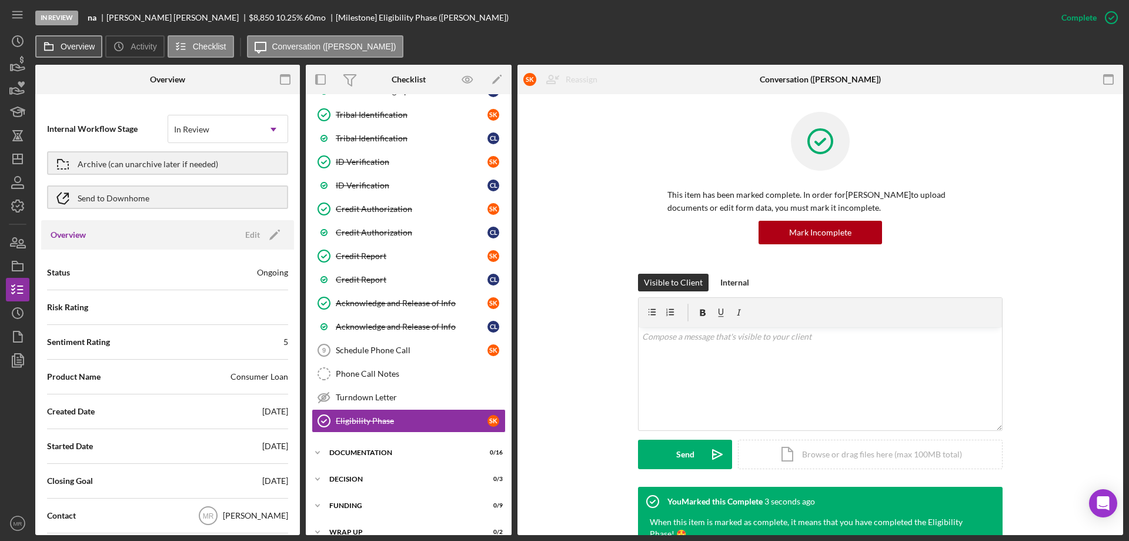
click at [65, 41] on button "Overview" at bounding box center [68, 46] width 67 height 22
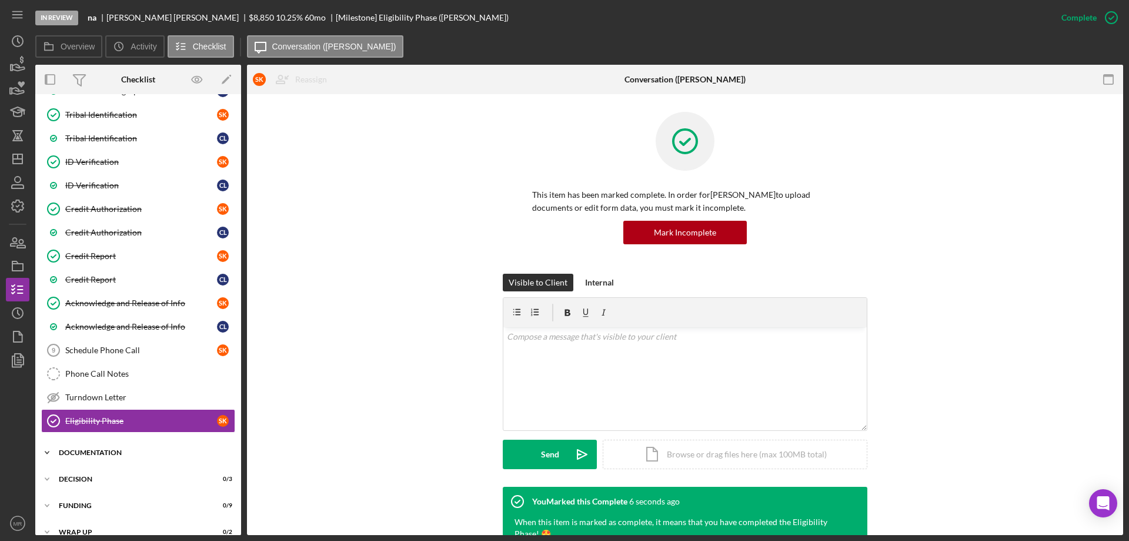
click at [97, 451] on div "Documentation" at bounding box center [143, 452] width 168 height 7
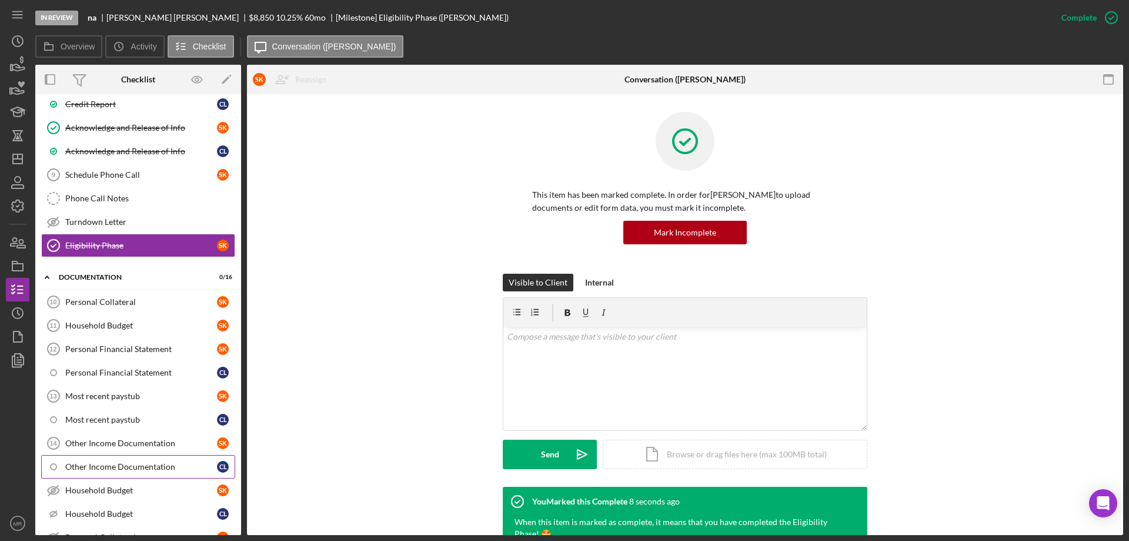
scroll to position [412, 0]
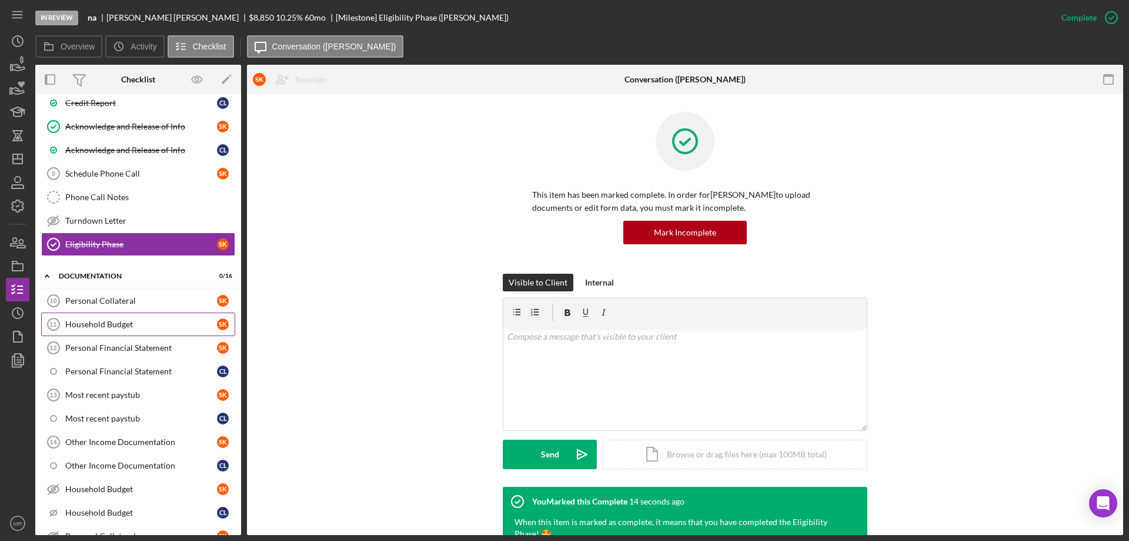
click at [102, 320] on div "Household Budget" at bounding box center [141, 323] width 152 height 9
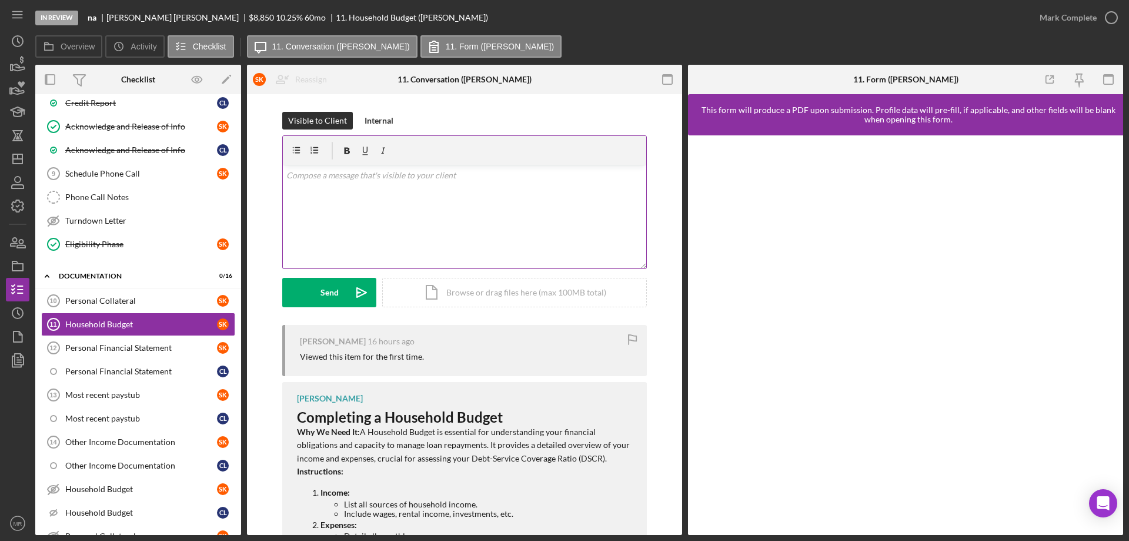
click at [489, 221] on div "v Color teal Color pink Remove color Add row above Add row below Add column bef…" at bounding box center [464, 216] width 363 height 103
click at [335, 292] on button "Send Icon/icon-invite-send" at bounding box center [329, 292] width 94 height 29
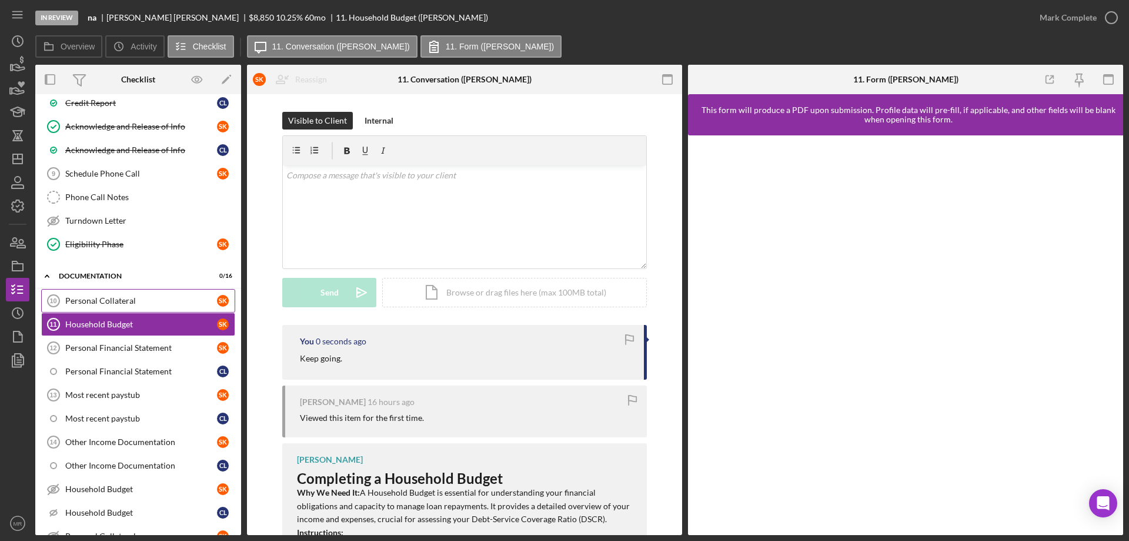
click at [116, 296] on div "Personal Collateral" at bounding box center [141, 300] width 152 height 9
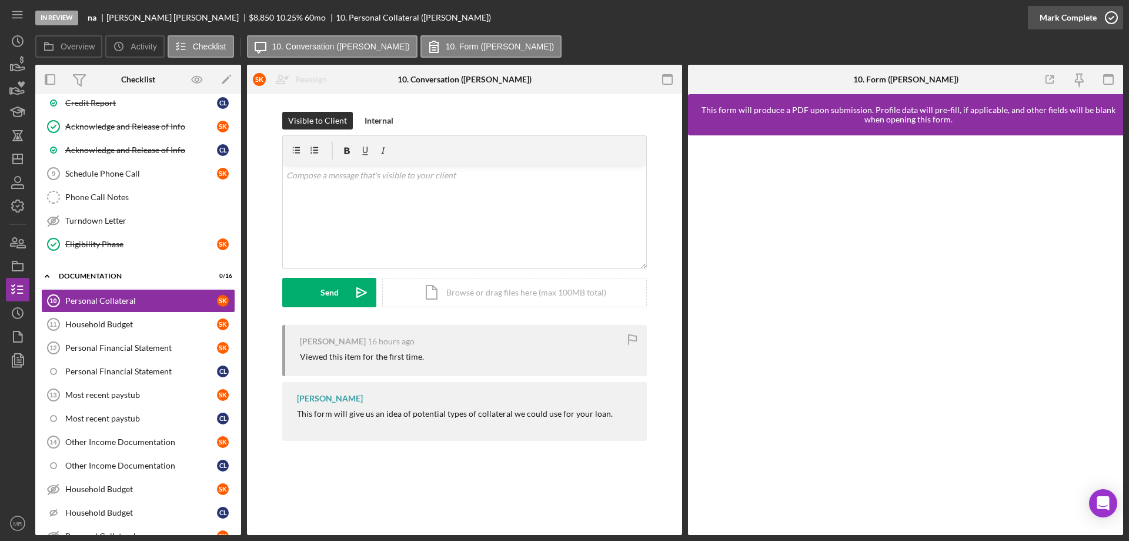
drag, startPoint x: 1107, startPoint y: 15, endPoint x: 1103, endPoint y: 22, distance: 8.5
click at [1108, 16] on icon "button" at bounding box center [1111, 17] width 29 height 29
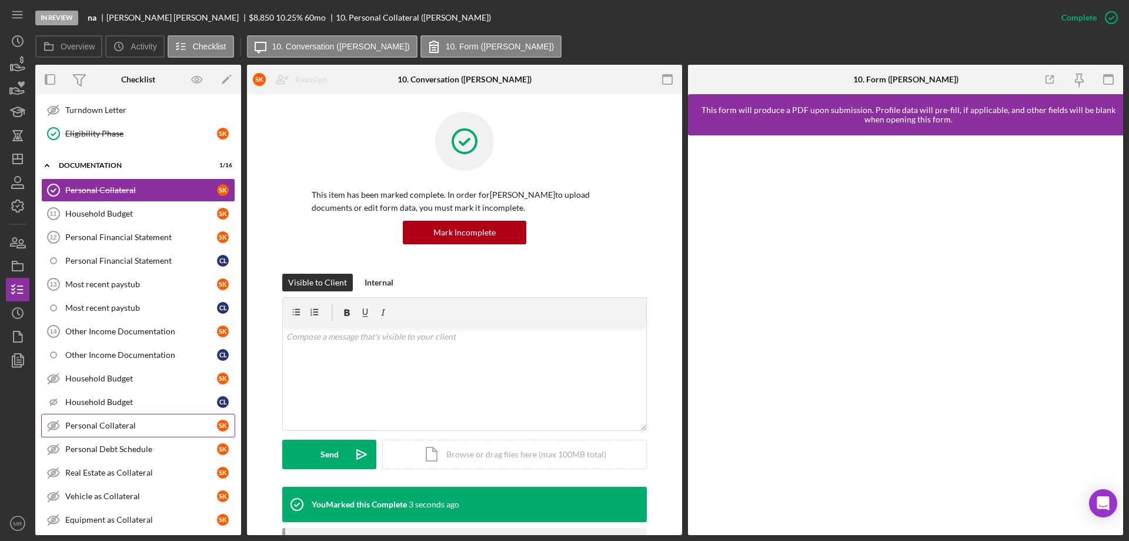
scroll to position [529, 0]
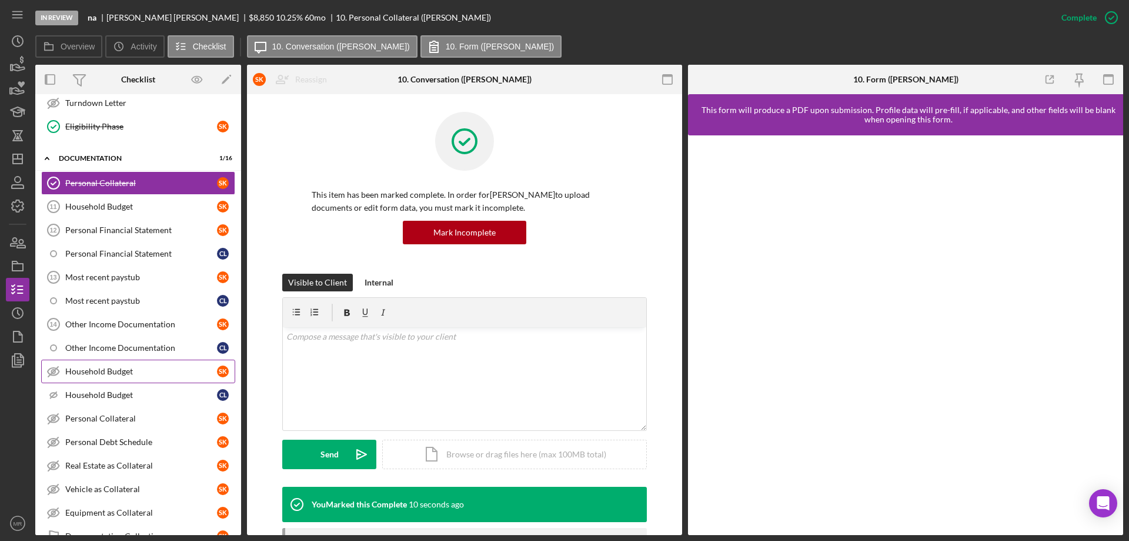
click at [121, 372] on div "Household Budget" at bounding box center [141, 370] width 152 height 9
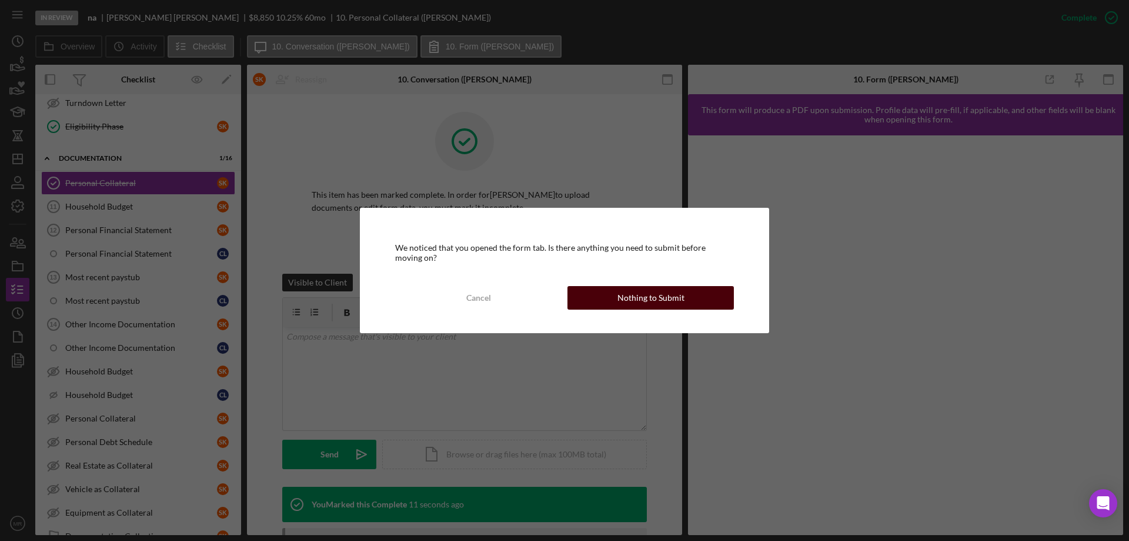
click at [623, 299] on div "Nothing to Submit" at bounding box center [651, 298] width 67 height 24
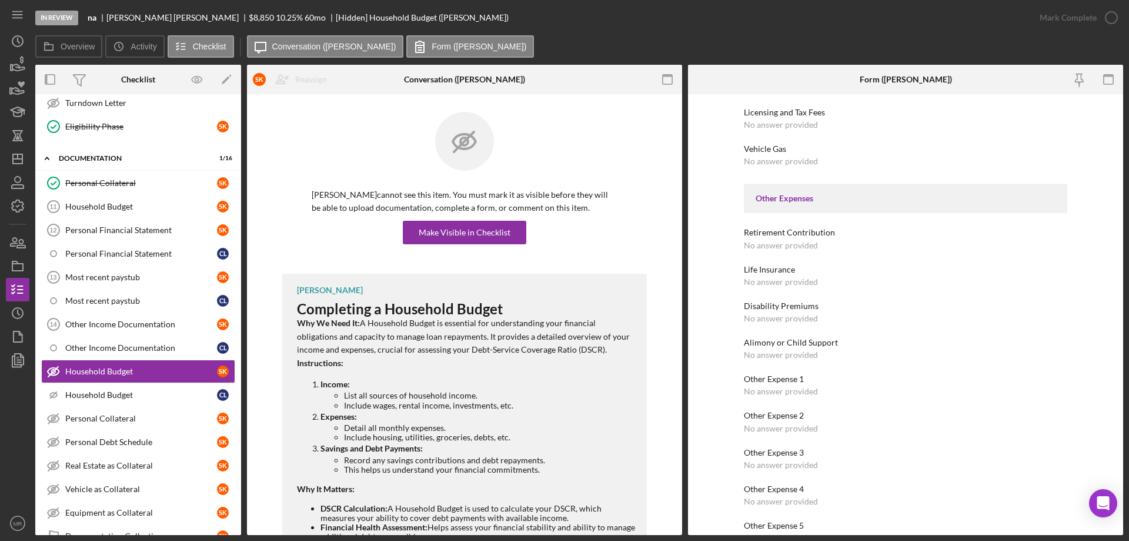
scroll to position [2033, 0]
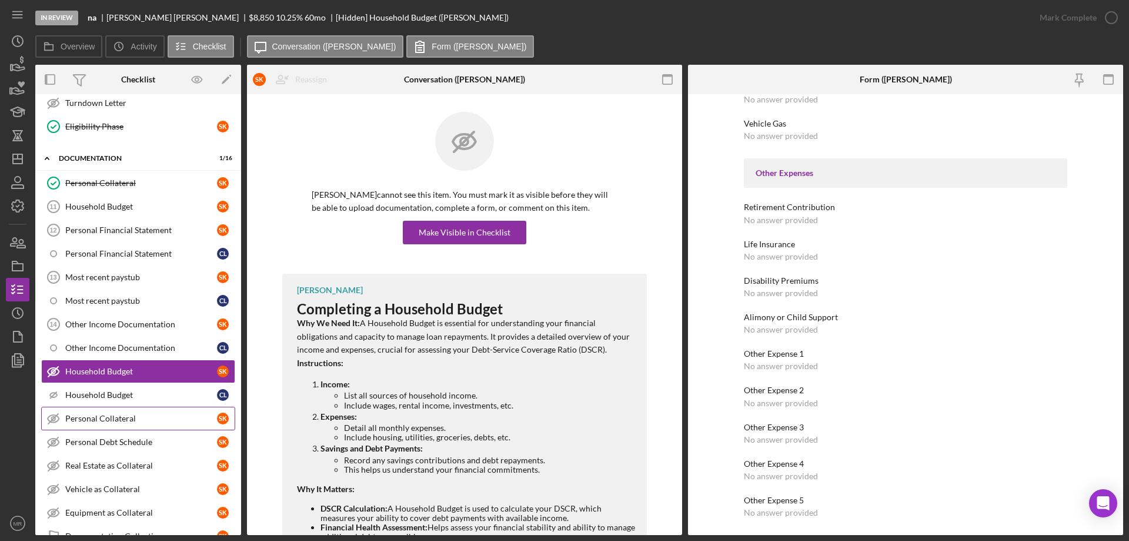
click at [109, 412] on link "Personal Collateral Personal Collateral S K" at bounding box center [138, 418] width 194 height 24
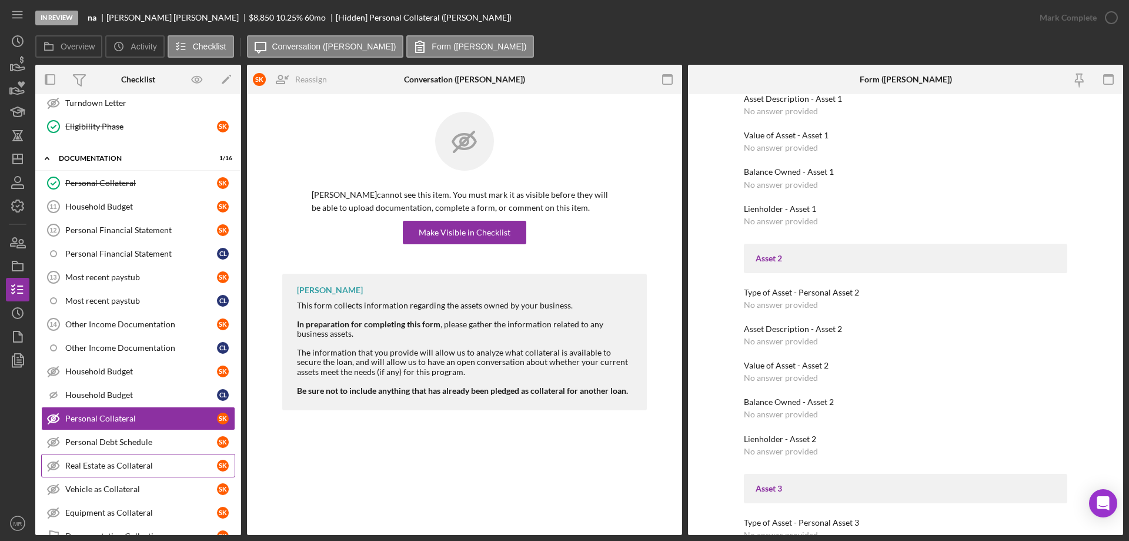
scroll to position [412, 0]
click at [90, 439] on div "Personal Debt Schedule" at bounding box center [141, 441] width 152 height 9
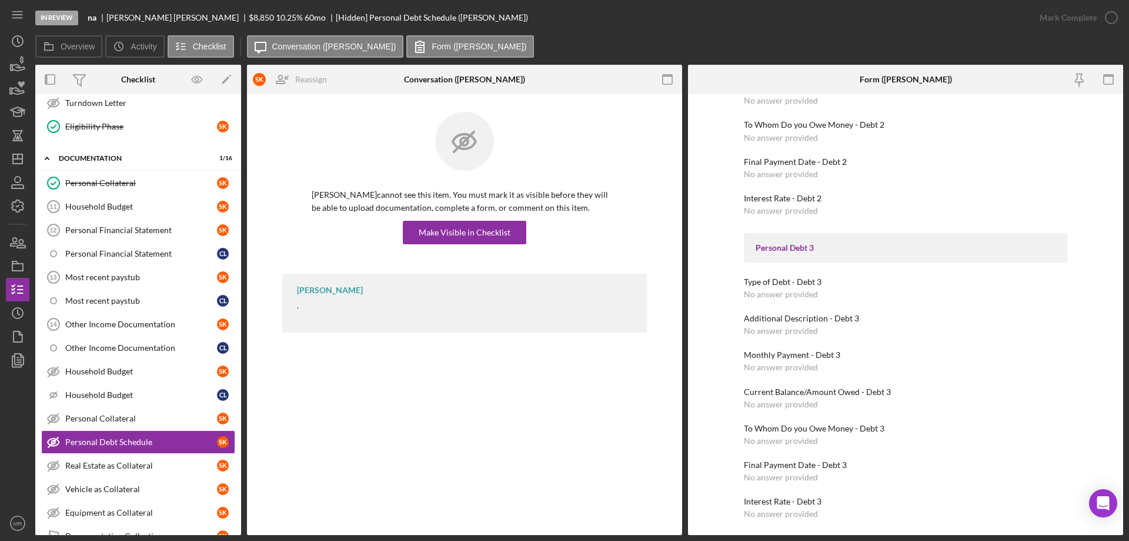
scroll to position [600, 0]
click at [113, 465] on div "Real Estate as Collateral" at bounding box center [141, 465] width 152 height 9
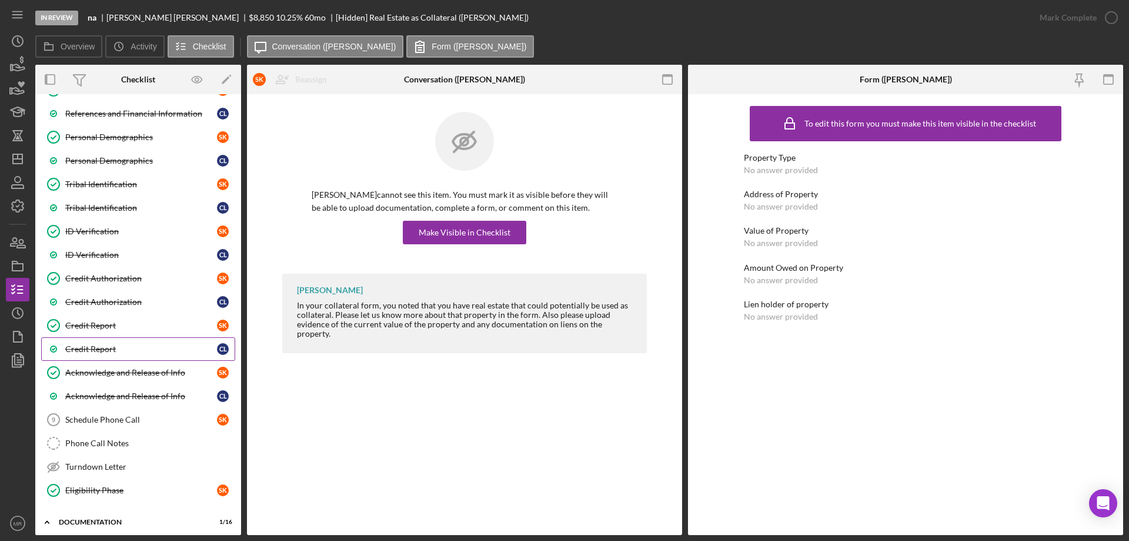
scroll to position [163, 0]
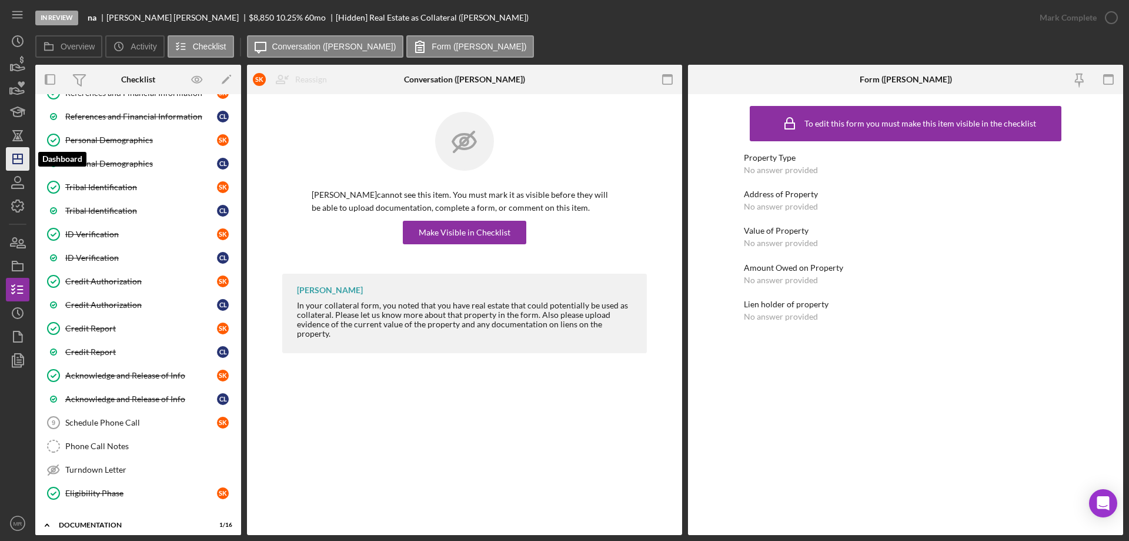
click at [15, 156] on icon "Icon/Dashboard" at bounding box center [17, 158] width 29 height 29
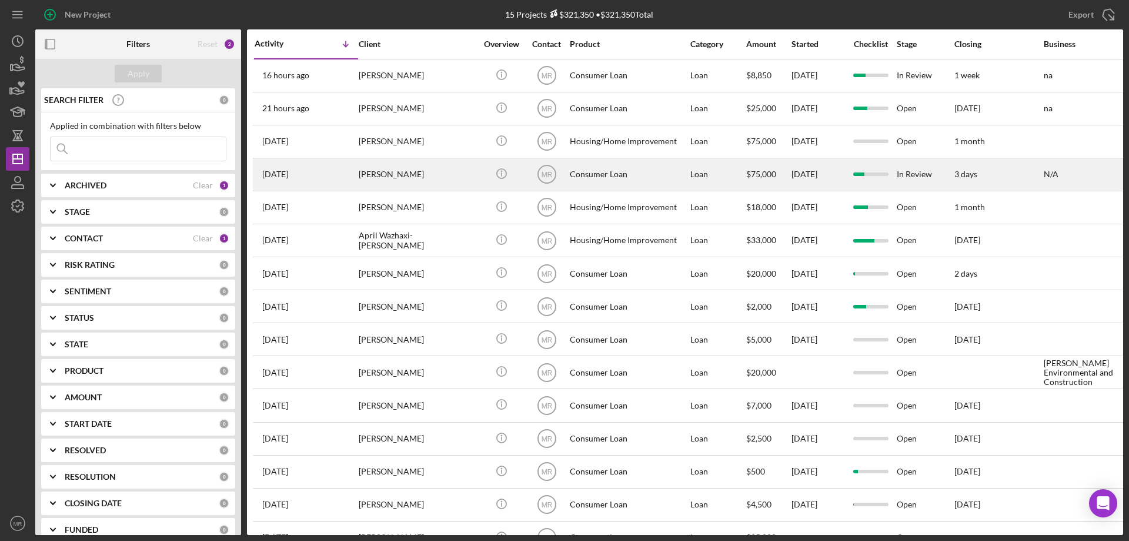
click at [462, 172] on div "[PERSON_NAME]" at bounding box center [418, 174] width 118 height 31
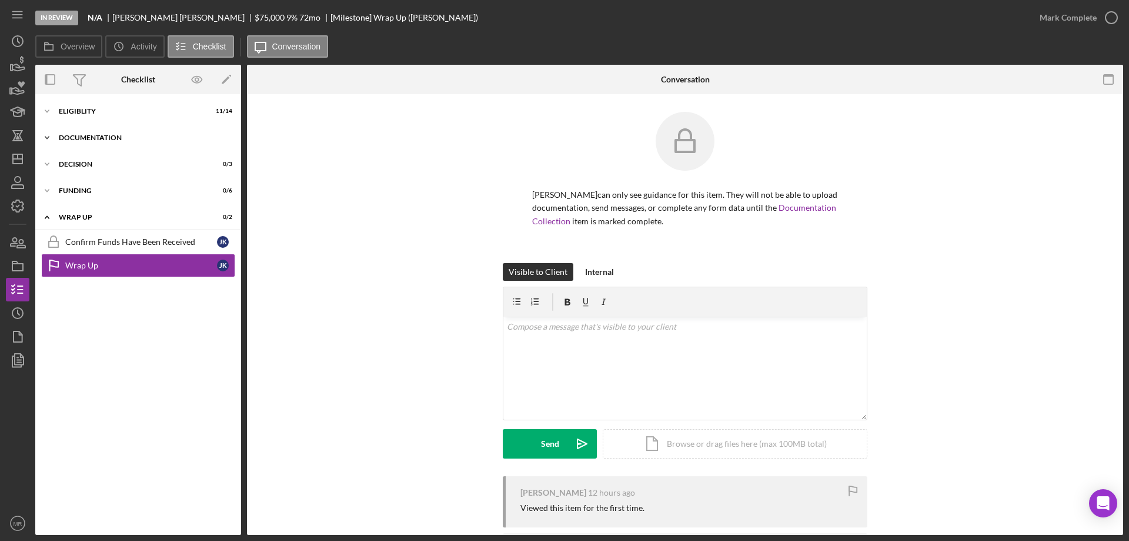
click at [101, 135] on div "Documentation" at bounding box center [143, 137] width 168 height 7
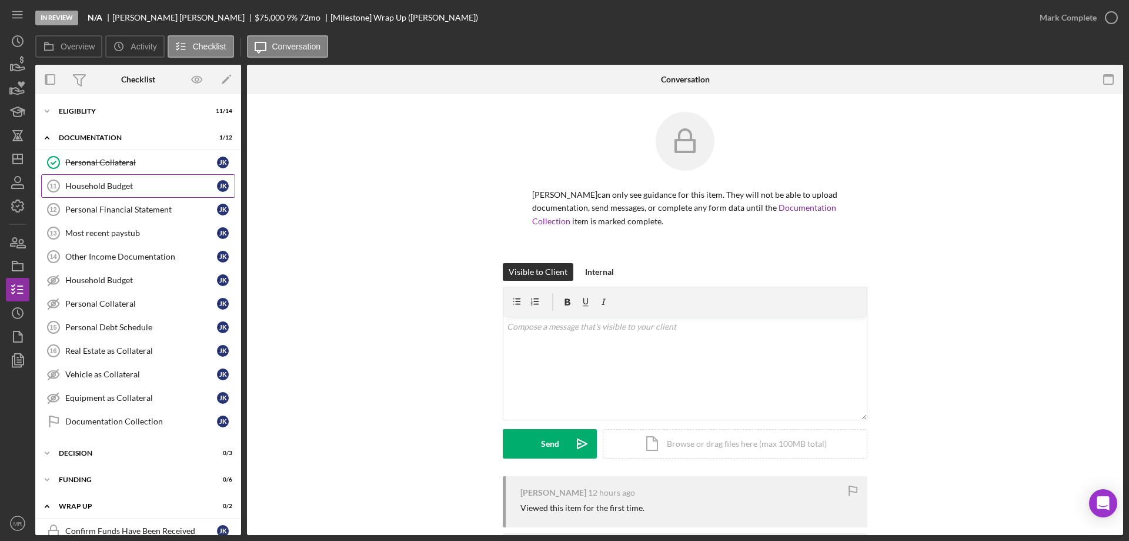
click at [91, 180] on link "Household Budget 11 Household Budget J K" at bounding box center [138, 186] width 194 height 24
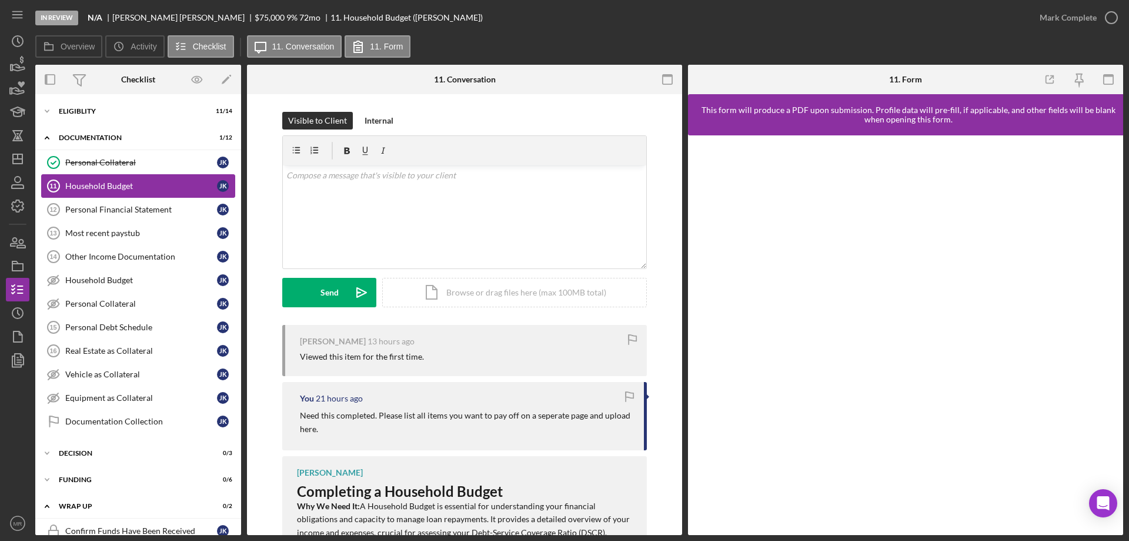
click at [90, 178] on link "Household Budget 11 Household Budget J K" at bounding box center [138, 186] width 194 height 24
click at [15, 156] on icon "Icon/Dashboard" at bounding box center [17, 158] width 29 height 29
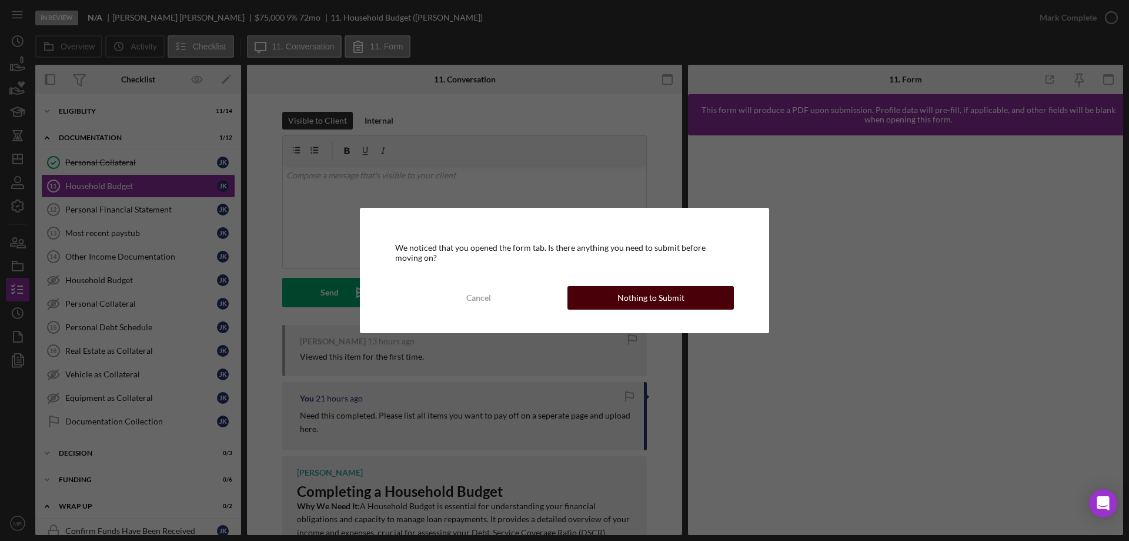
click at [661, 291] on div "Nothing to Submit" at bounding box center [651, 298] width 67 height 24
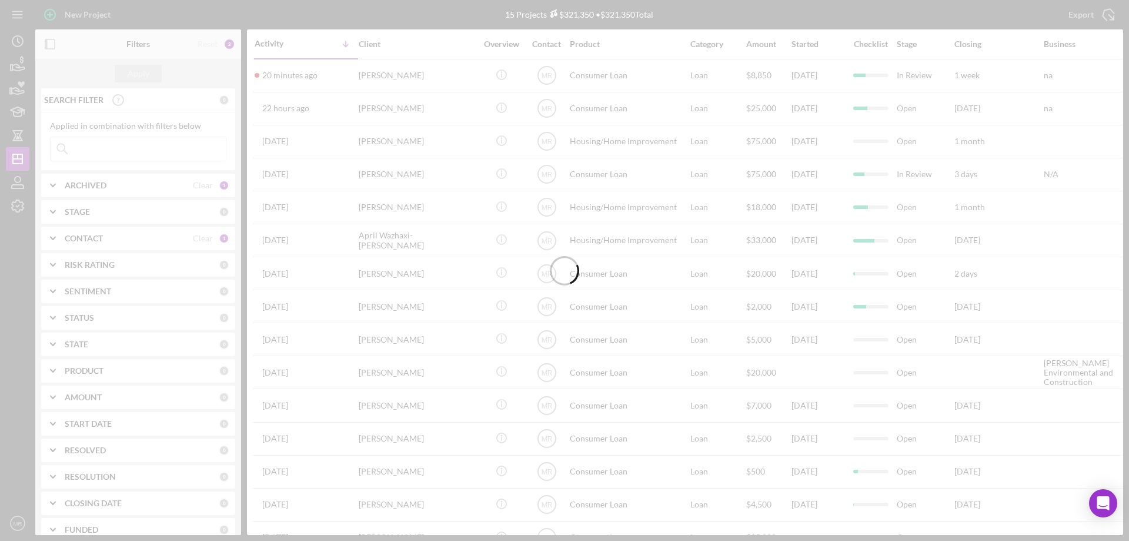
click at [431, 77] on div at bounding box center [564, 270] width 1129 height 541
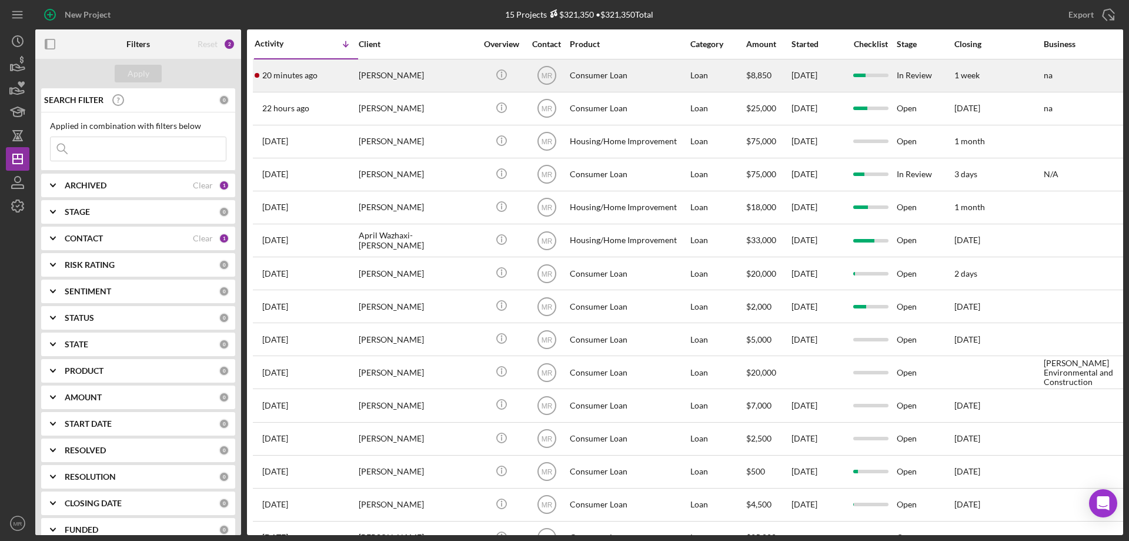
click at [431, 78] on div "[PERSON_NAME]" at bounding box center [418, 75] width 118 height 31
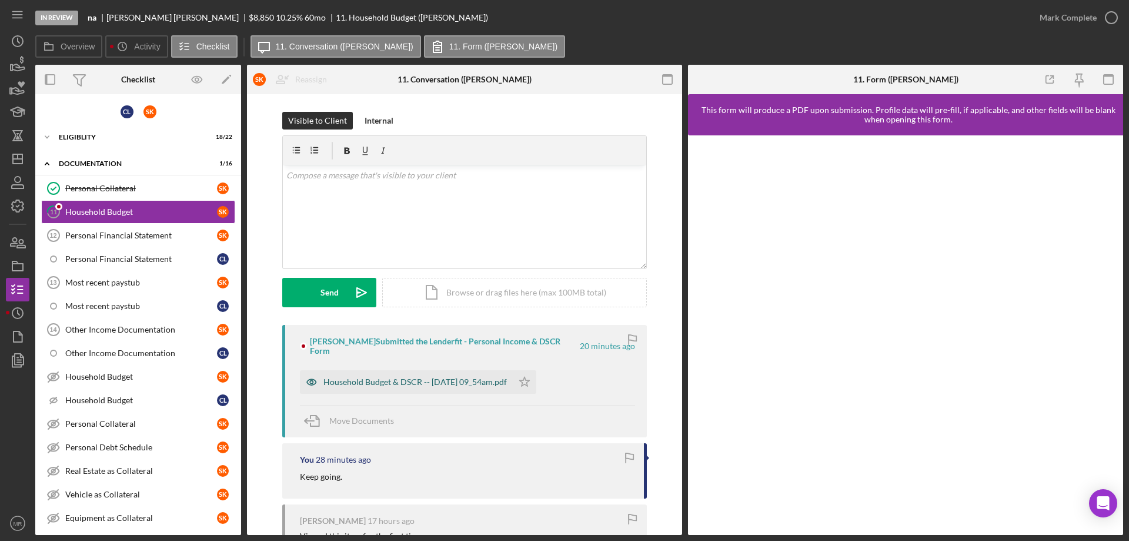
click at [412, 379] on div "Household Budget & DSCR -- [DATE] 09_54am.pdf" at bounding box center [414, 381] width 183 height 9
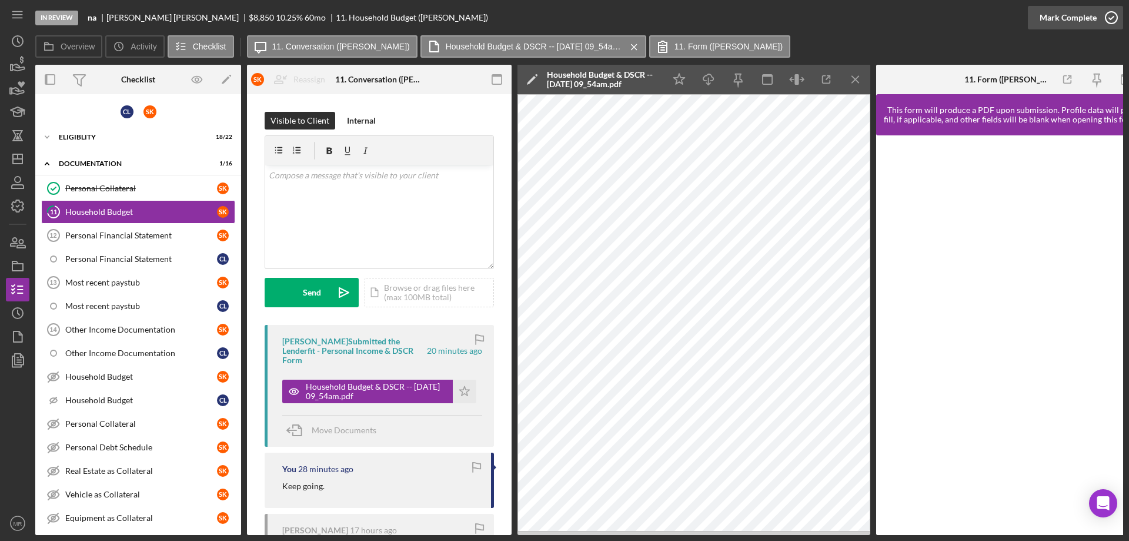
click at [1111, 19] on polyline "button" at bounding box center [1111, 17] width 5 height 3
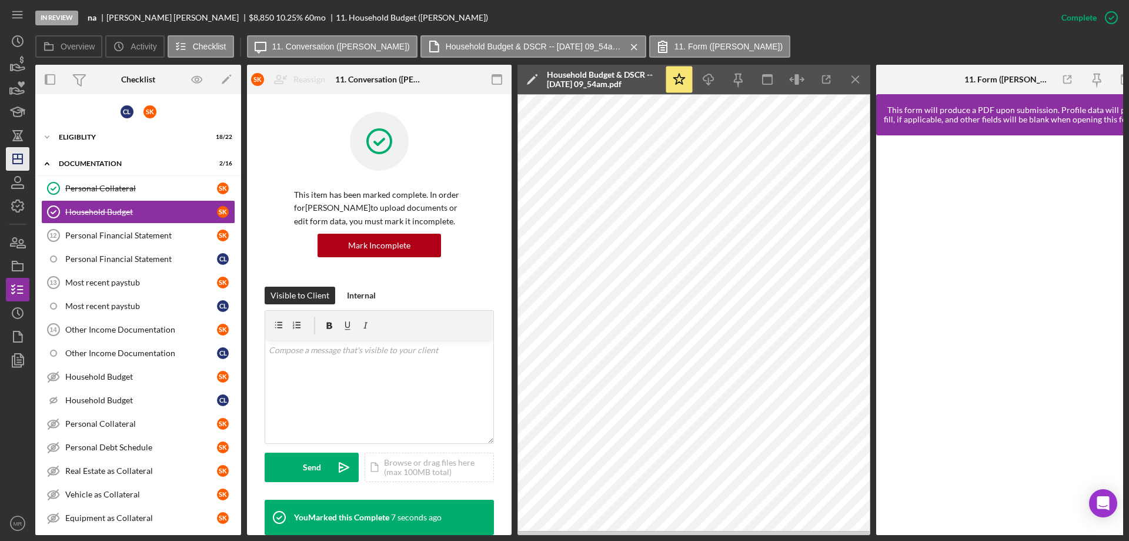
click at [11, 162] on icon "Icon/Dashboard" at bounding box center [17, 158] width 29 height 29
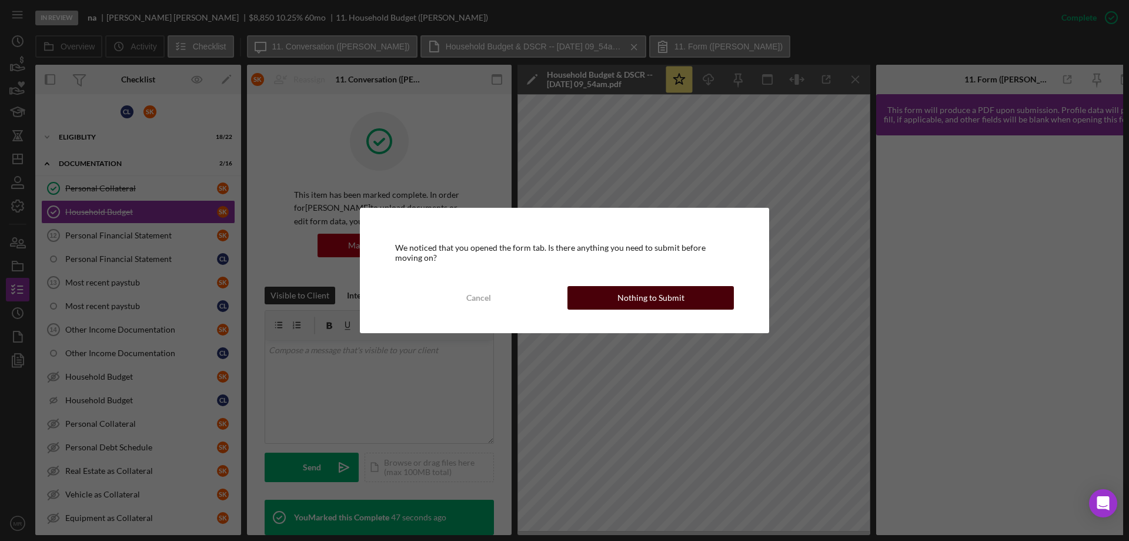
click at [655, 293] on div "Nothing to Submit" at bounding box center [651, 298] width 67 height 24
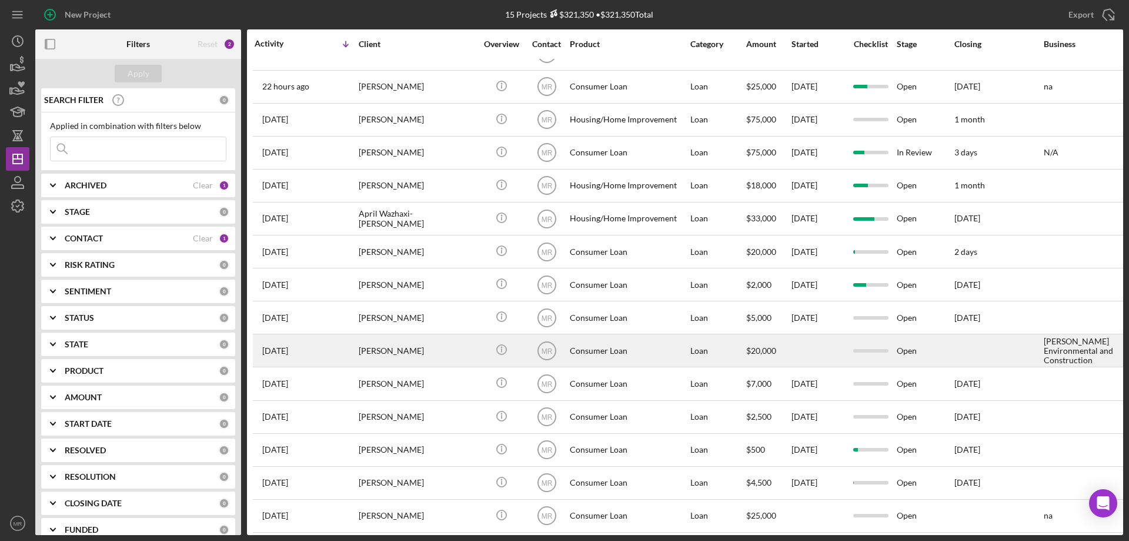
scroll to position [34, 0]
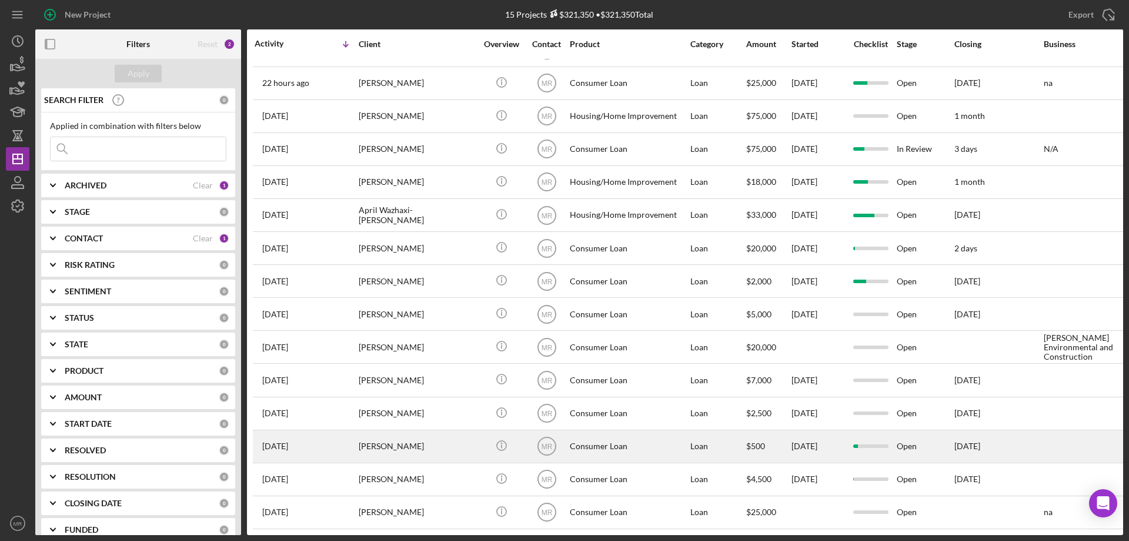
click at [665, 435] on div "Consumer Loan" at bounding box center [629, 446] width 118 height 31
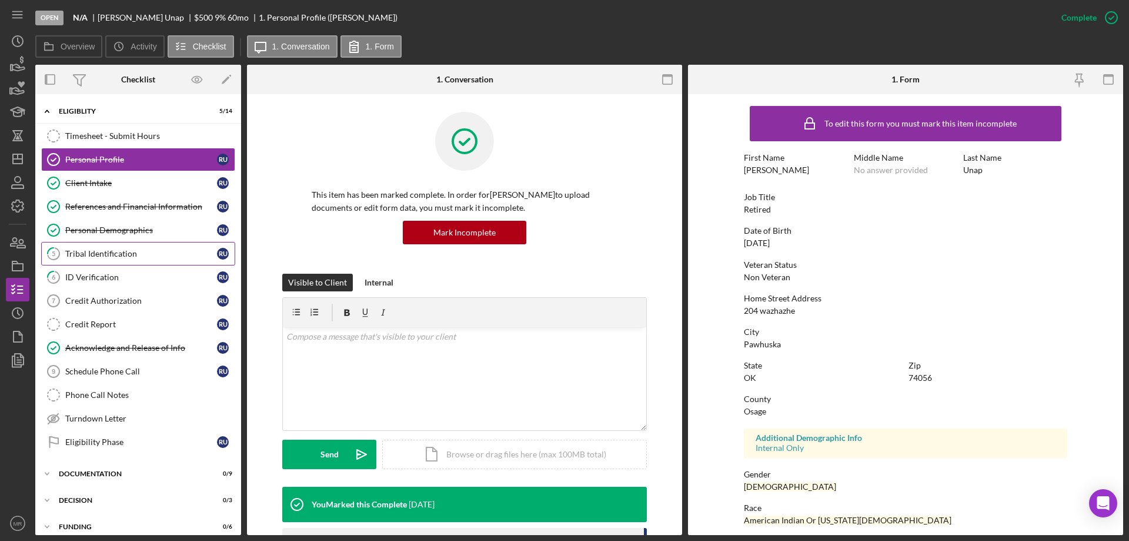
click at [107, 253] on div "Tribal Identification" at bounding box center [141, 253] width 152 height 9
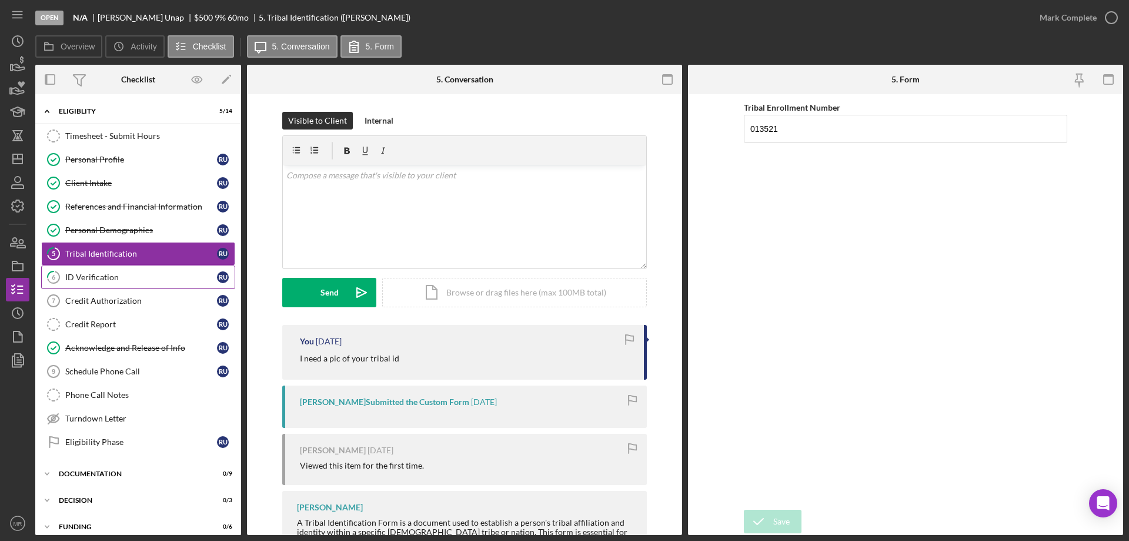
click at [65, 272] on div "ID Verification" at bounding box center [141, 276] width 152 height 9
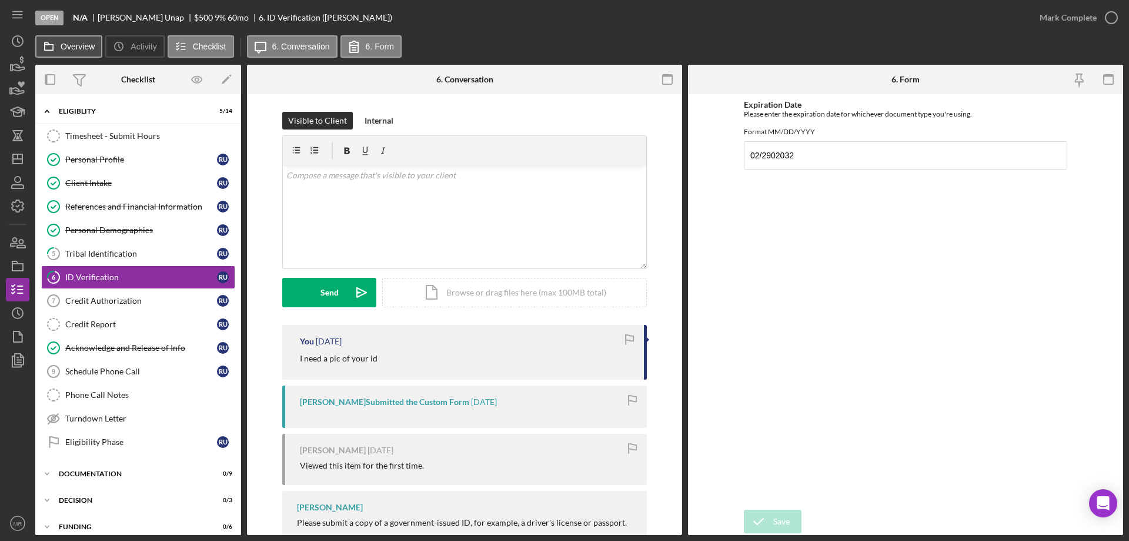
click at [64, 51] on button "Overview" at bounding box center [68, 46] width 67 height 22
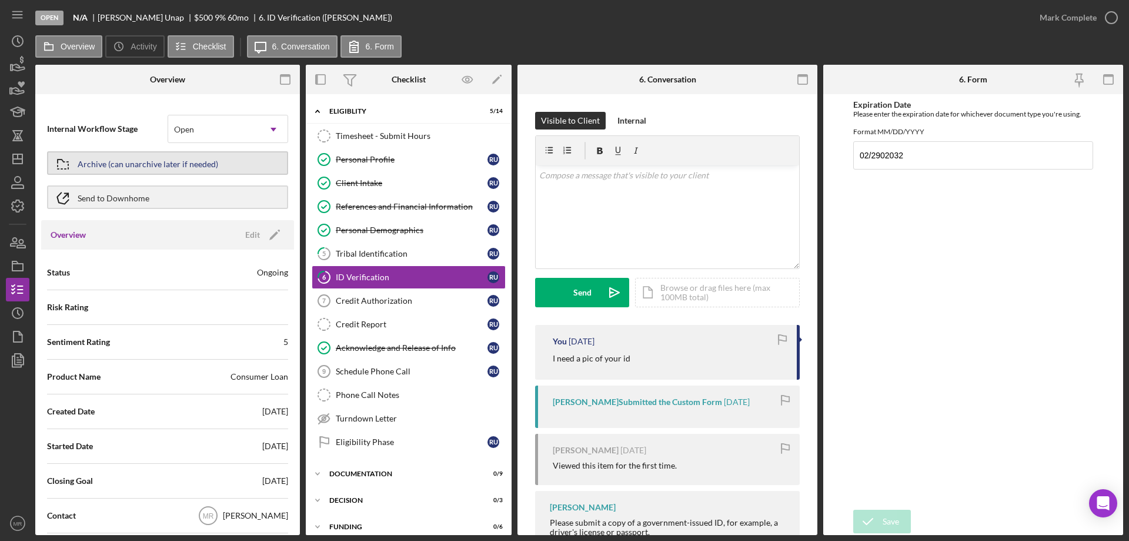
click at [126, 161] on div "Archive (can unarchive later if needed)" at bounding box center [148, 162] width 141 height 21
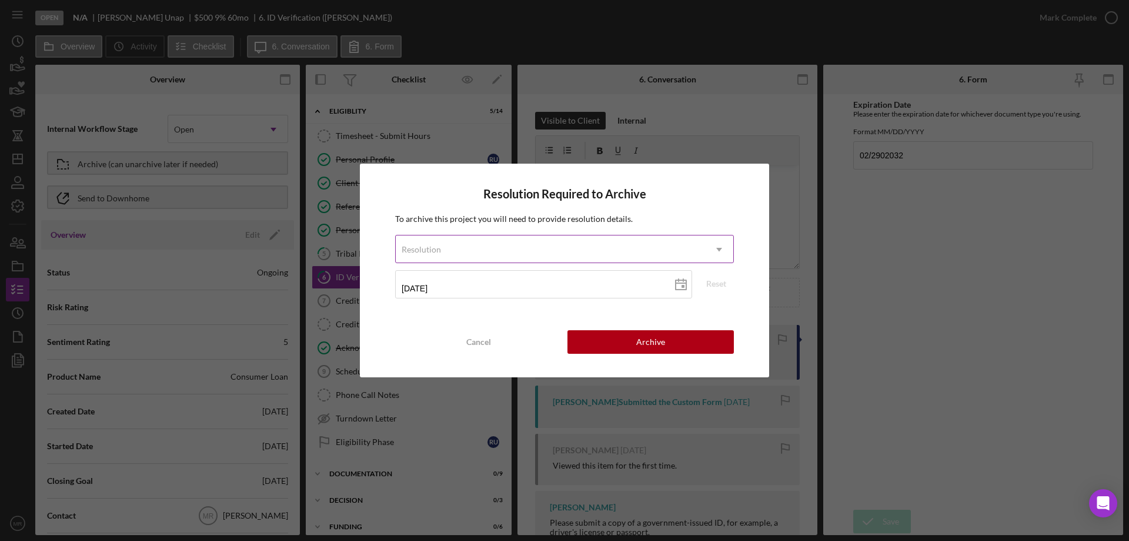
click at [576, 247] on div "Resolution" at bounding box center [550, 249] width 309 height 27
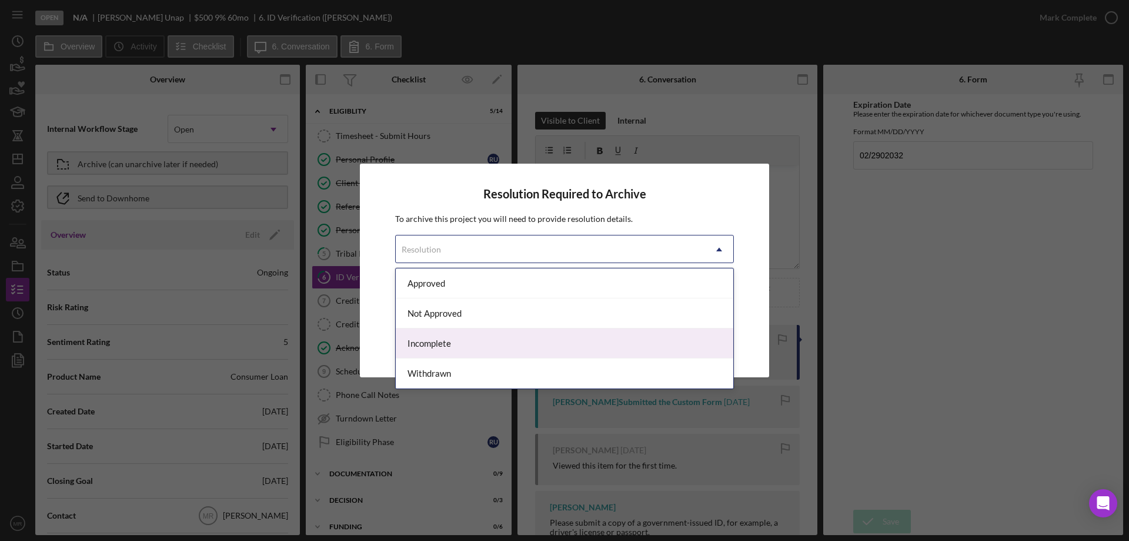
click at [488, 337] on div "Incomplete" at bounding box center [565, 343] width 338 height 30
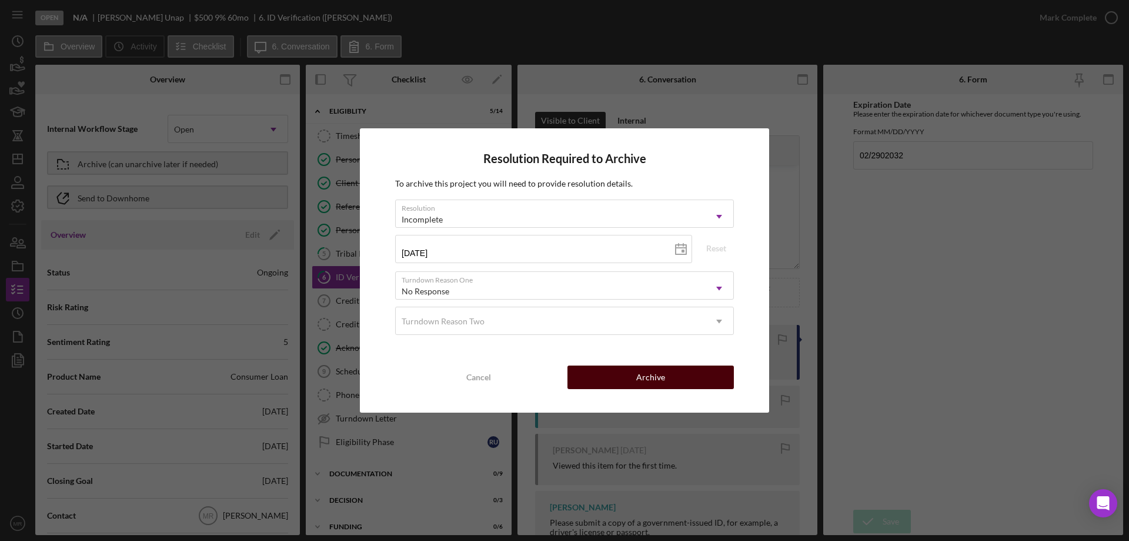
click at [645, 367] on div "Archive" at bounding box center [650, 377] width 29 height 24
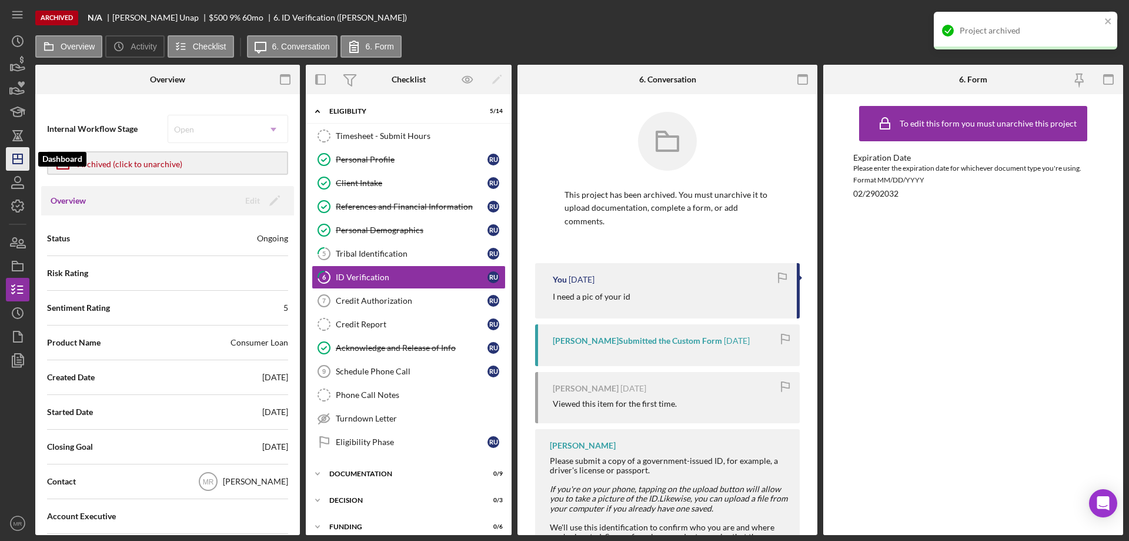
click at [18, 155] on line "button" at bounding box center [18, 156] width 0 height 5
